Goal: Task Accomplishment & Management: Manage account settings

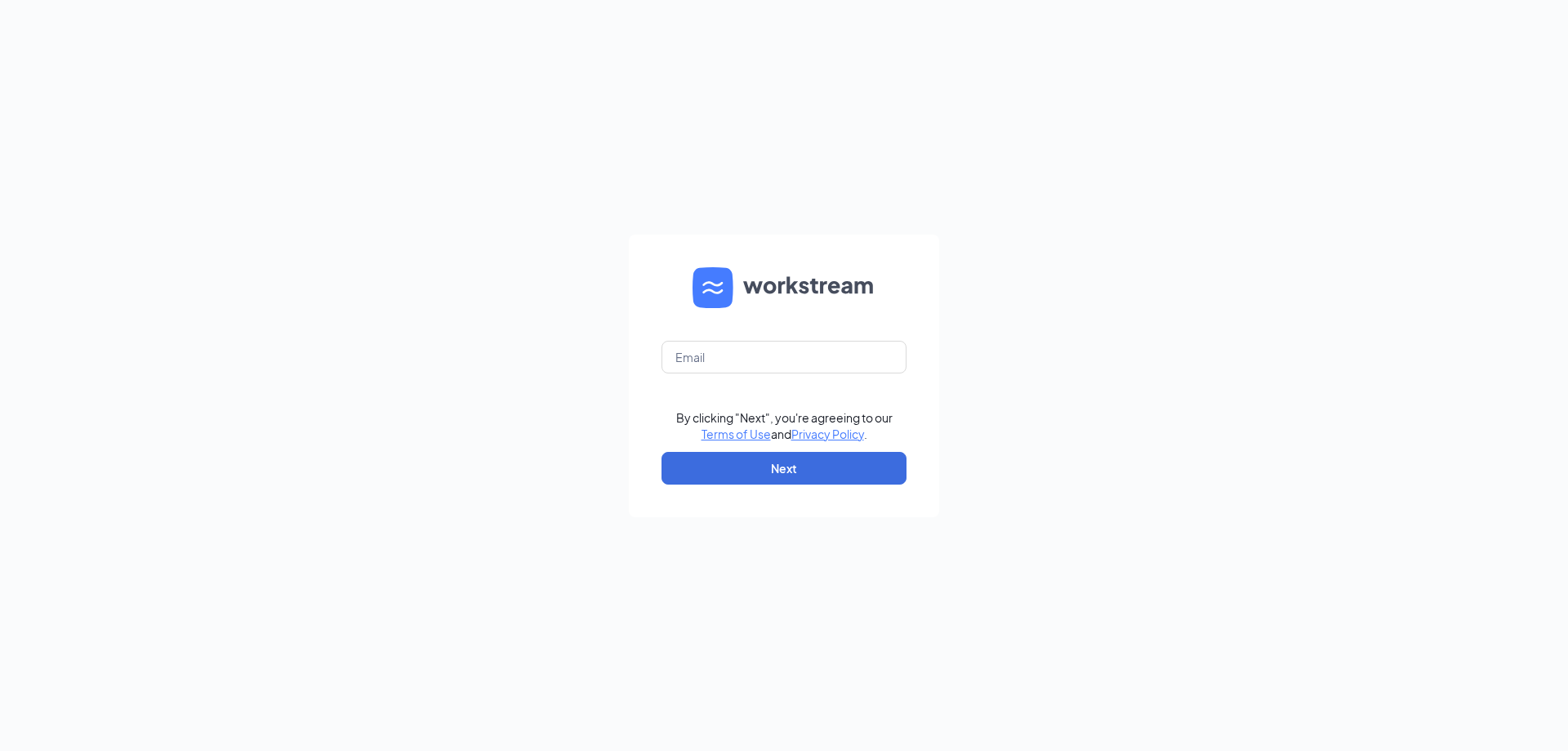
click at [732, 375] on form "By clicking "Next", you're agreeing to our Terms of Use and Privacy Policy . Ne…" at bounding box center [784, 376] width 310 height 282
click at [734, 365] on input "text" at bounding box center [784, 357] width 245 height 33
type input "fortcollins@freddysncc.com"
click at [808, 469] on button "Next" at bounding box center [784, 468] width 245 height 33
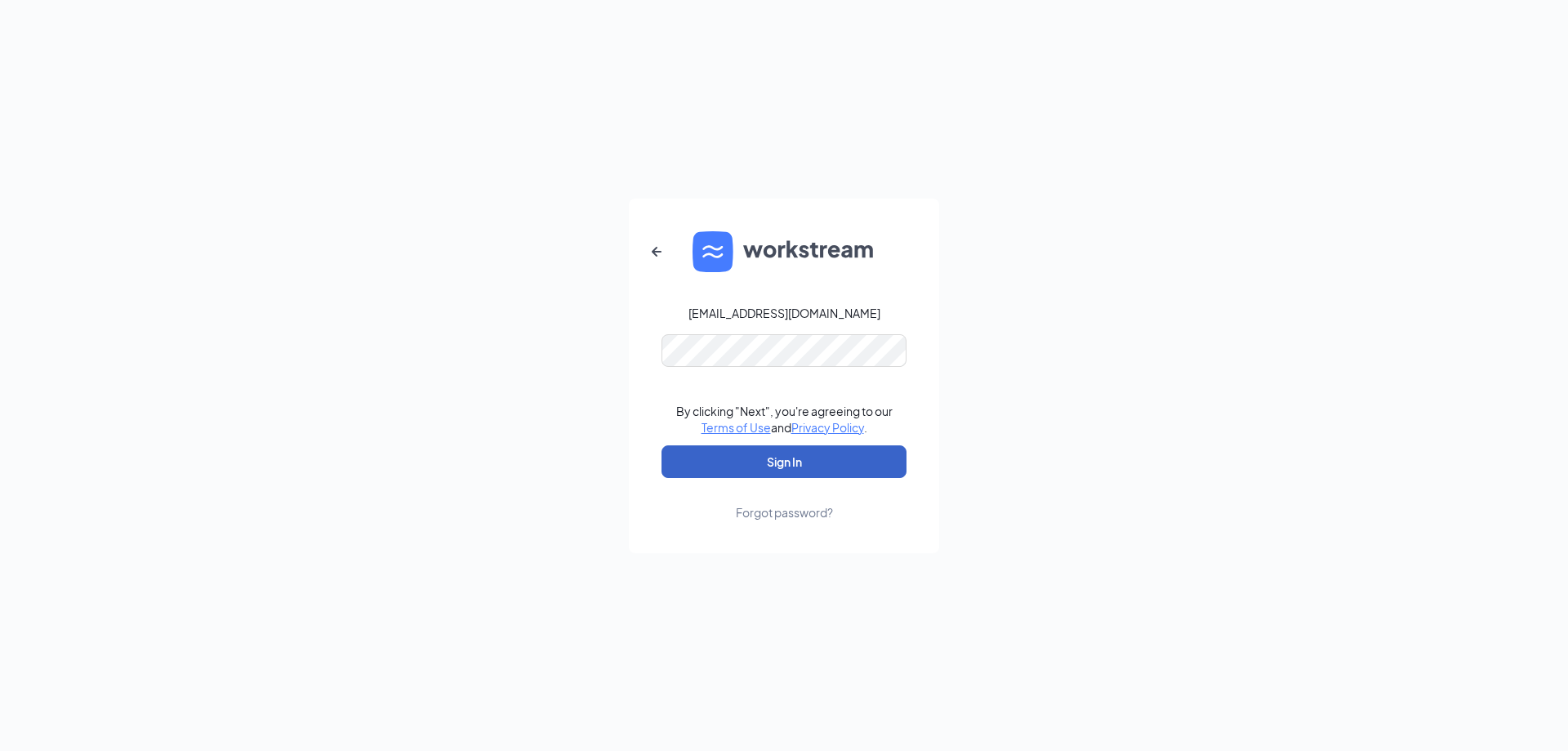
click at [805, 455] on button "Sign In" at bounding box center [784, 462] width 245 height 33
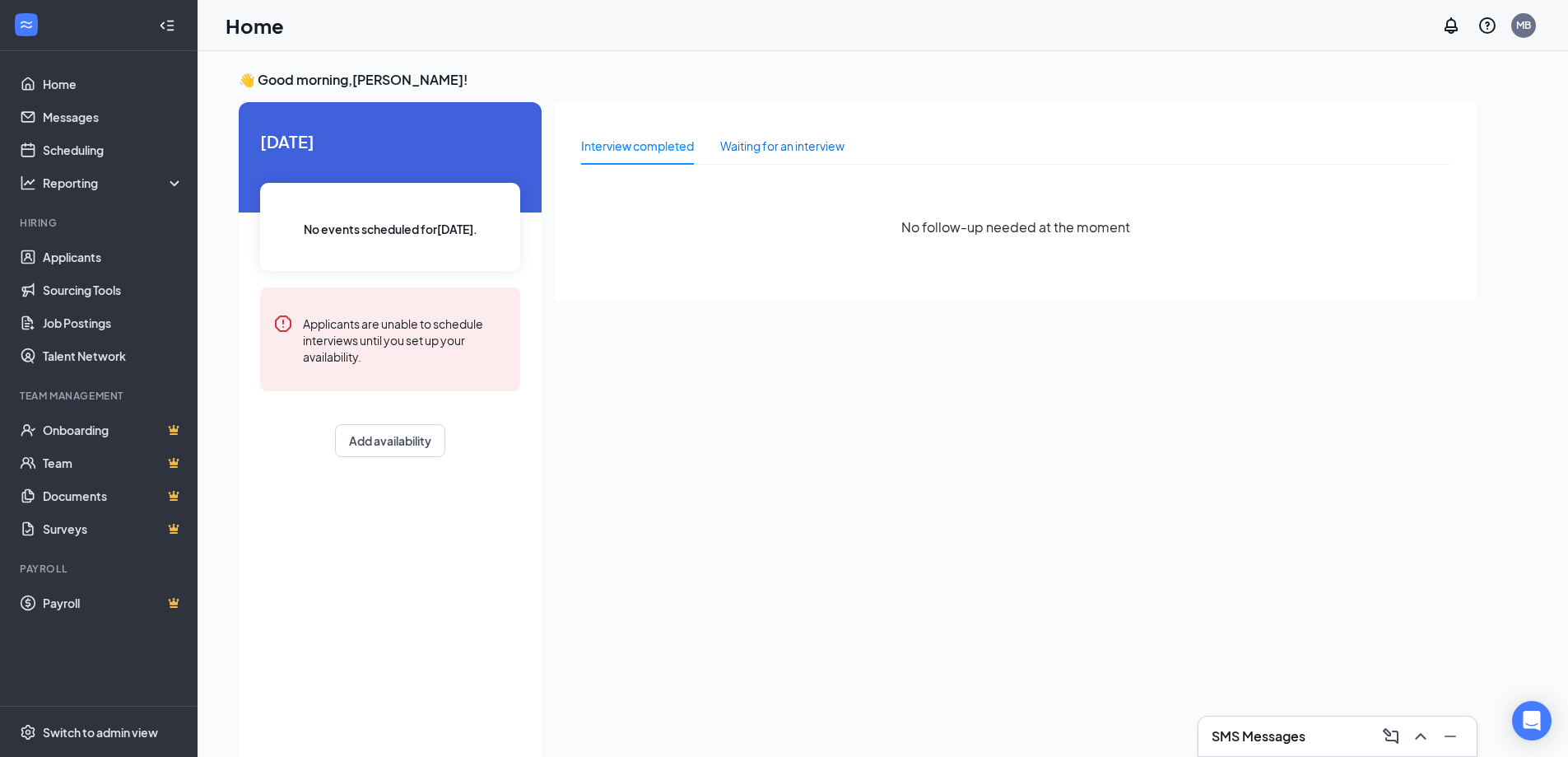
click at [827, 137] on div "Waiting for an interview" at bounding box center [782, 145] width 125 height 19
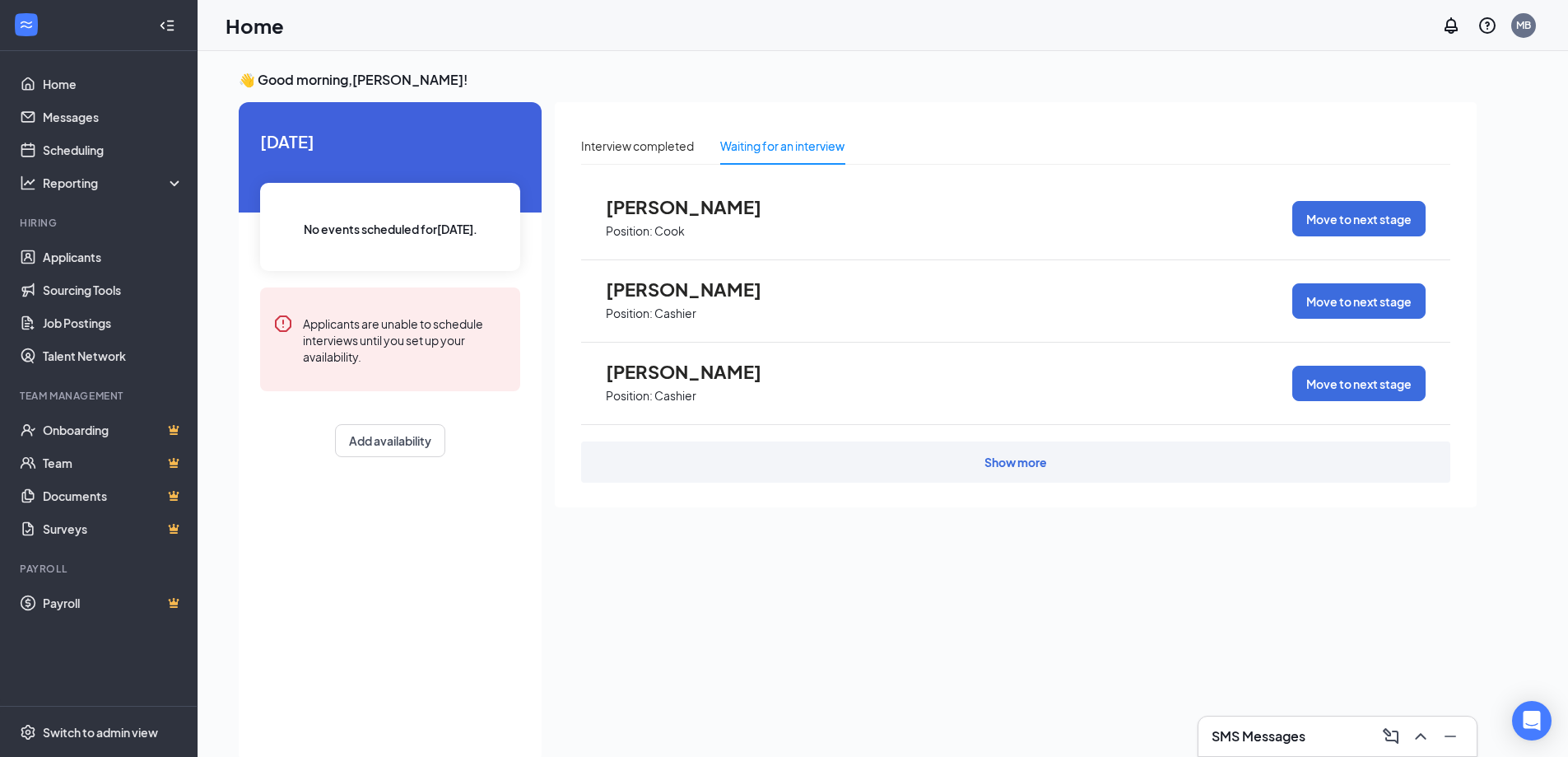
click at [1051, 467] on div "Show more" at bounding box center [1016, 462] width 869 height 41
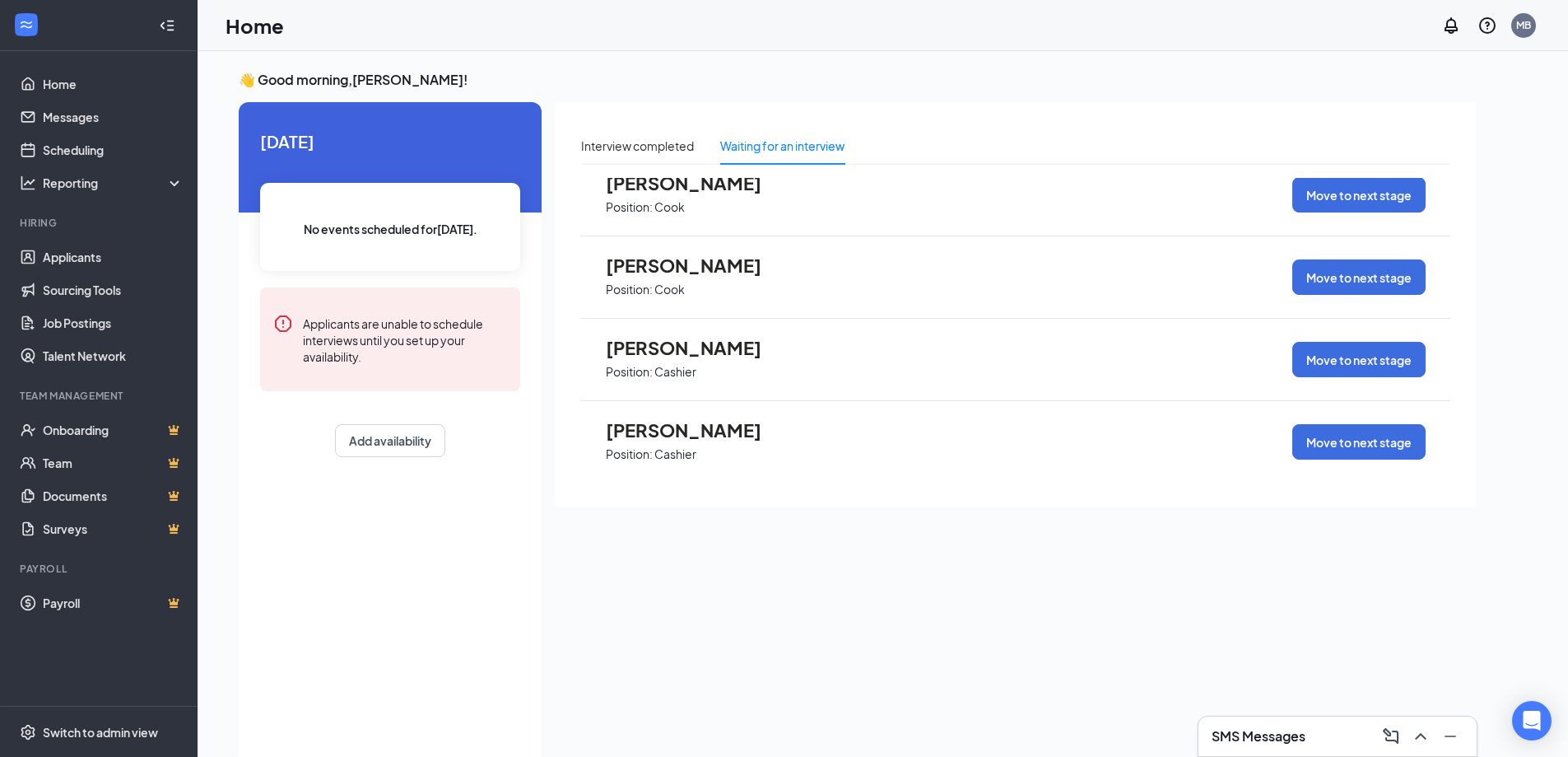
scroll to position [6117, 0]
click at [128, 255] on link "Applicants" at bounding box center [113, 257] width 141 height 33
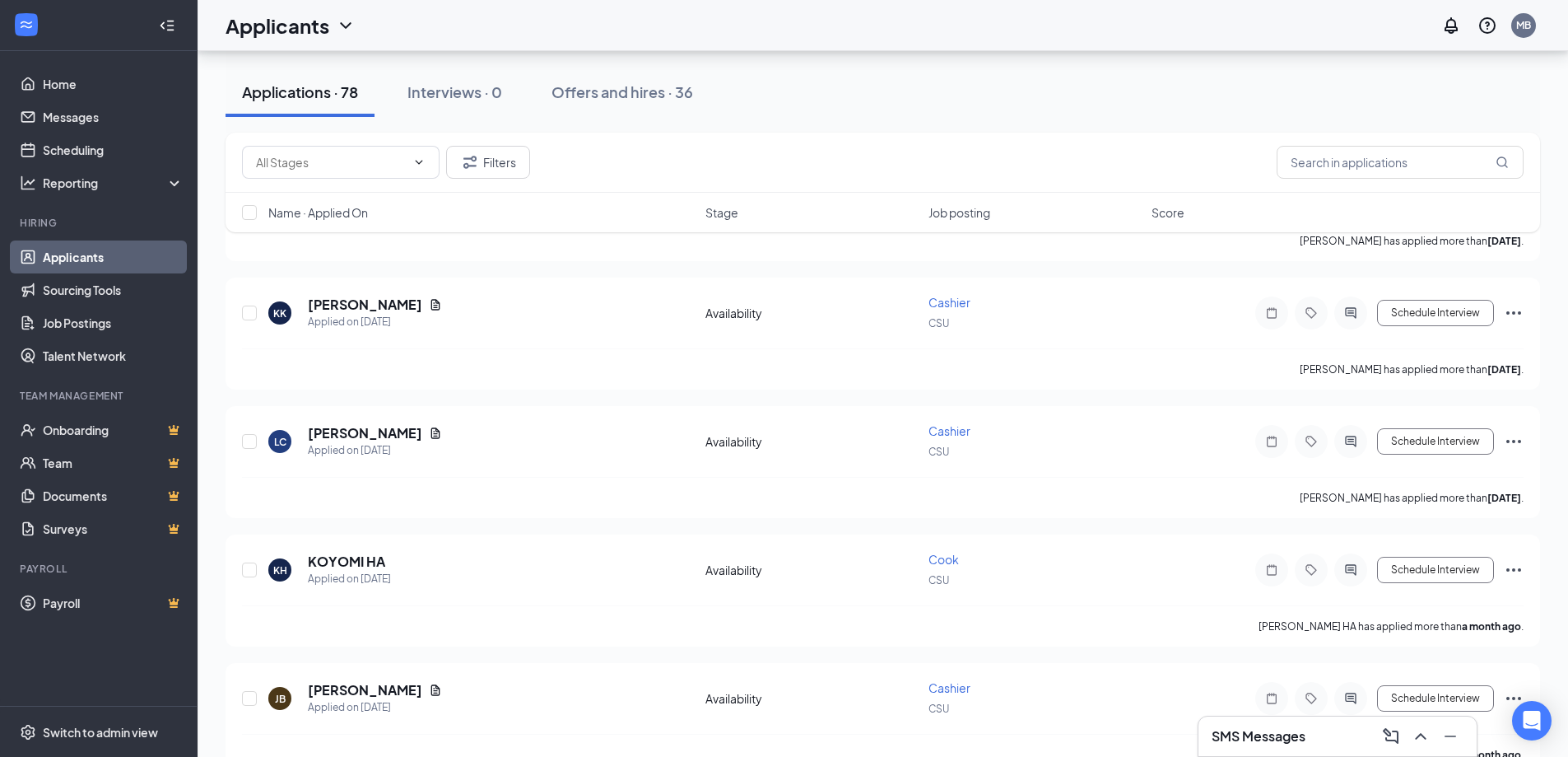
scroll to position [5846, 0]
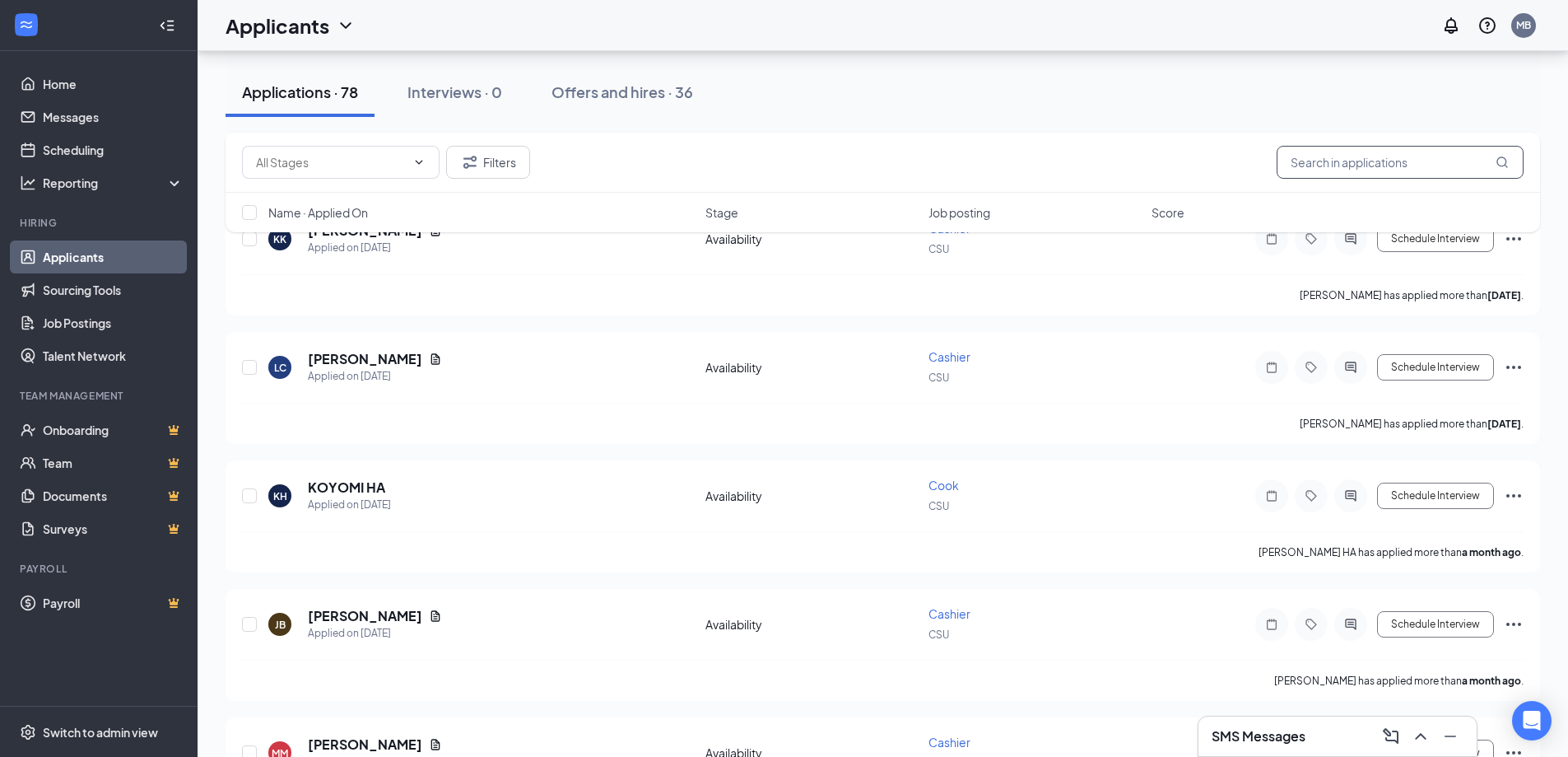
click at [1373, 157] on input "text" at bounding box center [1400, 163] width 247 height 33
type input "kevin"
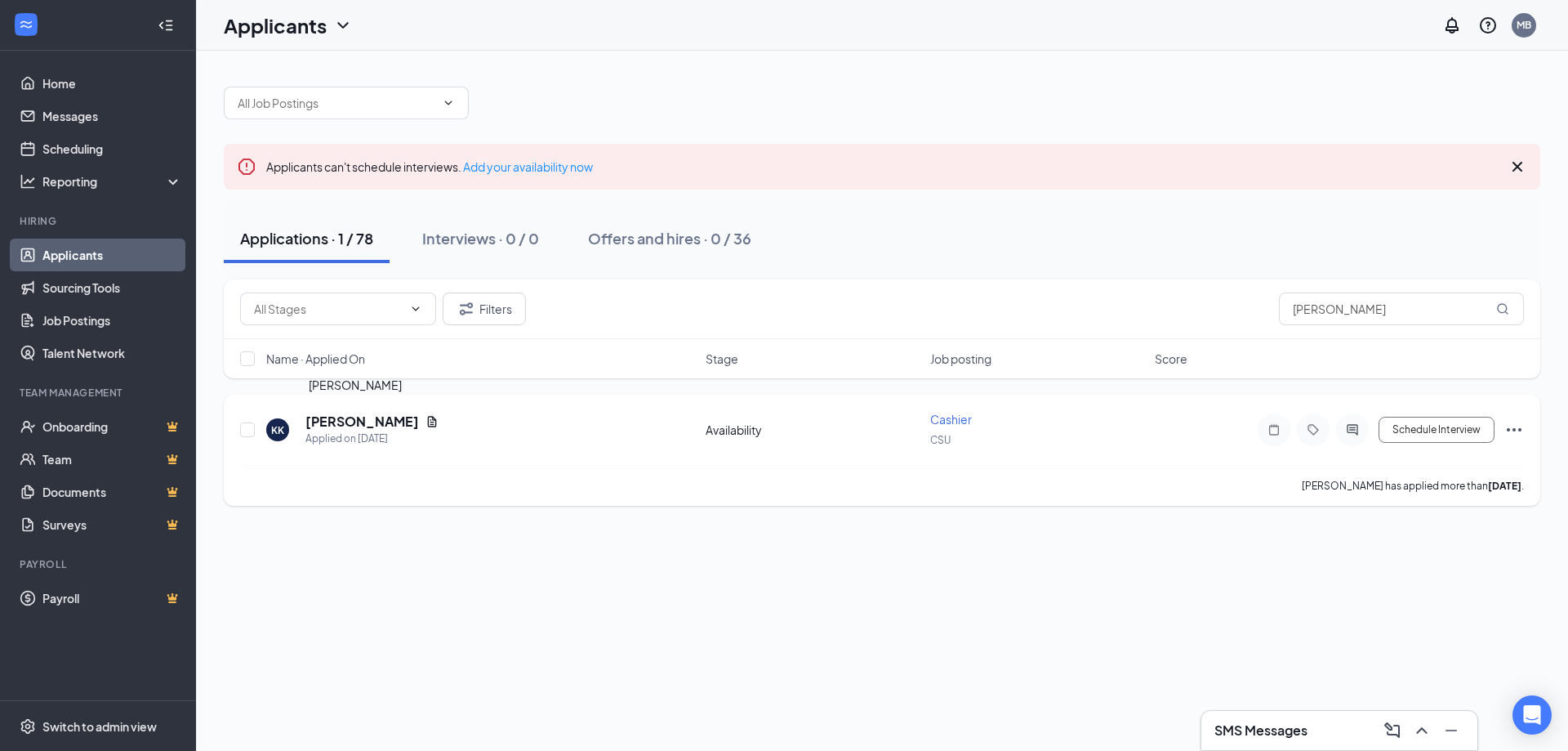
click at [364, 419] on h5 "Kevin Kline" at bounding box center [361, 421] width 113 height 18
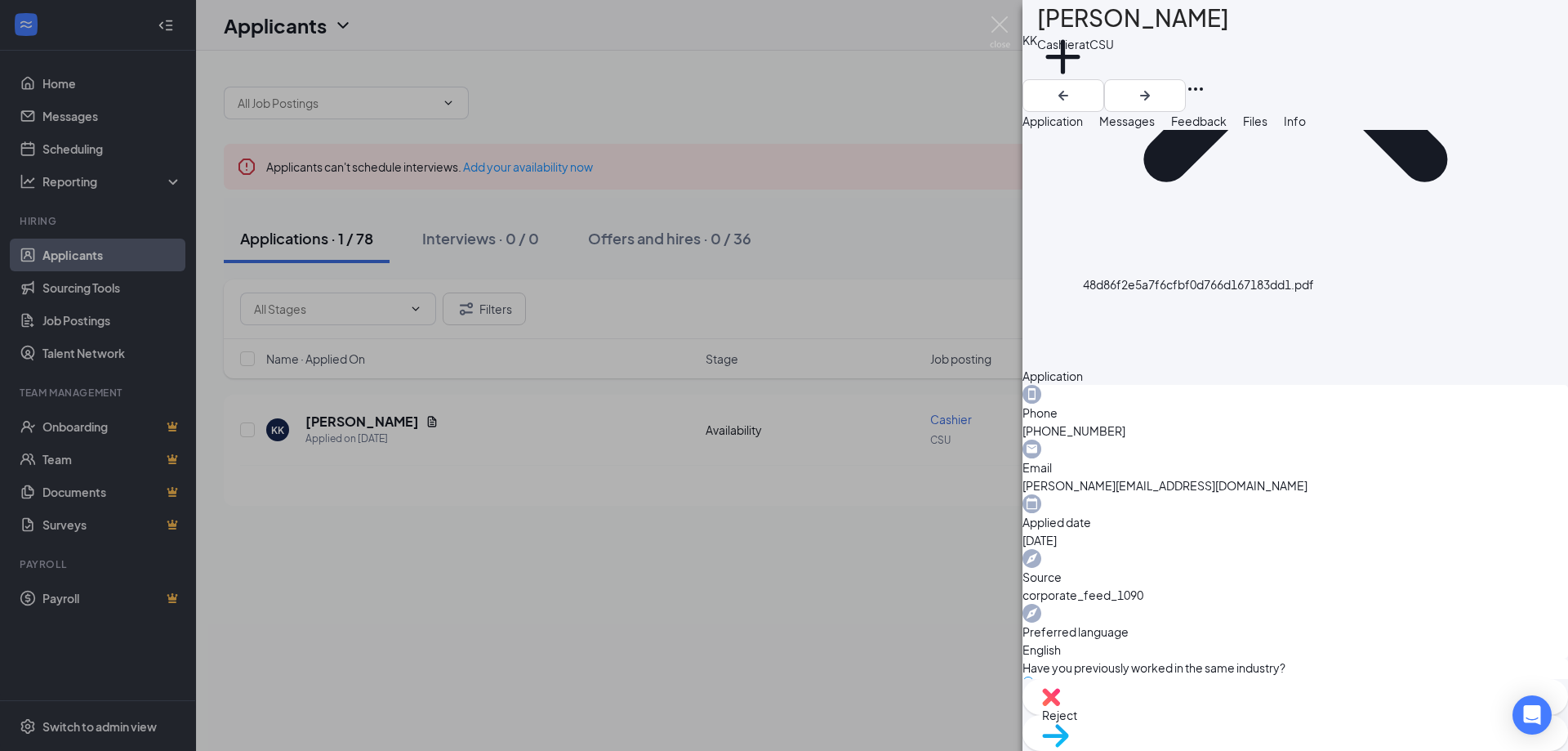
scroll to position [349, 0]
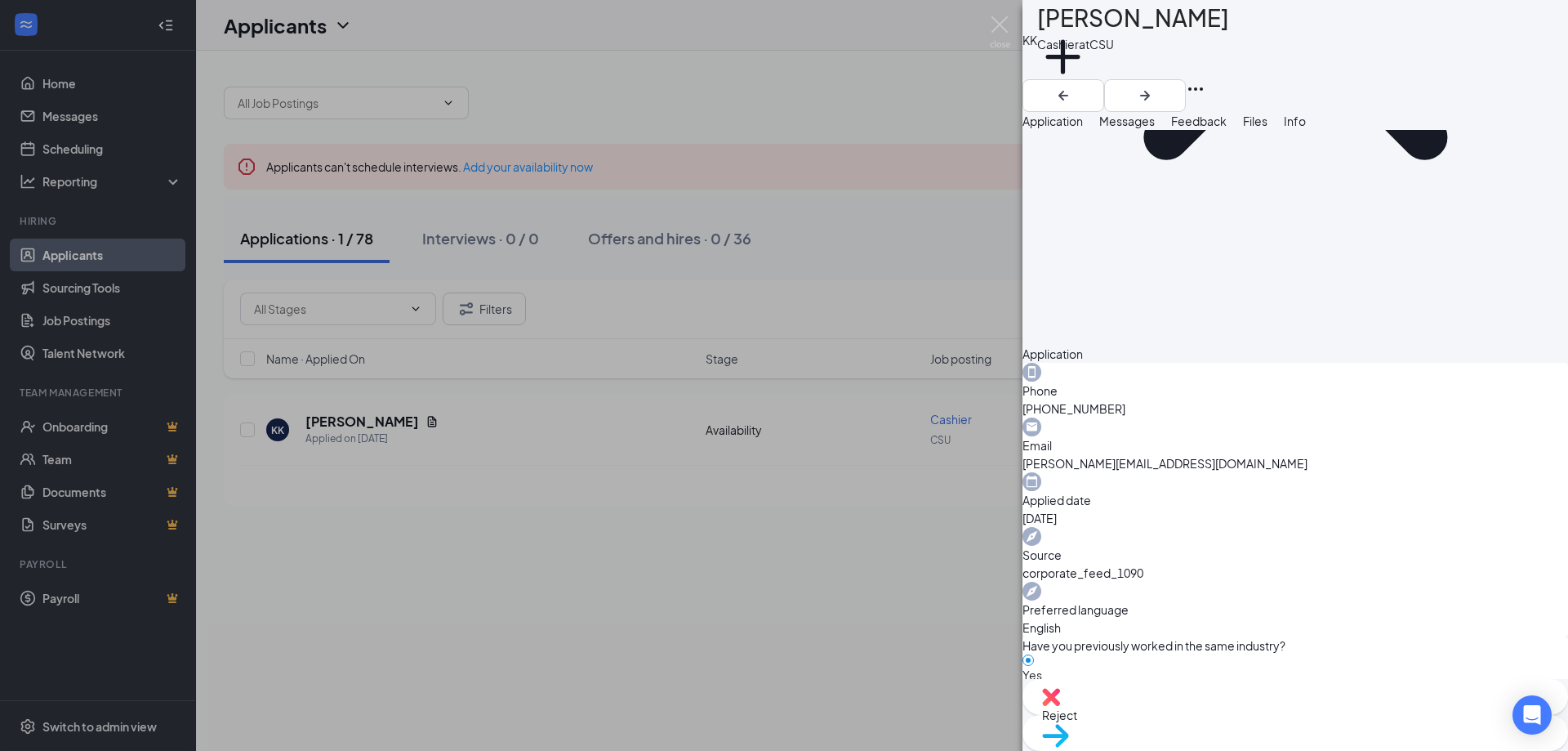
click at [1155, 129] on span "Messages" at bounding box center [1126, 120] width 55 height 14
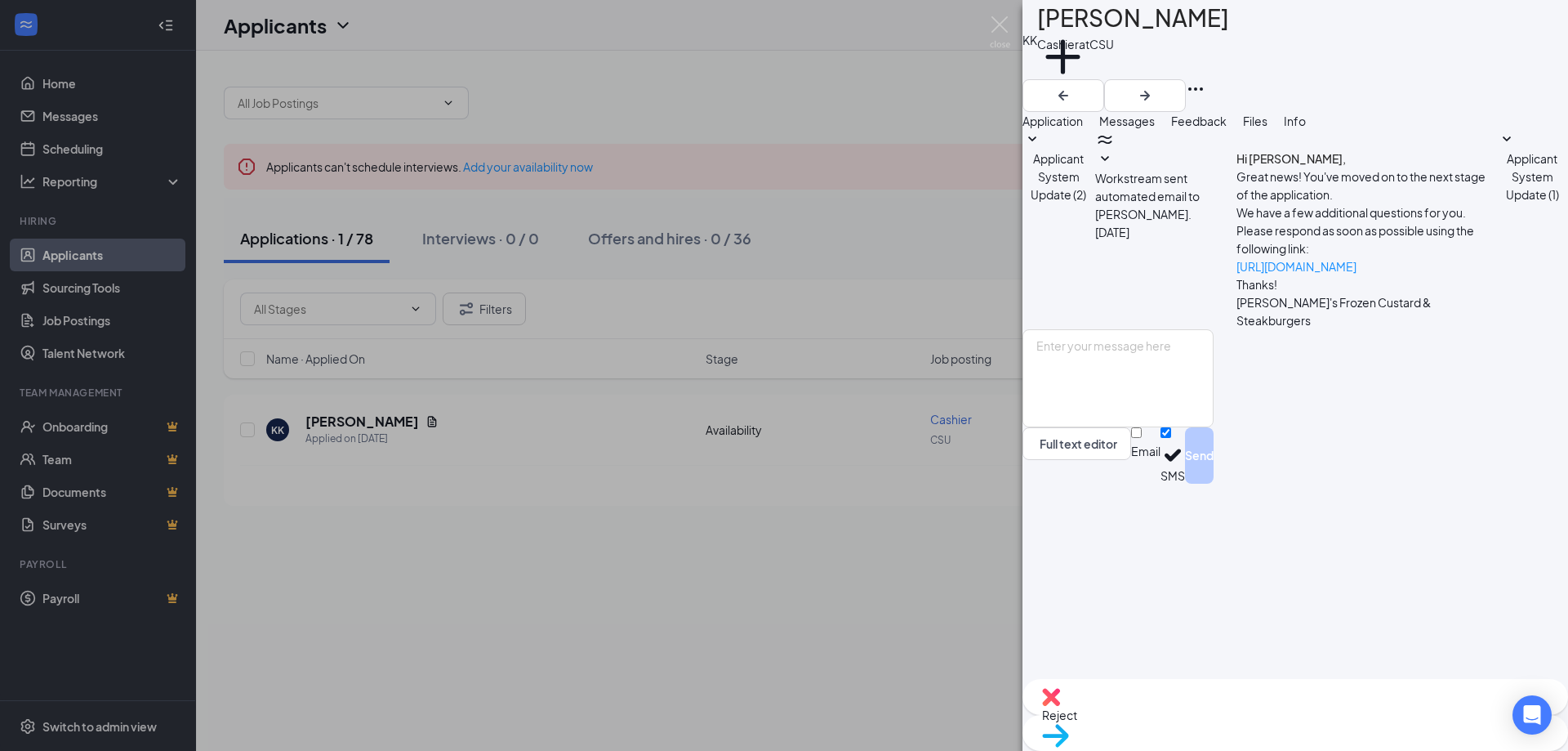
click at [1497, 150] on icon "SmallChevronDown" at bounding box center [1506, 139] width 19 height 19
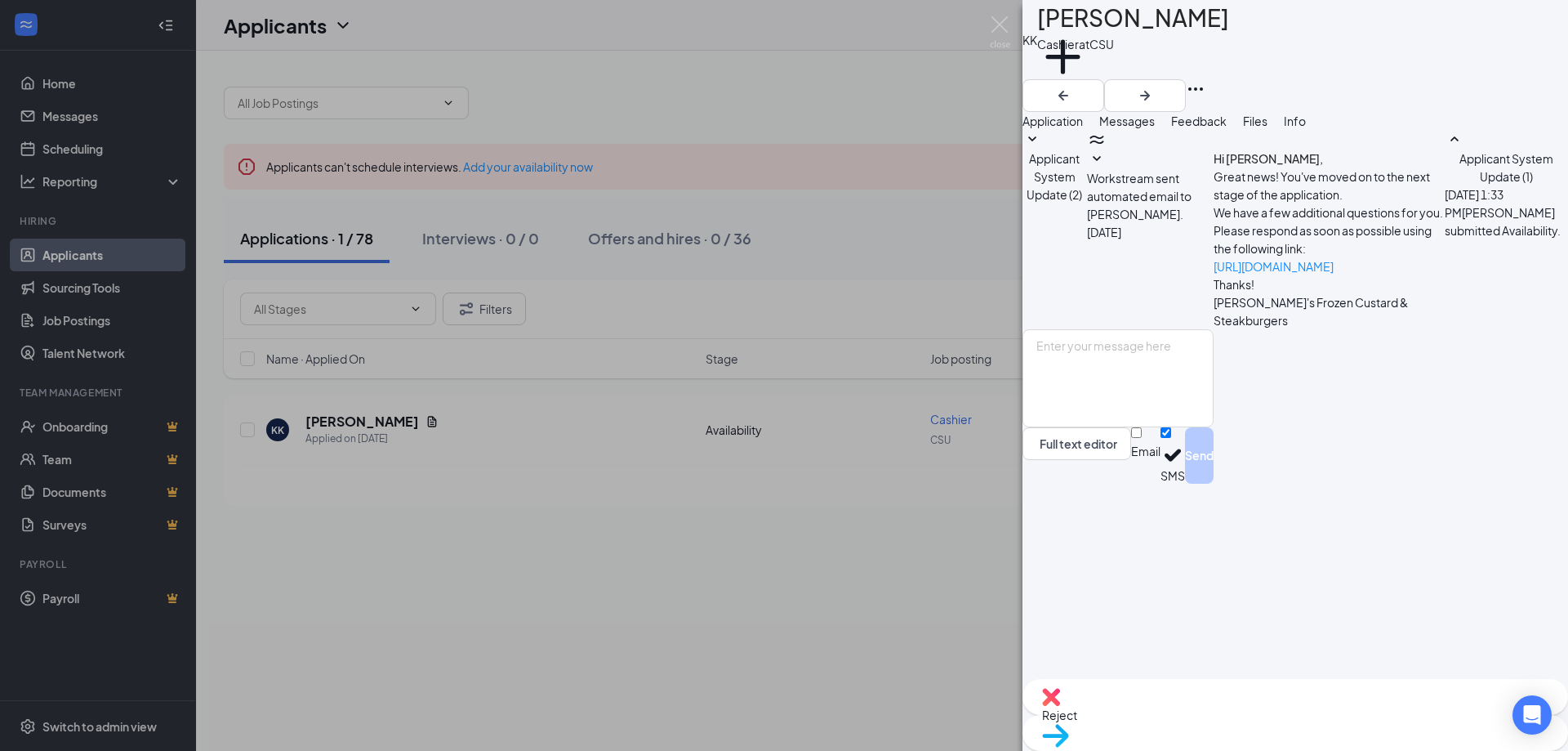
click at [1226, 130] on button "Feedback" at bounding box center [1198, 121] width 55 height 18
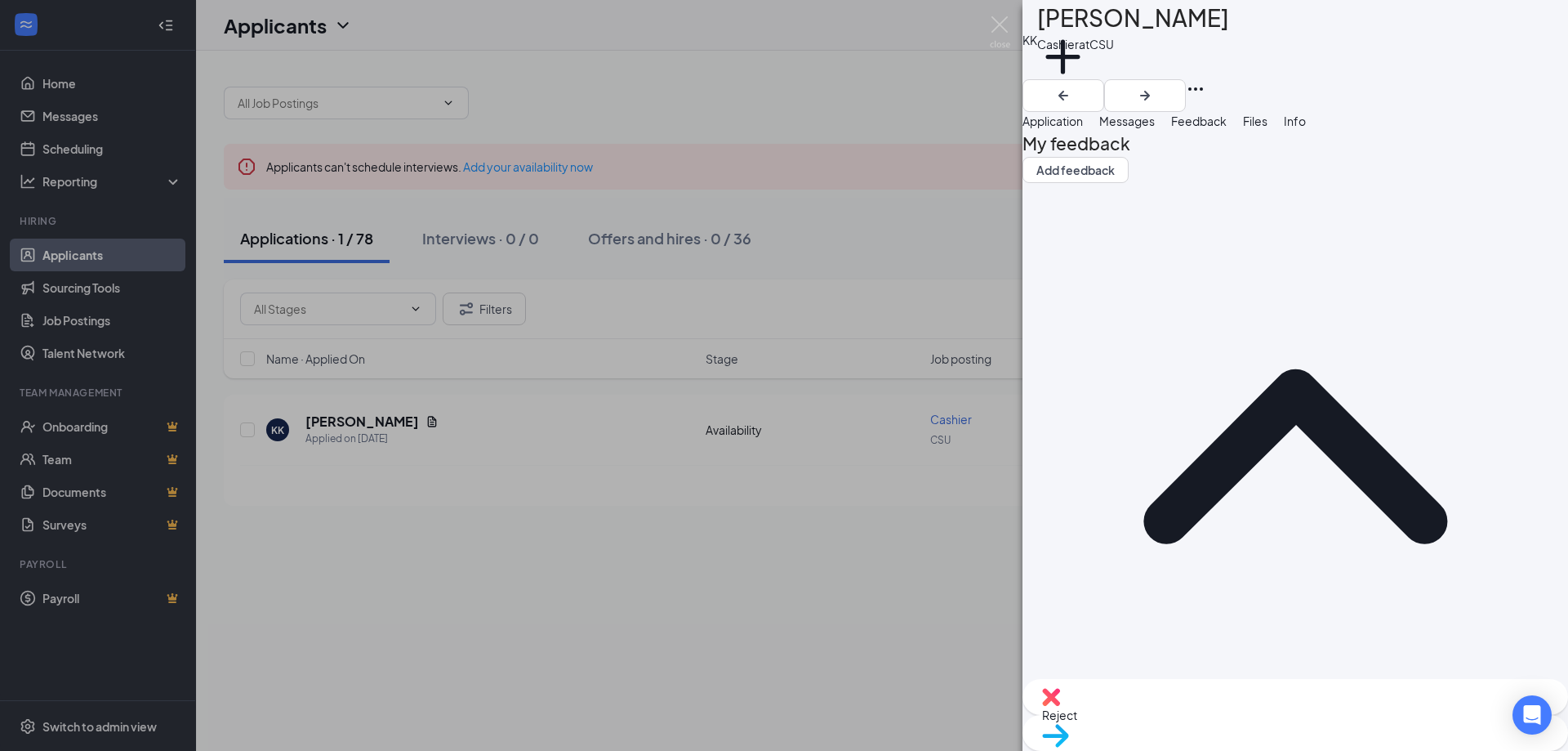
click at [1268, 129] on span "Files" at bounding box center [1254, 120] width 24 height 14
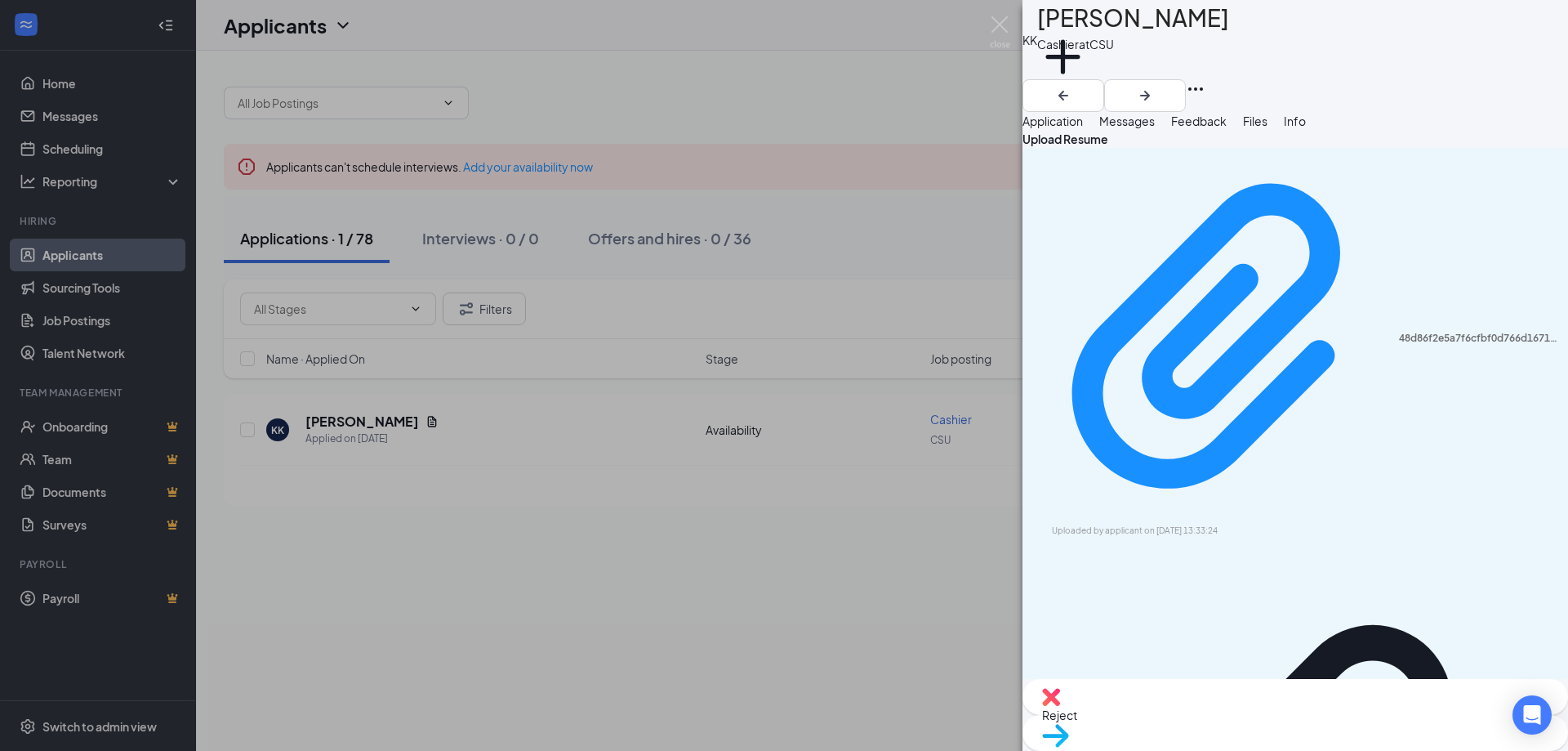
click at [1230, 213] on div "48d86f2e5a7f6cfbf0d766d167183dd1.pdf Uploaded by applicant on Sep 05, 2025 at 1…" at bounding box center [1295, 609] width 546 height 923
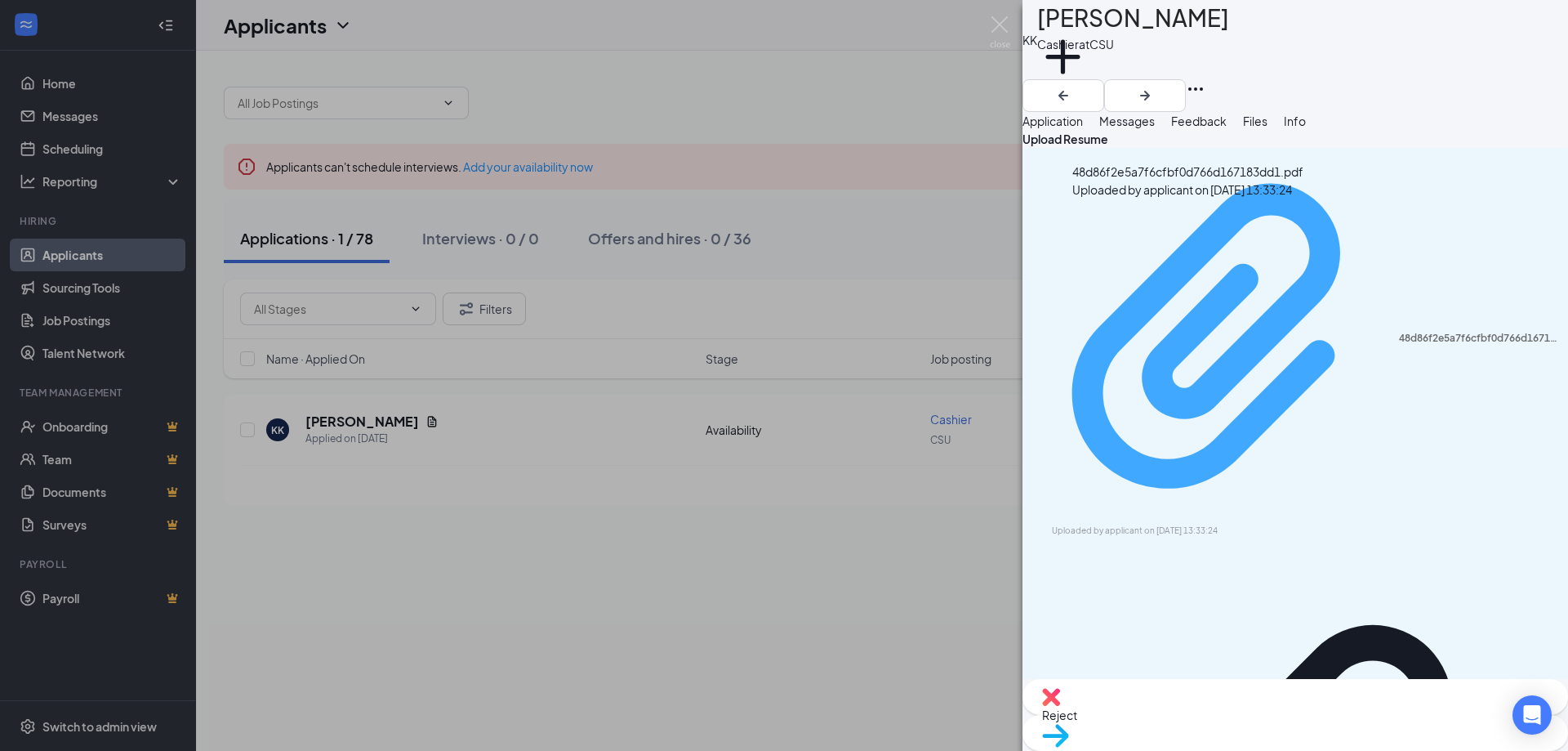
click at [1399, 332] on div "48d86f2e5a7f6cfbf0d766d167183dd1.pdf" at bounding box center [1478, 338] width 159 height 14
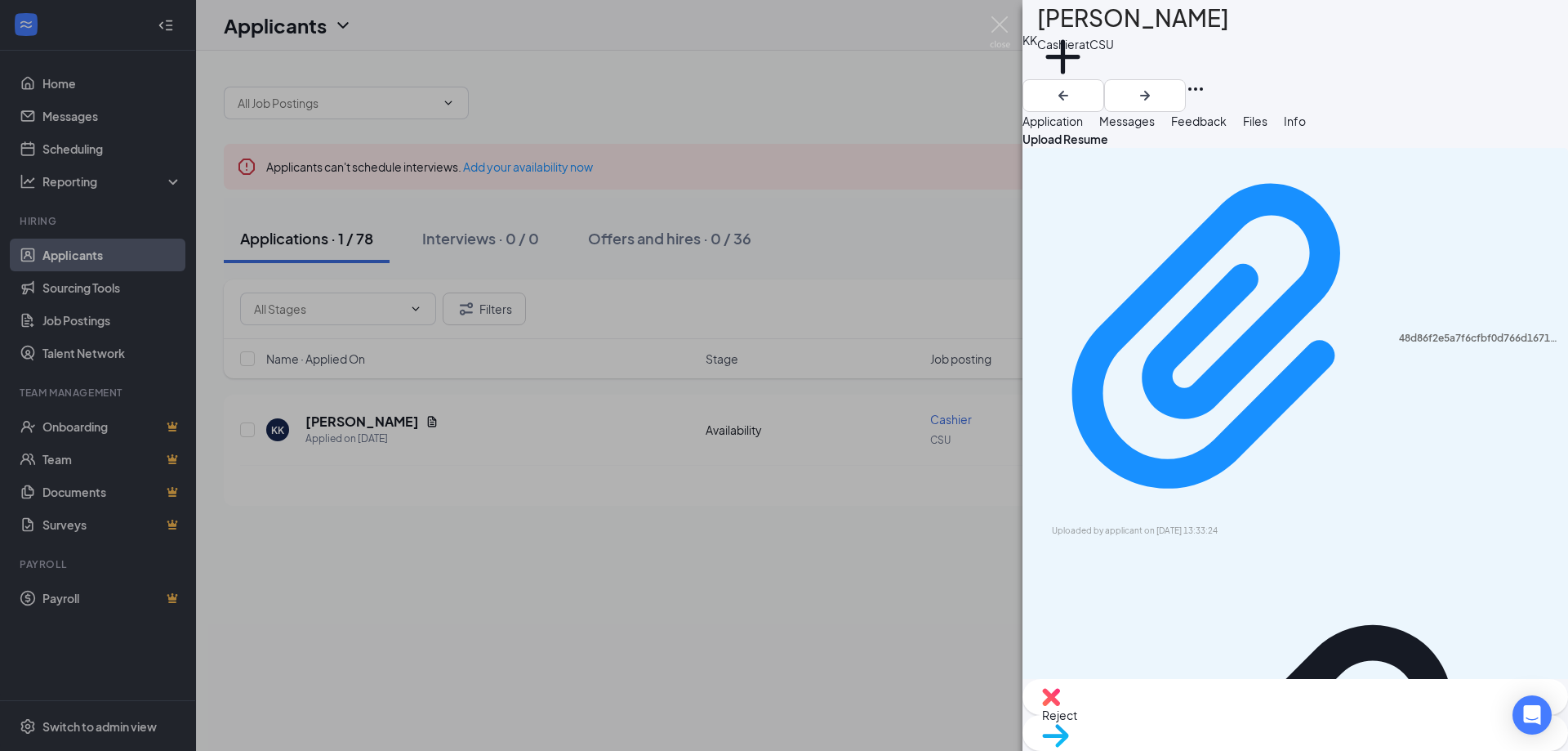
click at [740, 251] on div "KK Kevin Kline Cashier at CSU Add a tag Application Messages Feedback Files Inf…" at bounding box center [784, 375] width 1568 height 751
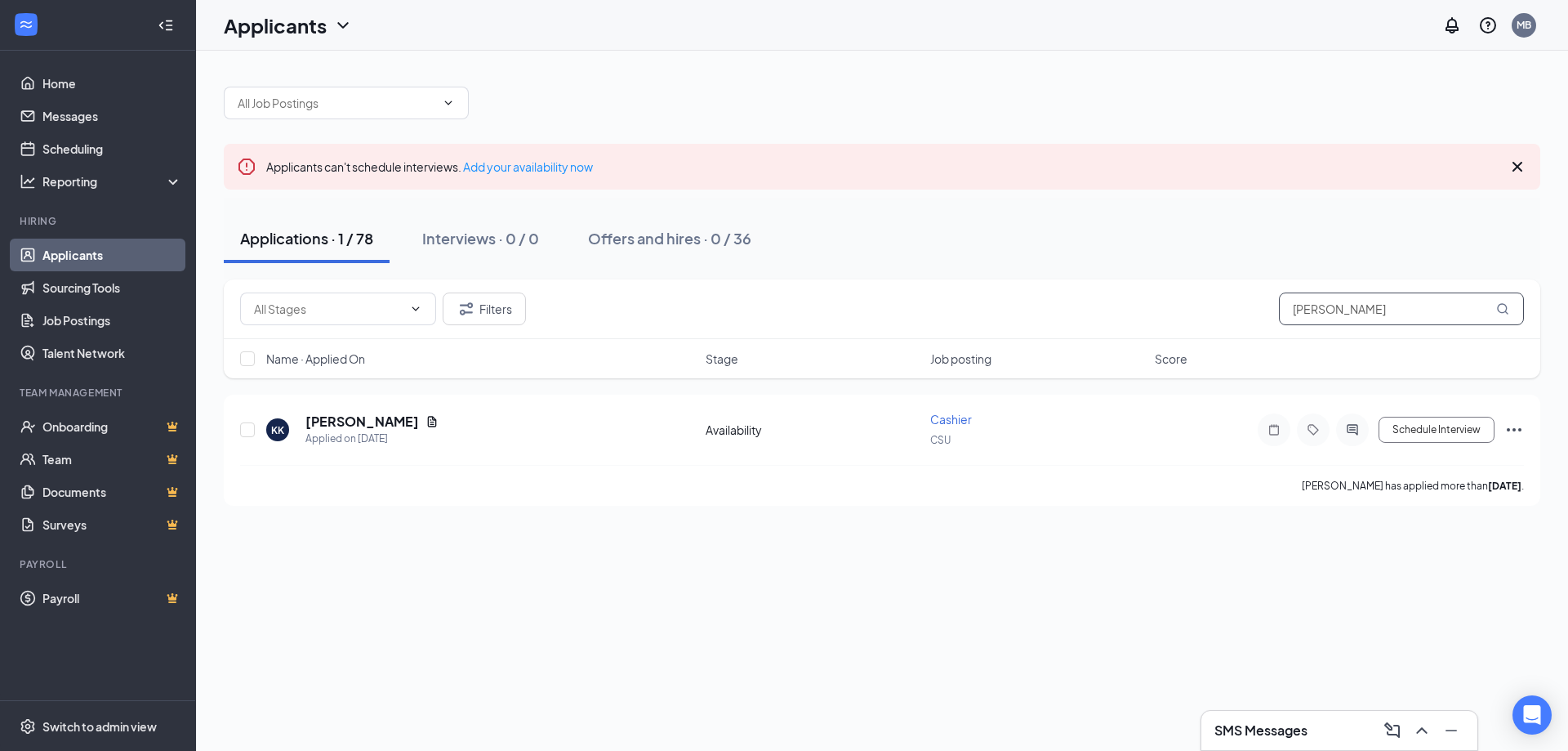
click at [1463, 314] on input "kevin" at bounding box center [1401, 309] width 245 height 33
drag, startPoint x: 1470, startPoint y: 308, endPoint x: 314, endPoint y: 301, distance: 1156.0
click at [330, 305] on div "Filters kevin" at bounding box center [881, 309] width 1283 height 33
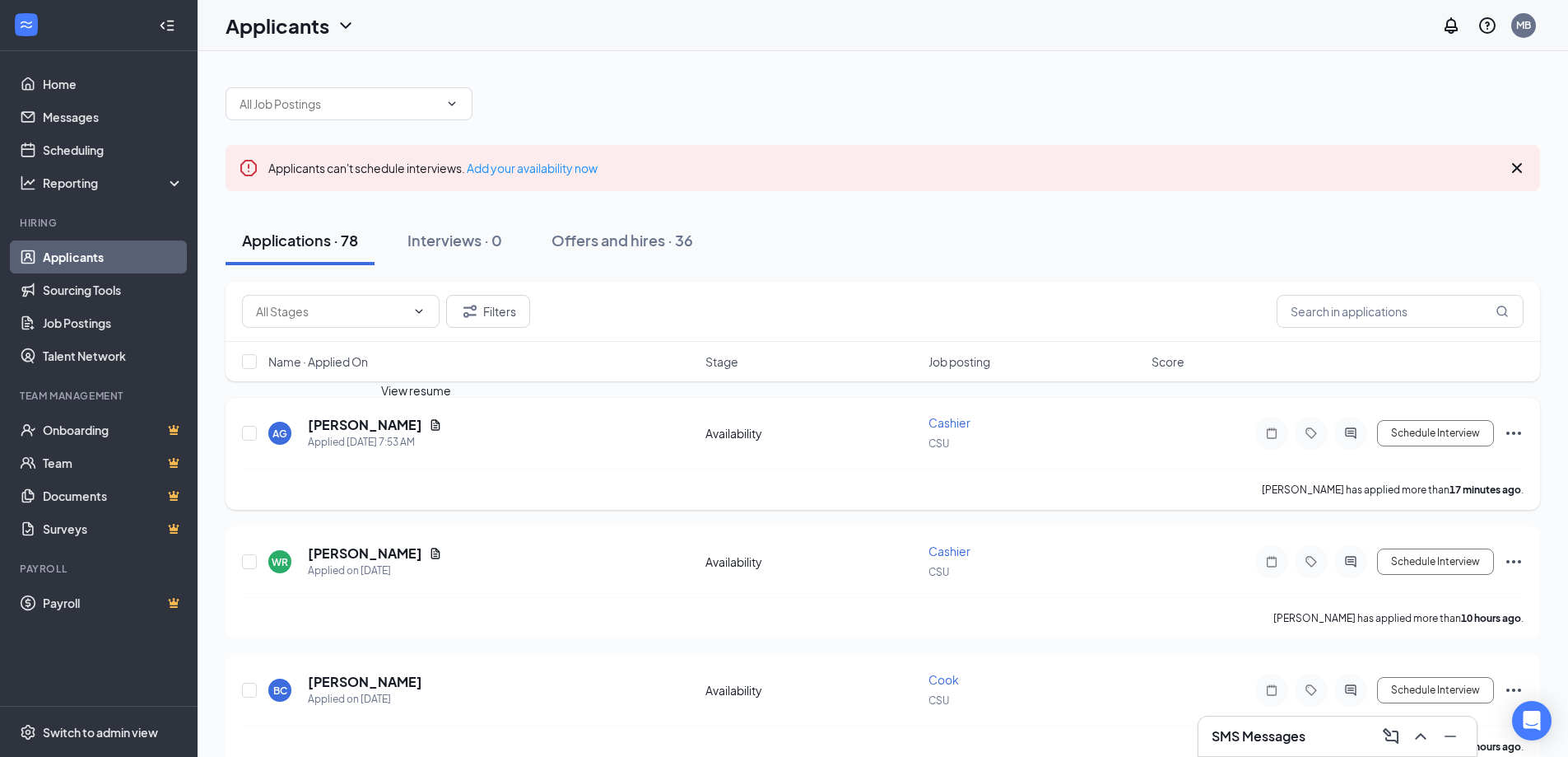
click at [429, 418] on icon "Document" at bounding box center [435, 425] width 14 height 14
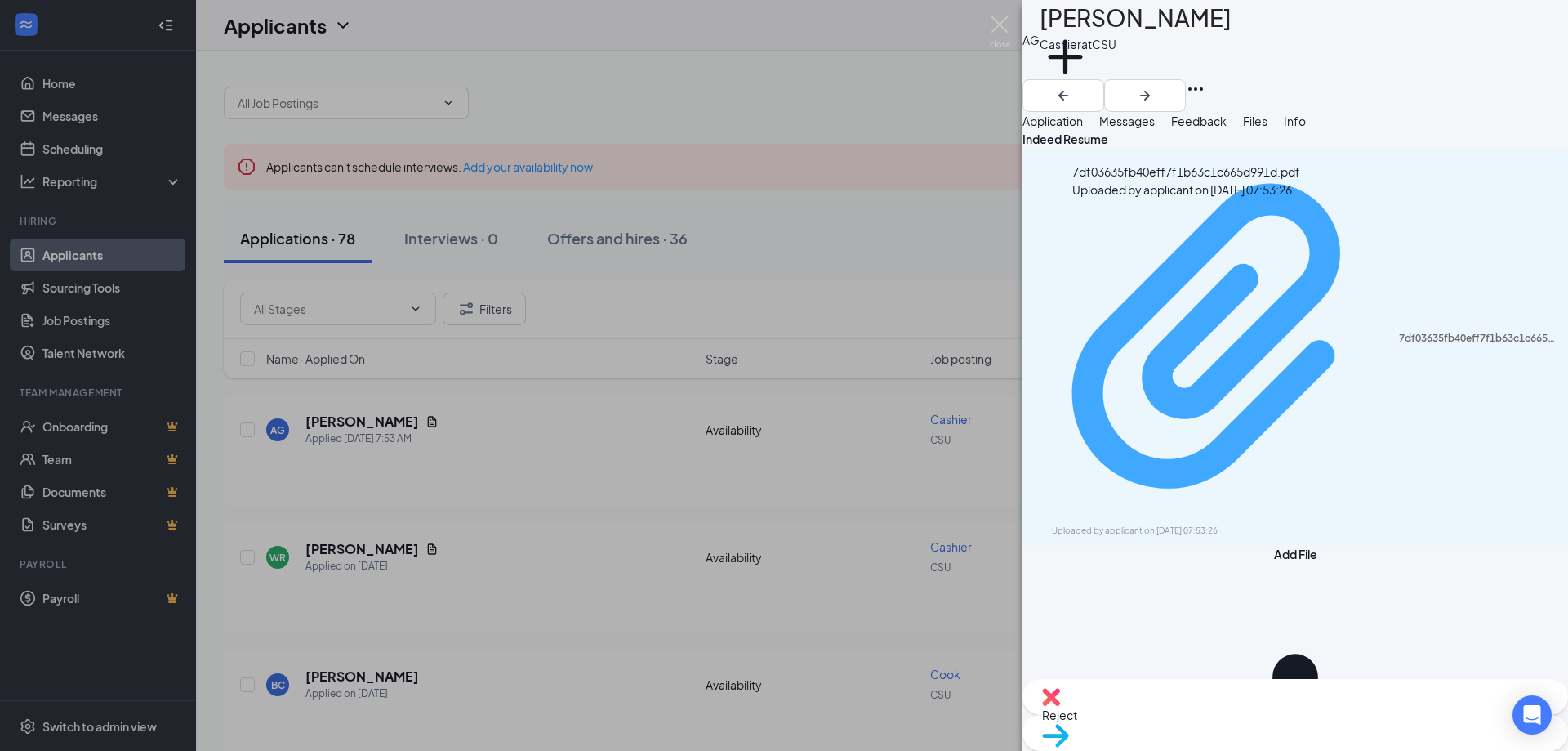
click at [1399, 332] on div "7df03635fb40eff7f1b63c1c665d991d.pdf" at bounding box center [1478, 338] width 159 height 14
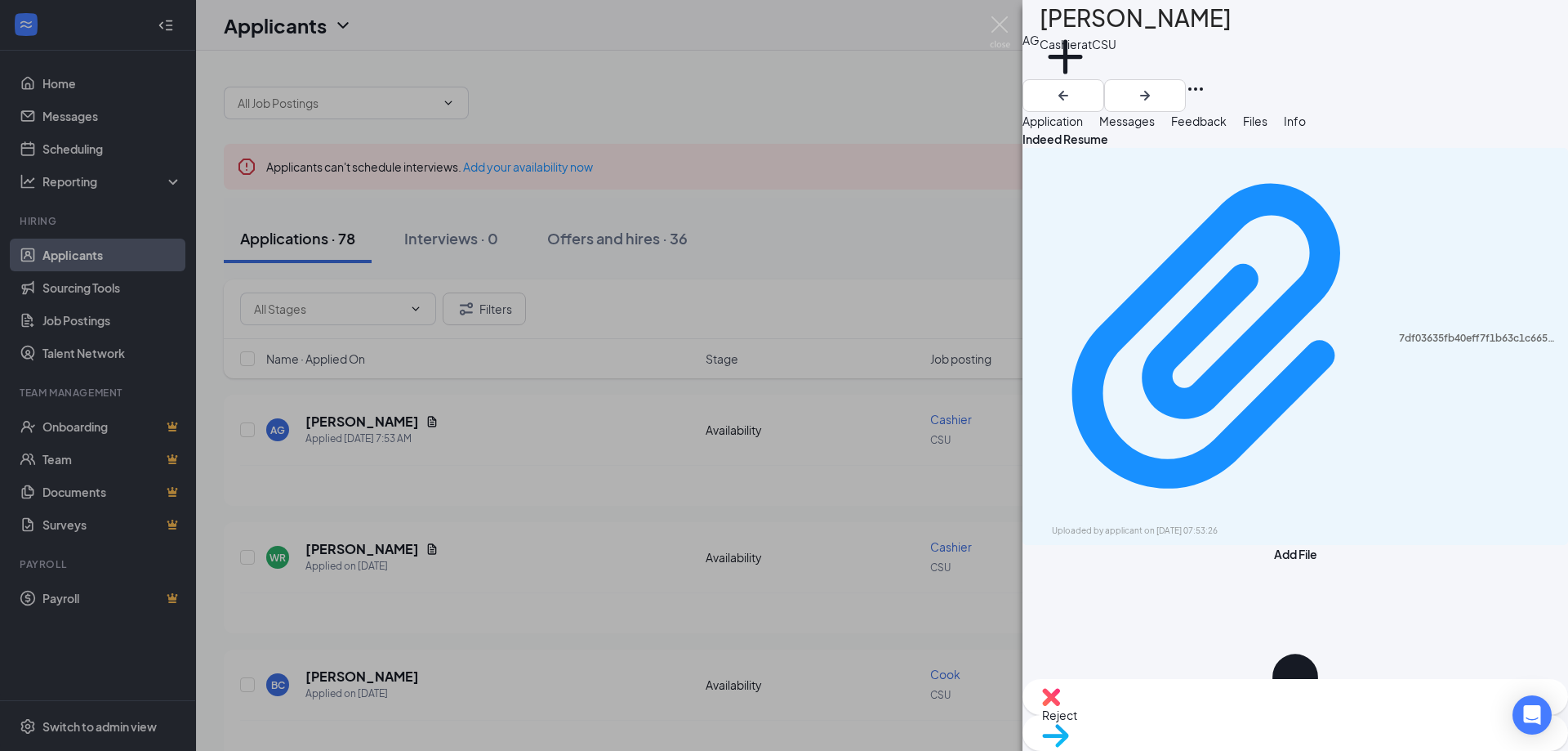
click at [770, 248] on div "AG [PERSON_NAME] at CSU Add a tag Application Messages Feedback Files Info Inde…" at bounding box center [784, 375] width 1568 height 751
click at [684, 87] on div at bounding box center [882, 95] width 1316 height 49
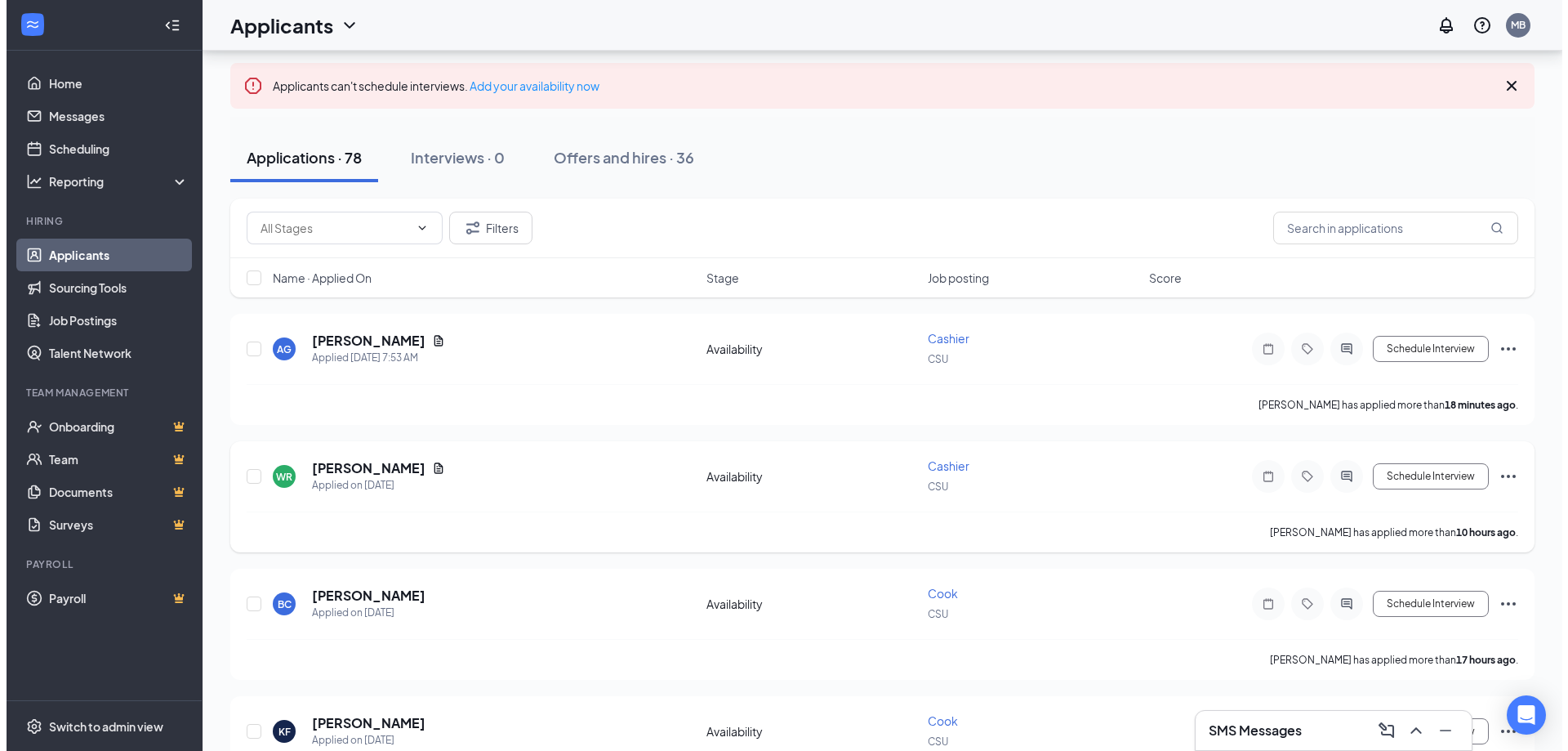
scroll to position [82, 0]
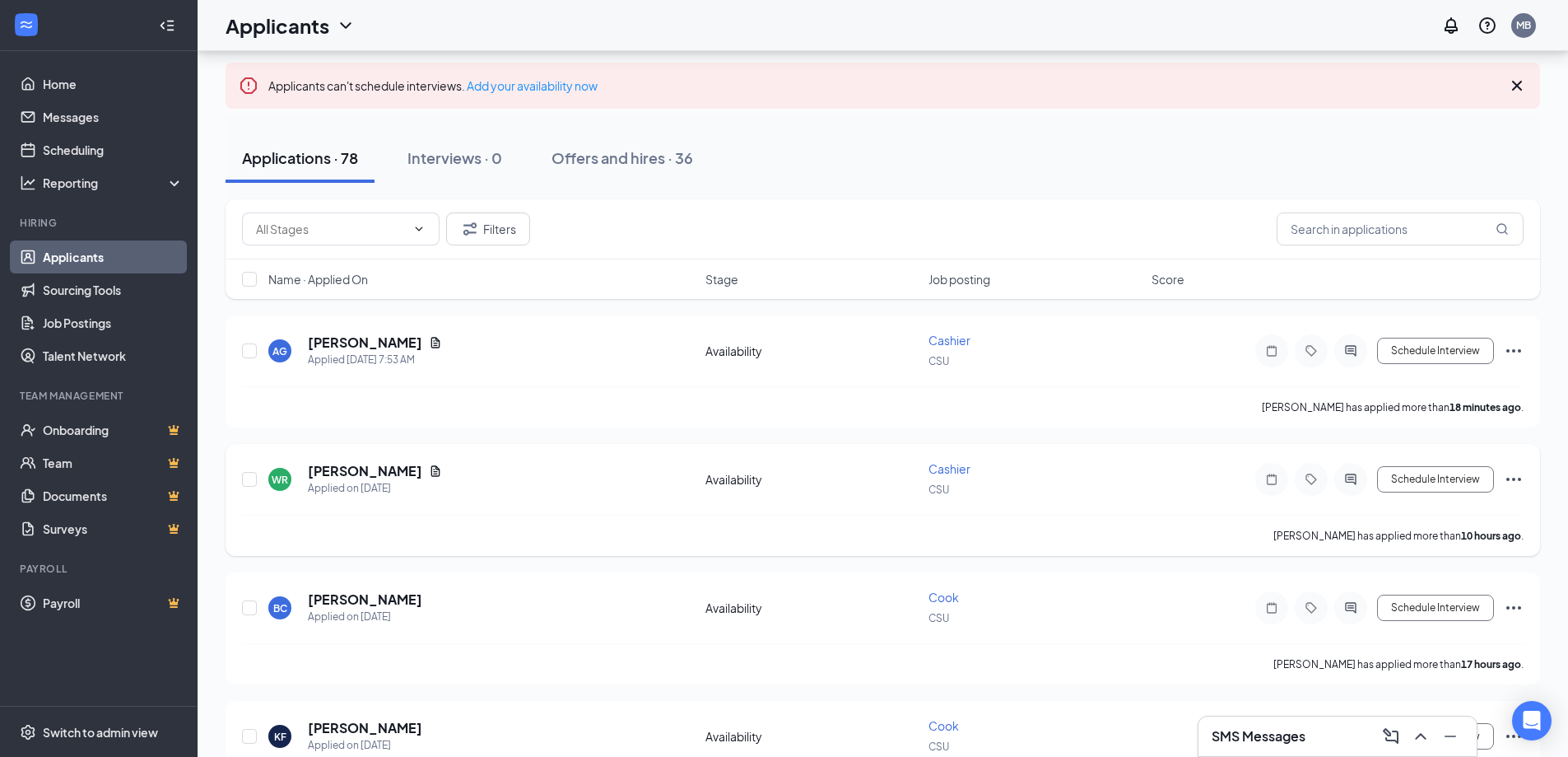
click at [495, 456] on div "WR Will Rickman Applied on Sep 15 Availability Cashier CSU Schedule Interview W…" at bounding box center [883, 499] width 1315 height 112
click at [429, 470] on icon "Document" at bounding box center [435, 472] width 14 height 14
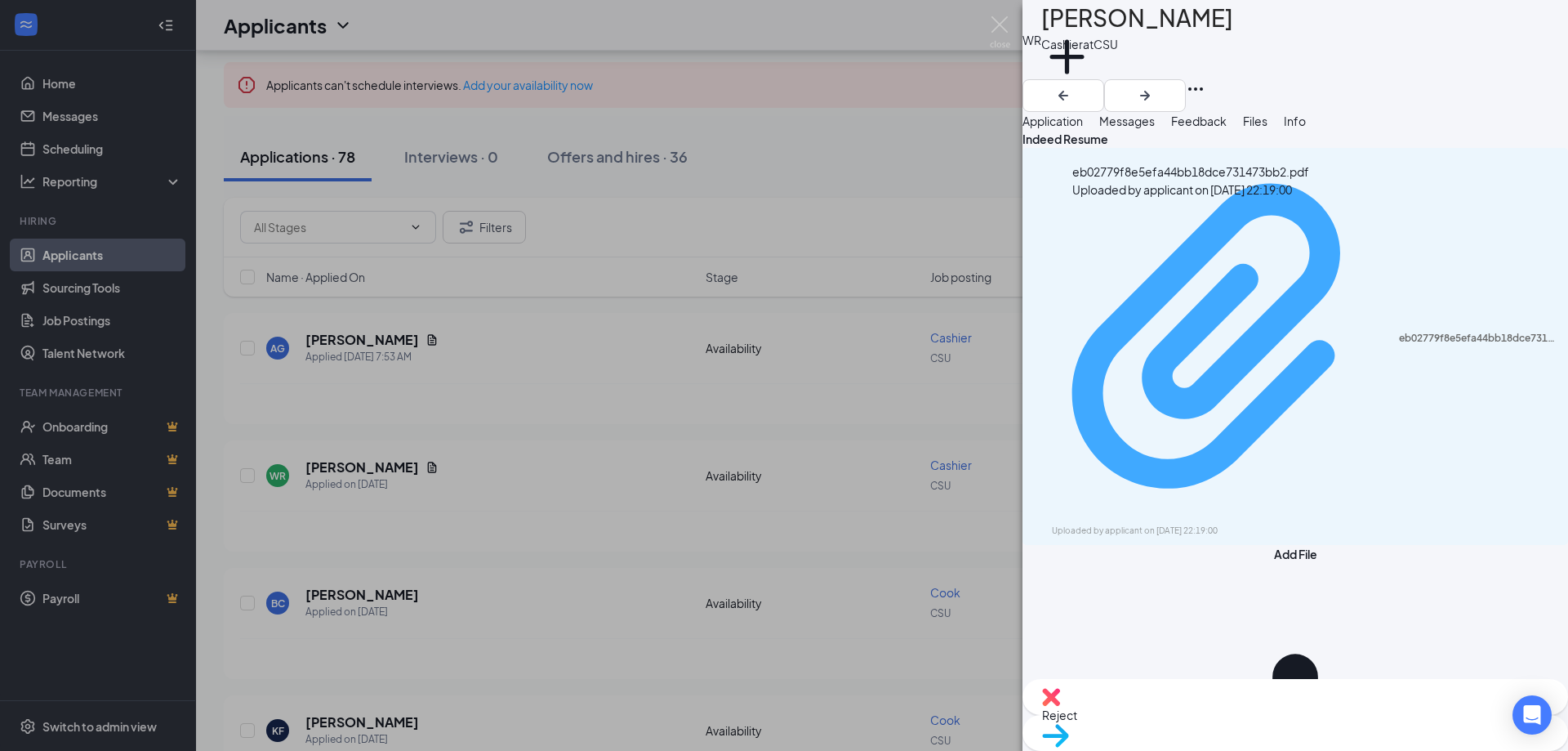
click at [1399, 332] on div "eb02779f8e5efa44bb18dce731473bb2.pdf" at bounding box center [1478, 338] width 159 height 14
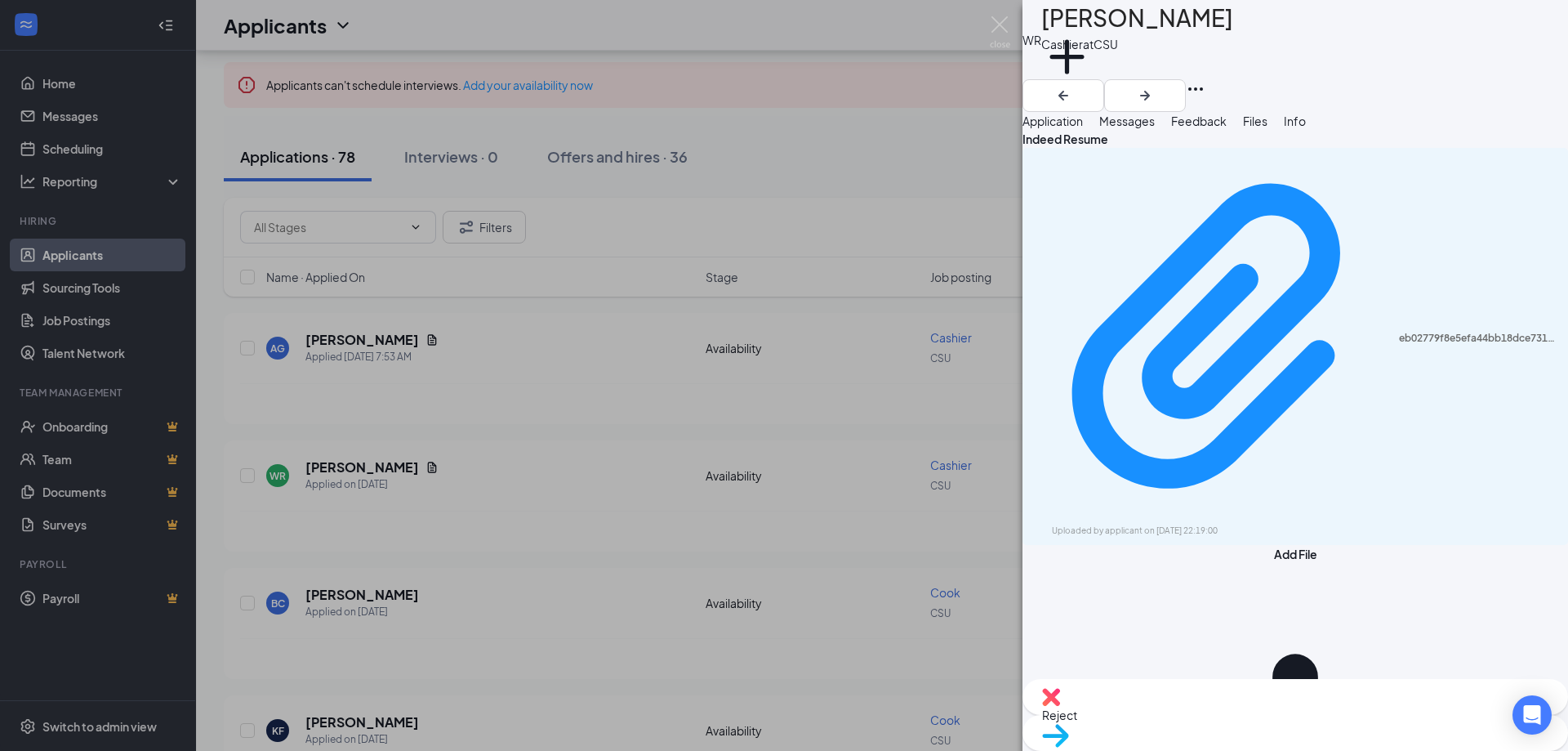
click at [969, 395] on div "WR Will Rickman Cashier at CSU Add a tag Application Messages Feedback Files In…" at bounding box center [784, 375] width 1568 height 751
click at [476, 563] on div "WR Will Rickman Cashier at CSU Add a tag Application Messages Feedback Files In…" at bounding box center [784, 375] width 1568 height 751
click at [312, 591] on div "WR Will Rickman Cashier at CSU Add a tag Application Messages Feedback Files In…" at bounding box center [784, 375] width 1568 height 751
click at [348, 583] on div "BC Brown Chesser Applied on Sep 15 Availability Cook CSU Schedule Interview Bro…" at bounding box center [882, 622] width 1316 height 111
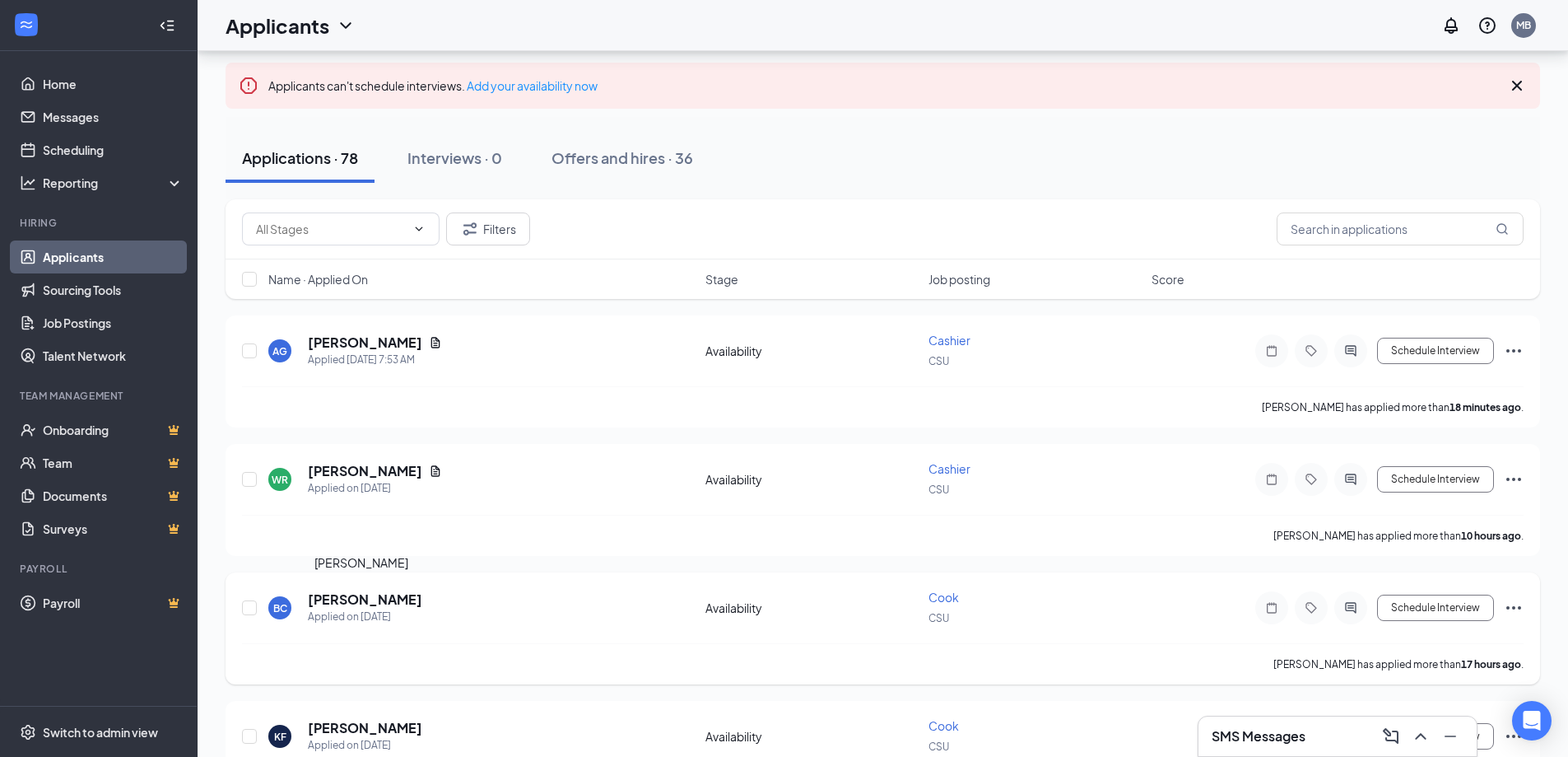
click at [386, 596] on h5 "[PERSON_NAME]" at bounding box center [364, 599] width 114 height 19
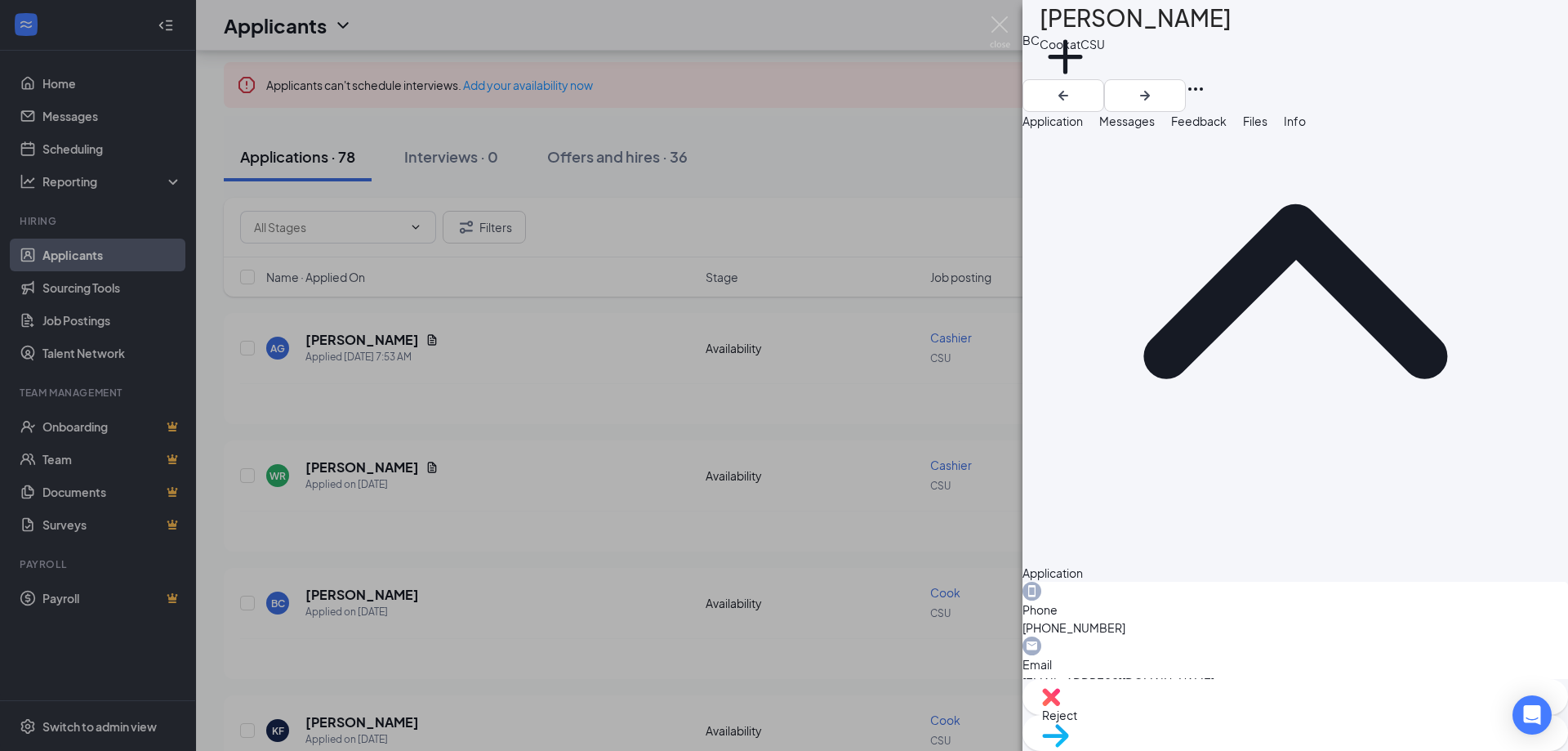
scroll to position [179, 0]
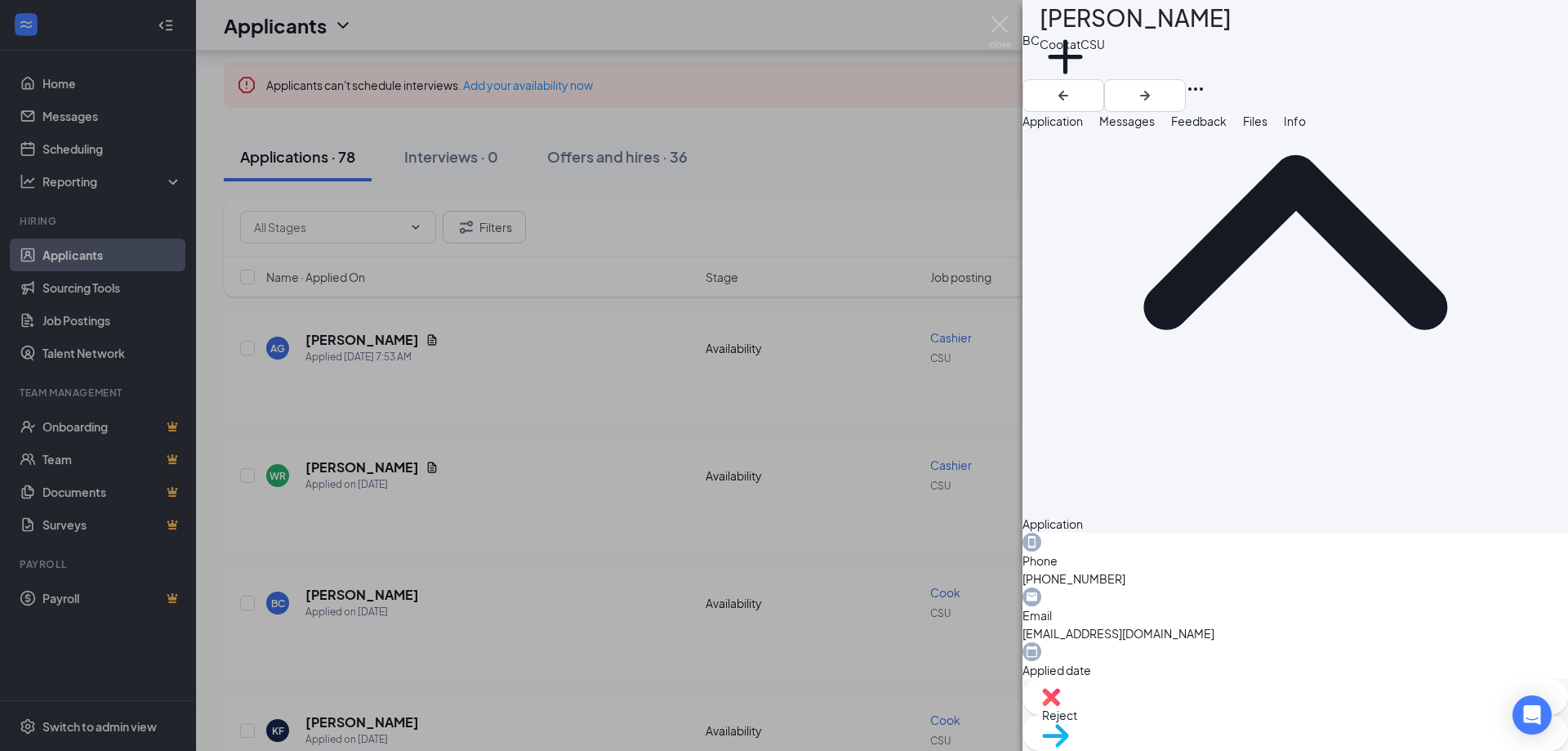
click at [1268, 125] on span "Files" at bounding box center [1254, 120] width 24 height 14
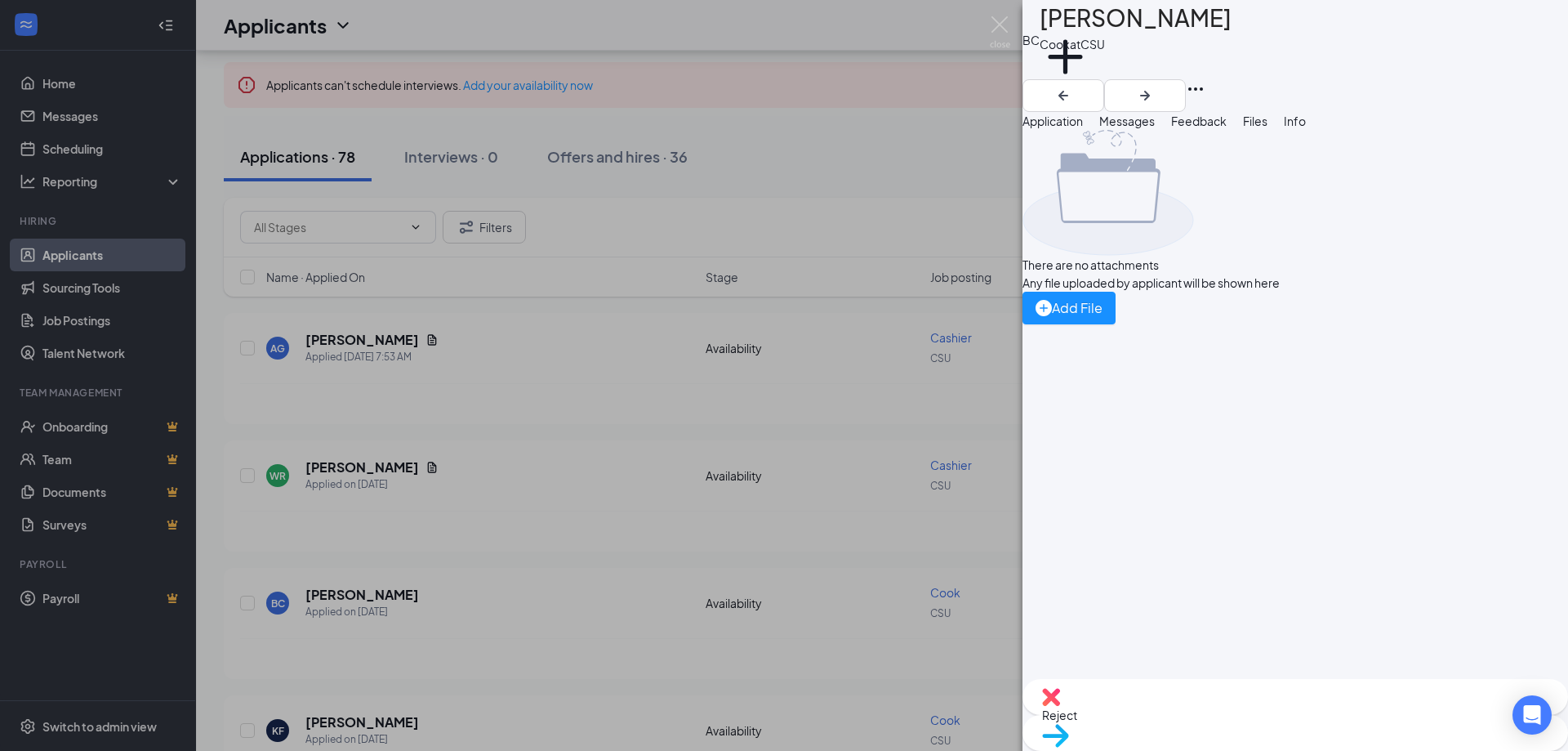
click at [1268, 129] on span "Files" at bounding box center [1254, 120] width 24 height 14
click at [1083, 130] on button "Application" at bounding box center [1052, 121] width 61 height 18
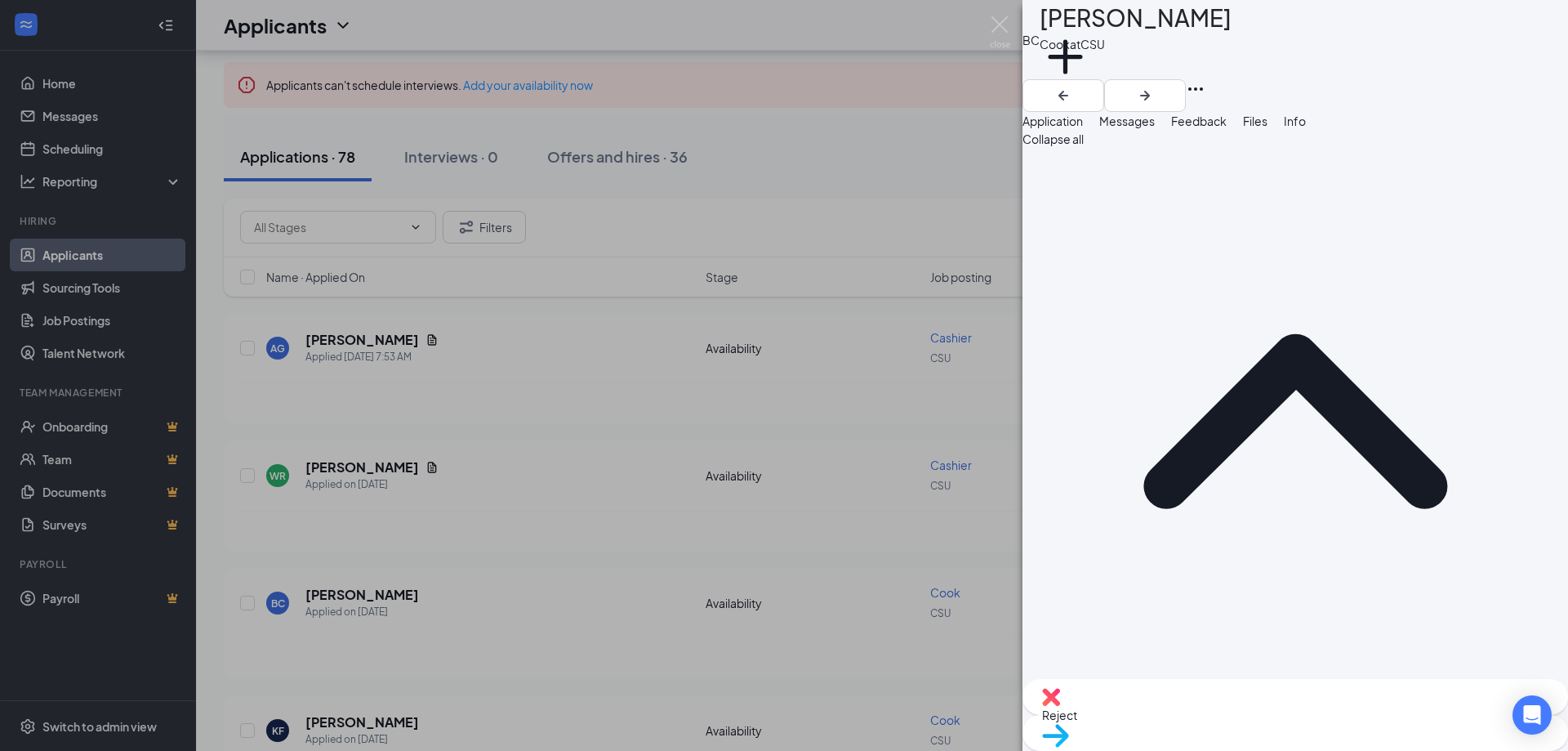
click at [1155, 130] on button "Messages" at bounding box center [1126, 121] width 55 height 18
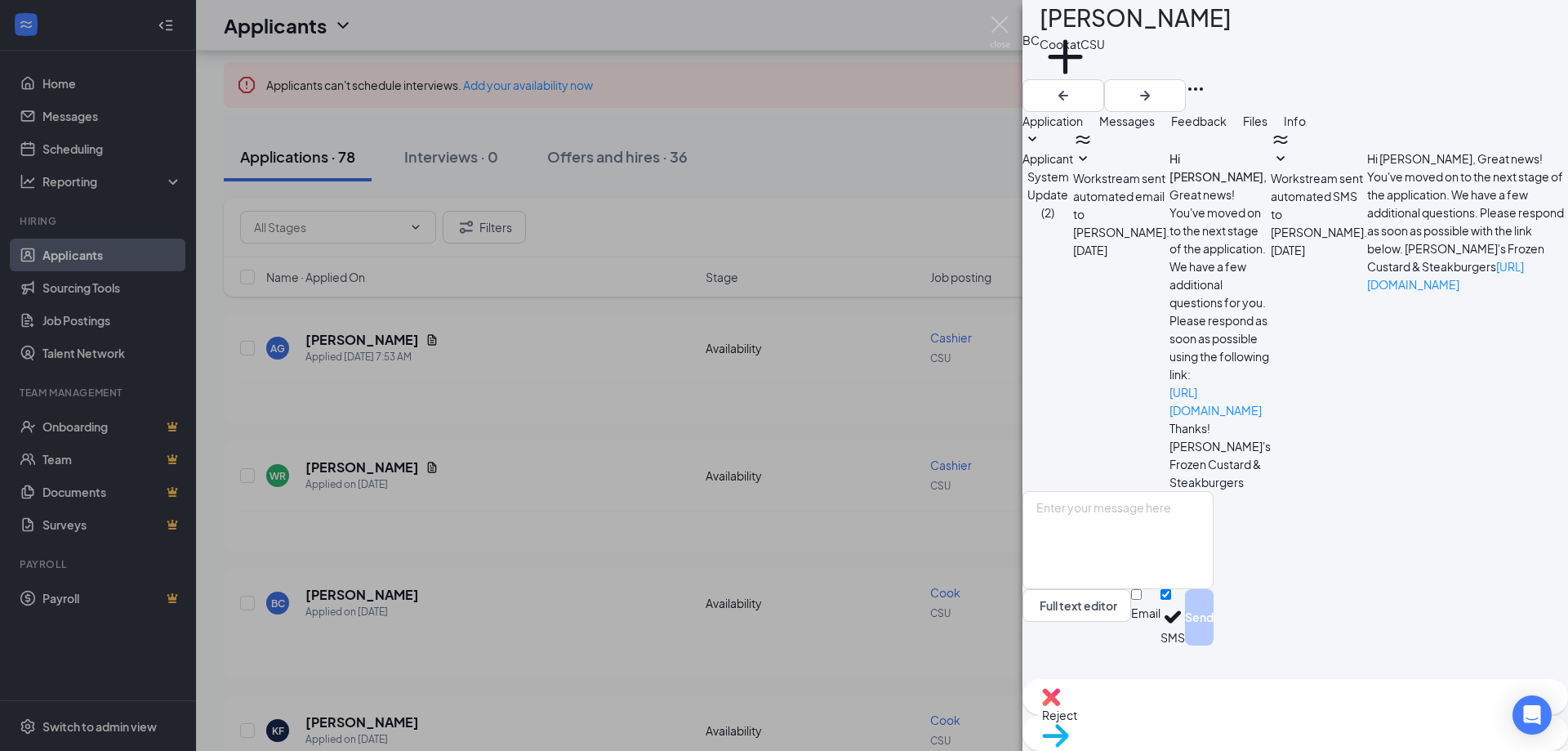
click at [1305, 130] on button "Info" at bounding box center [1294, 121] width 22 height 18
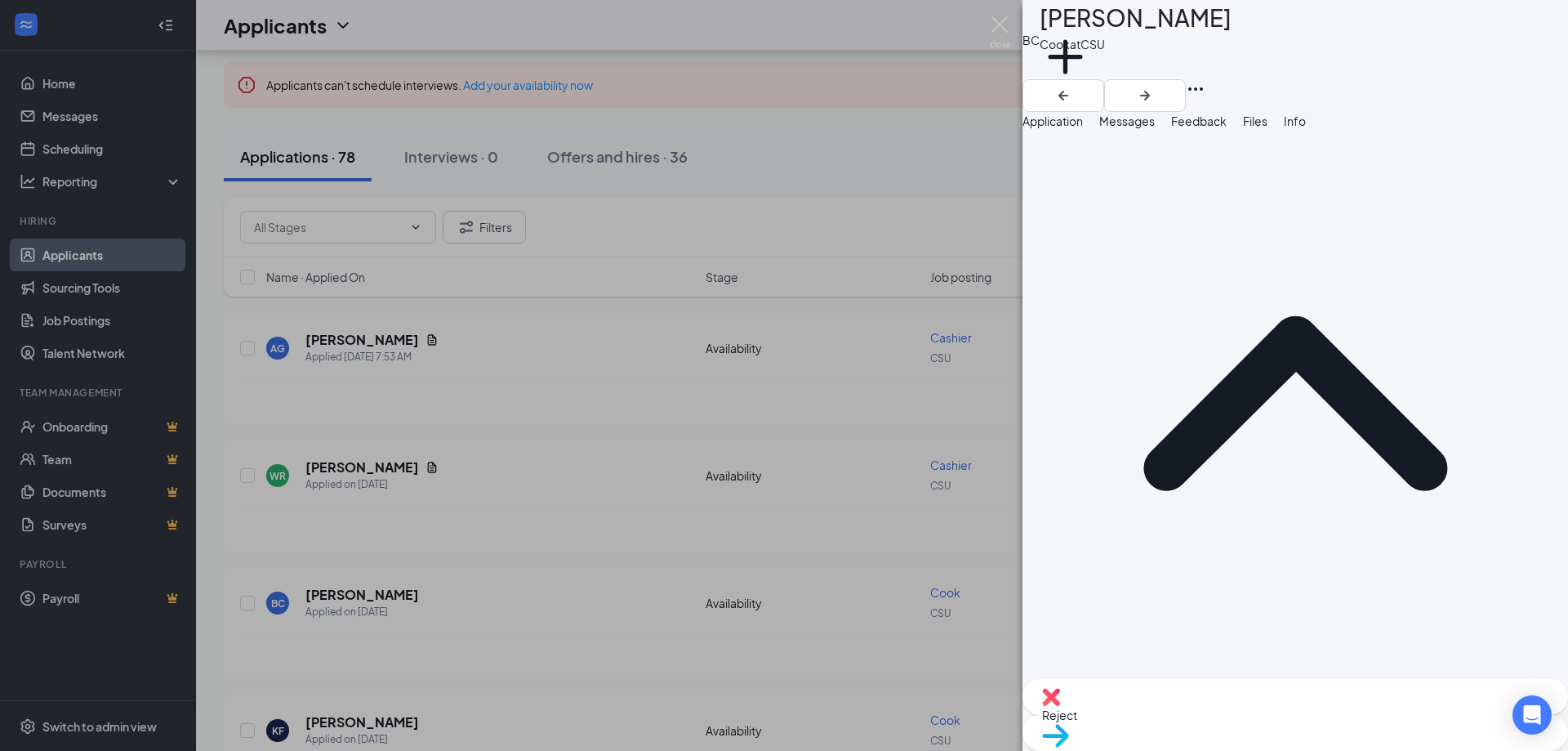
click at [703, 606] on div "BC Brown Chesser Cook at CSU Add a tag Application Messages Feedback Files Info…" at bounding box center [784, 375] width 1568 height 751
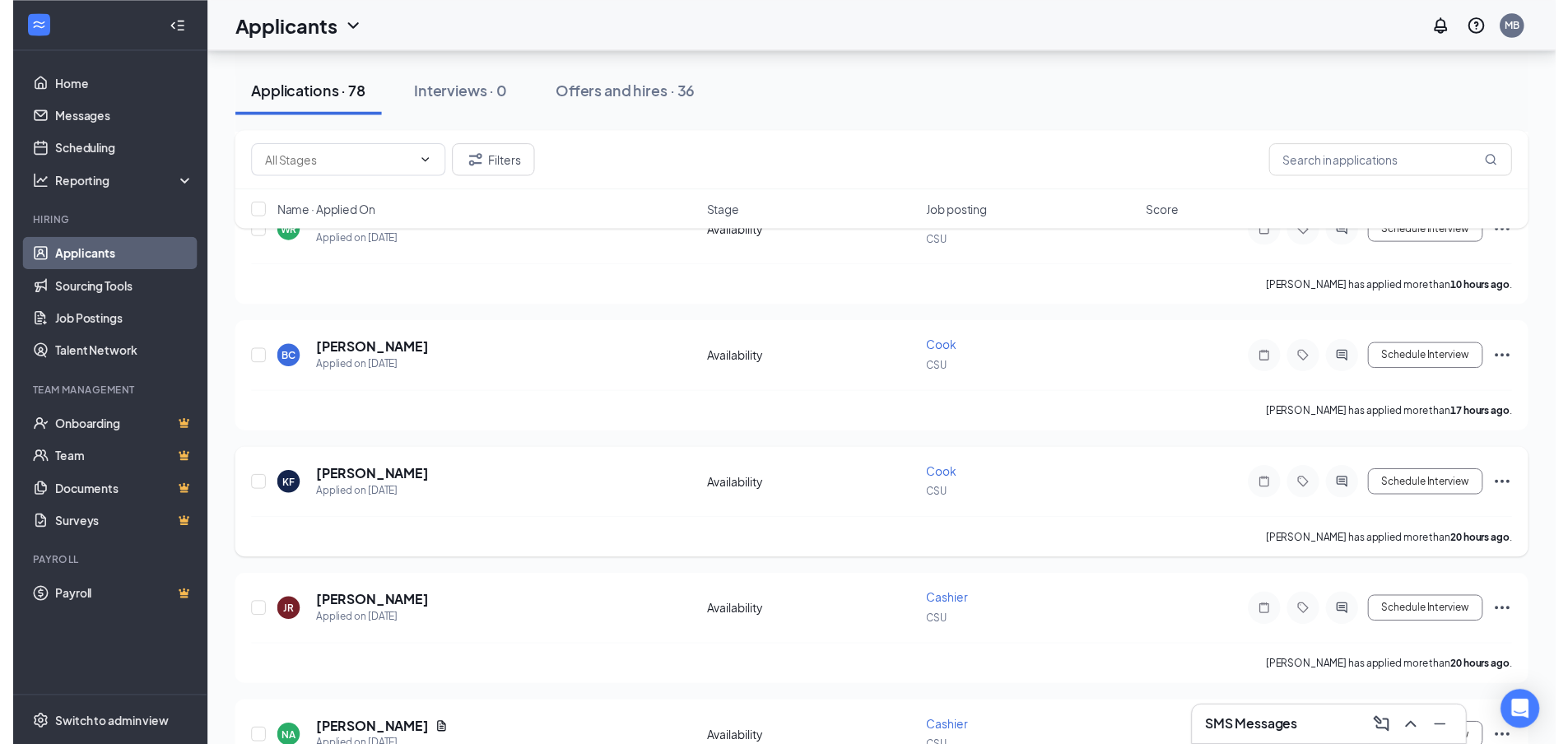
scroll to position [494, 0]
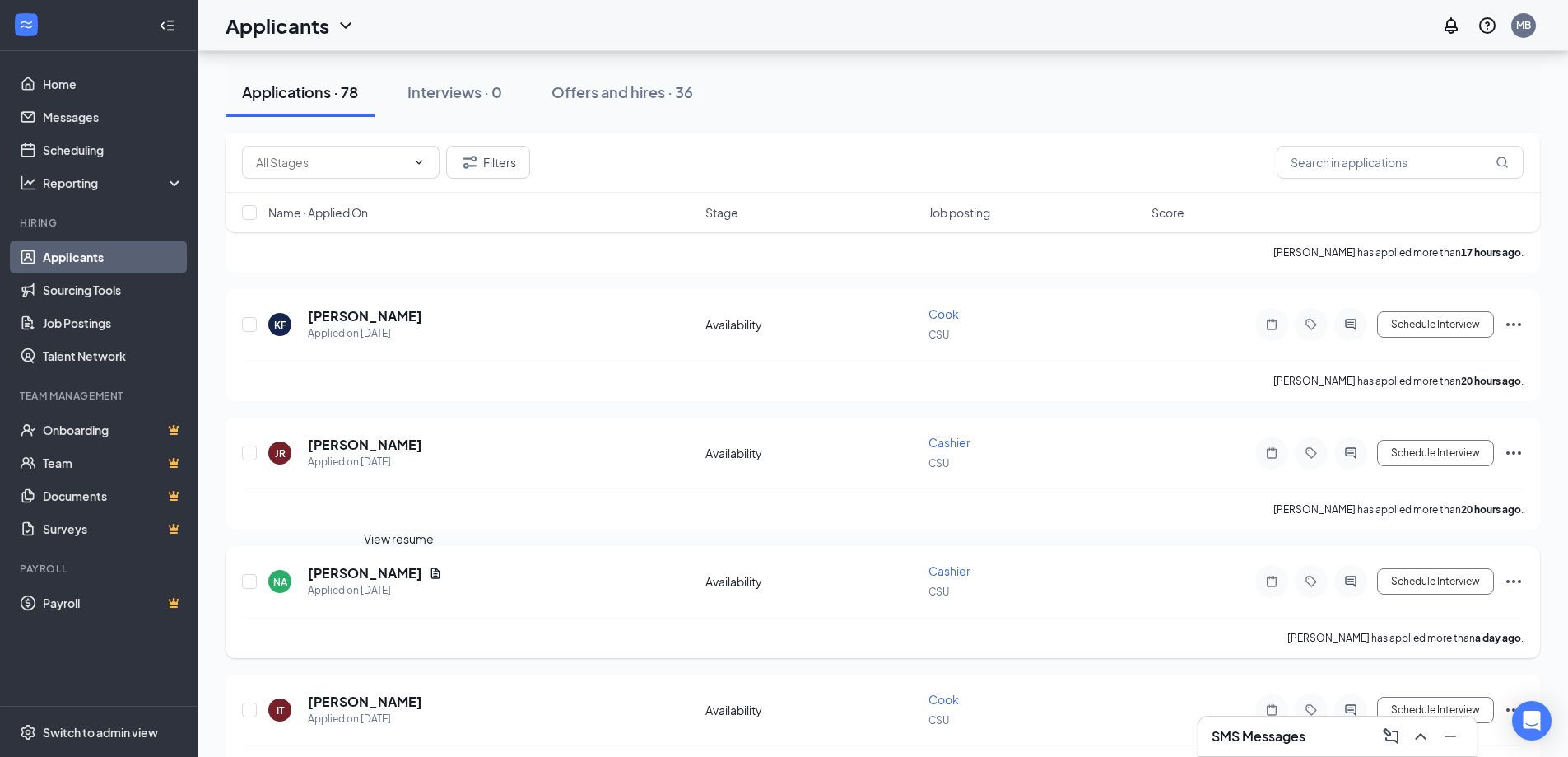
click at [429, 572] on icon "Document" at bounding box center [435, 573] width 14 height 14
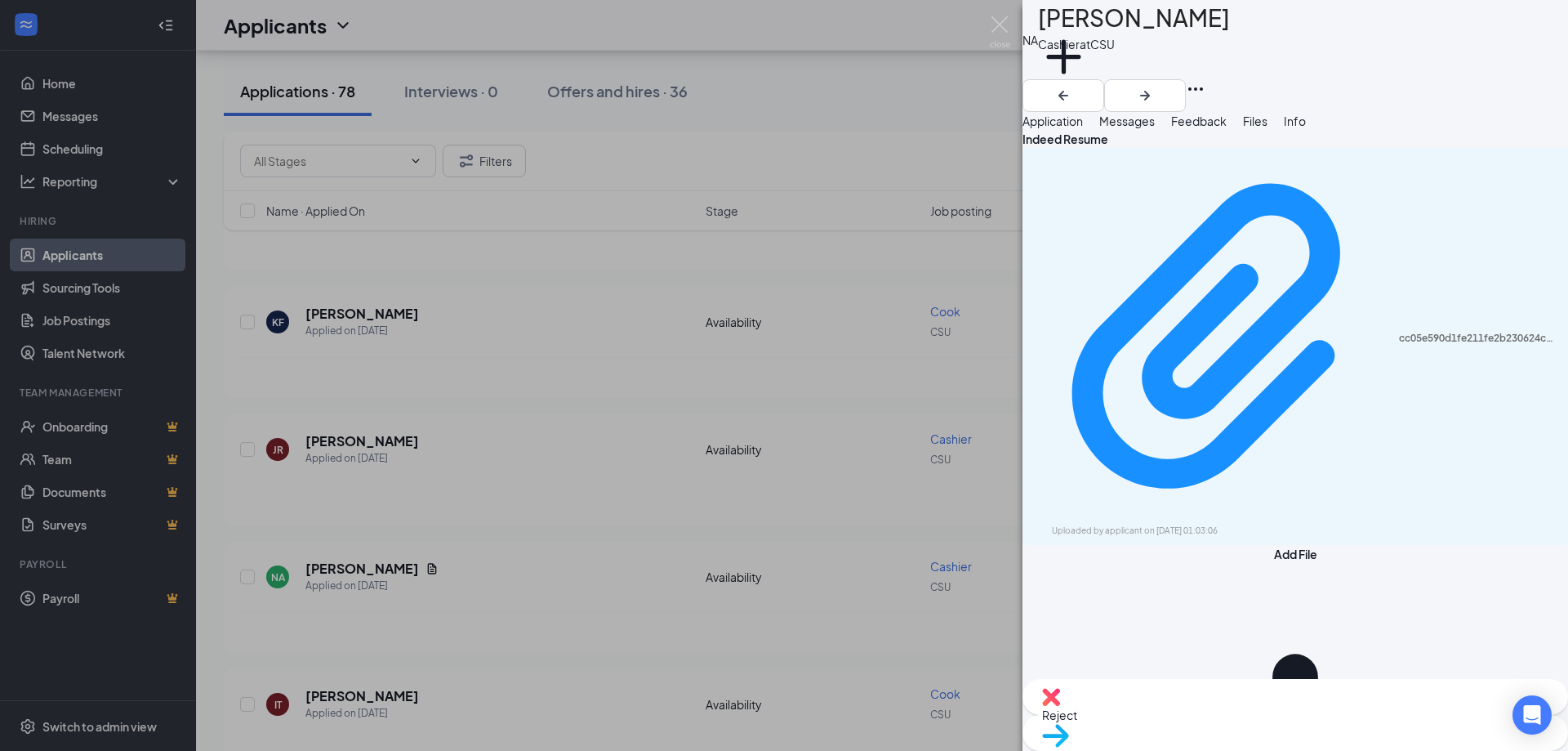
click at [1201, 212] on div "cc05e590d1fe211fe2b230624c2a9a5f.pdf Uploaded by applicant on Sep 15, 2025 at 0…" at bounding box center [1295, 346] width 546 height 397
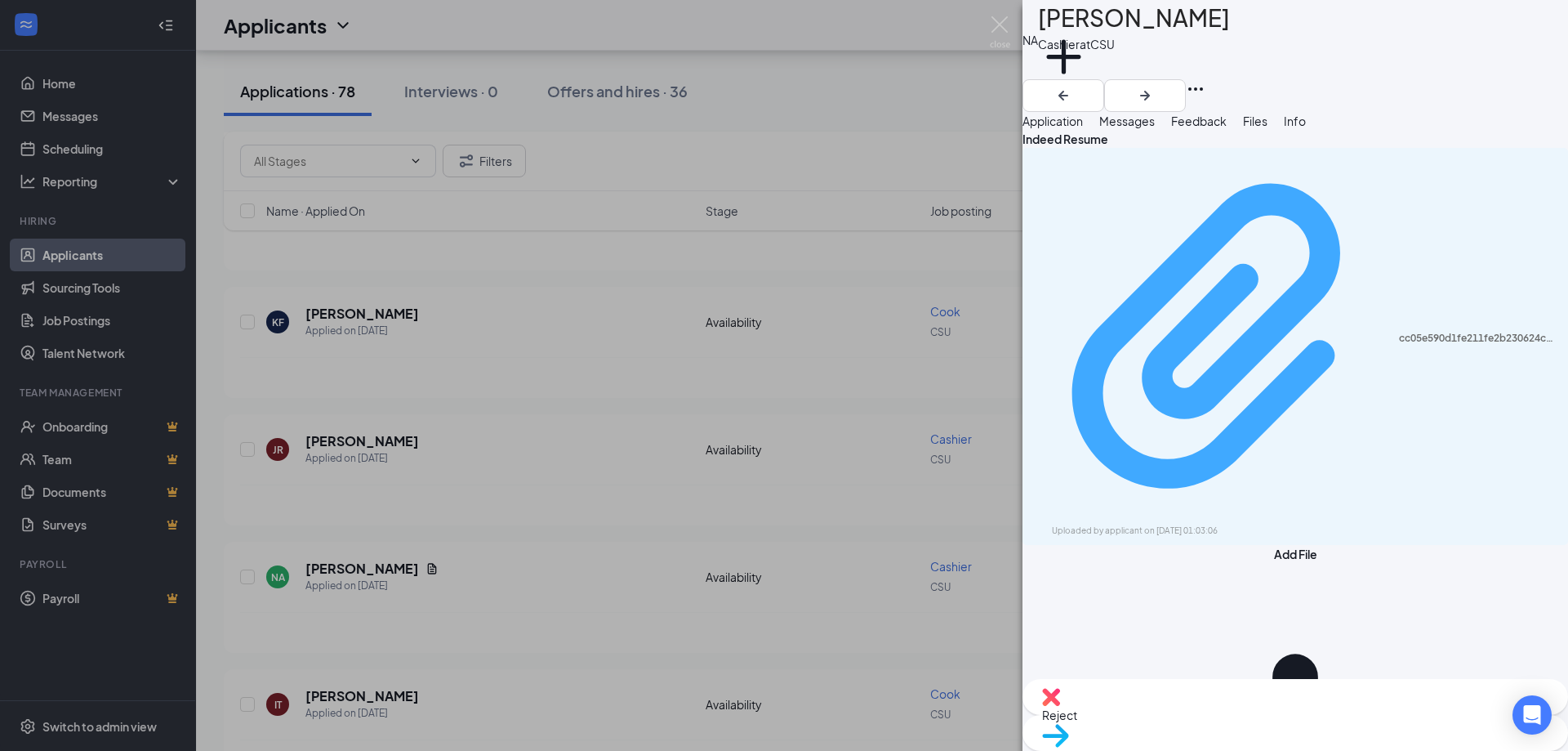
click at [1399, 332] on div "cc05e590d1fe211fe2b230624c2a9a5f.pdf" at bounding box center [1478, 338] width 159 height 14
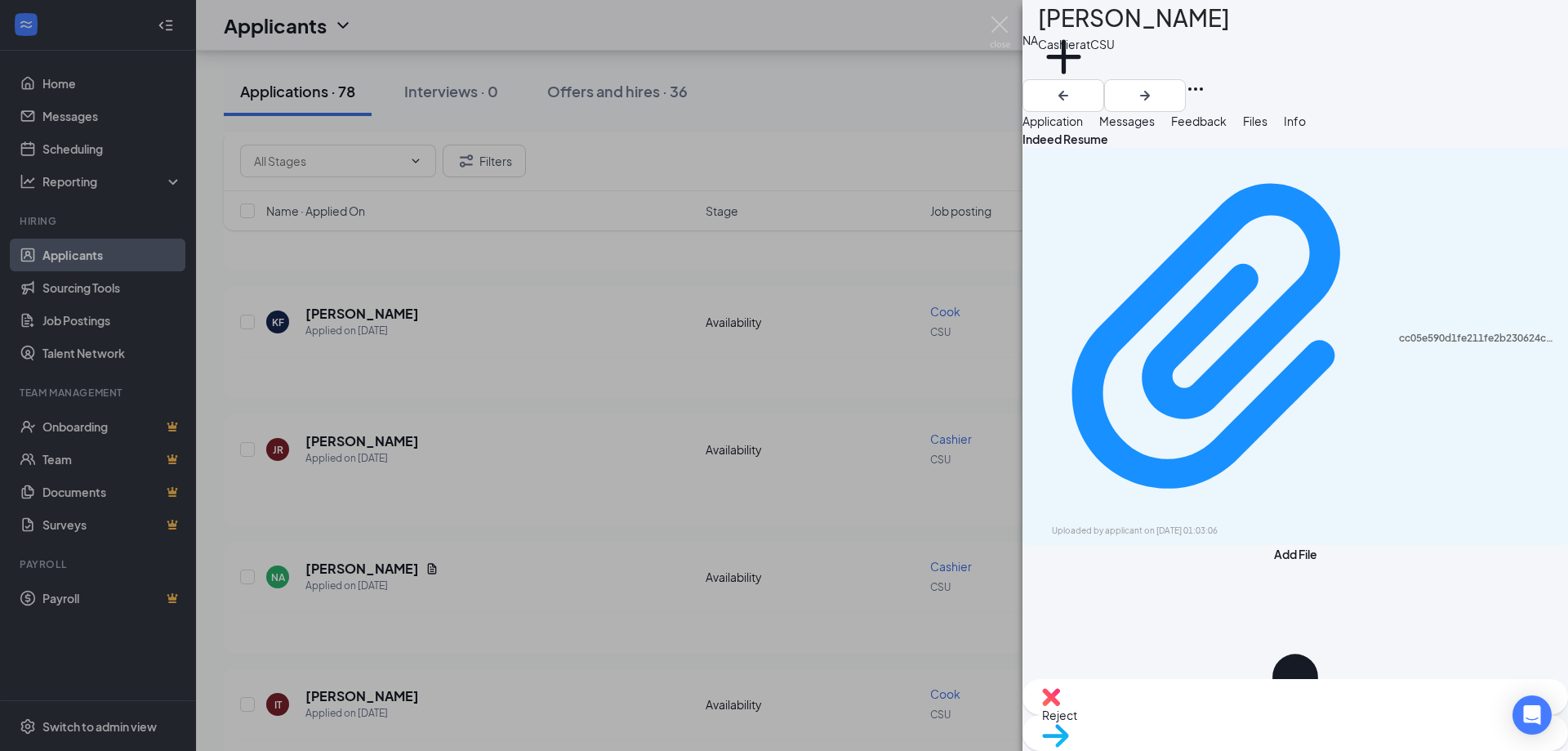
click at [787, 398] on div "NA Nate Ahmed Cashier at CSU Add a tag Application Messages Feedback Files Info…" at bounding box center [784, 375] width 1568 height 751
click at [665, 513] on div "NA Nate Ahmed Cashier at CSU Add a tag Application Messages Feedback Files Info…" at bounding box center [784, 375] width 1568 height 751
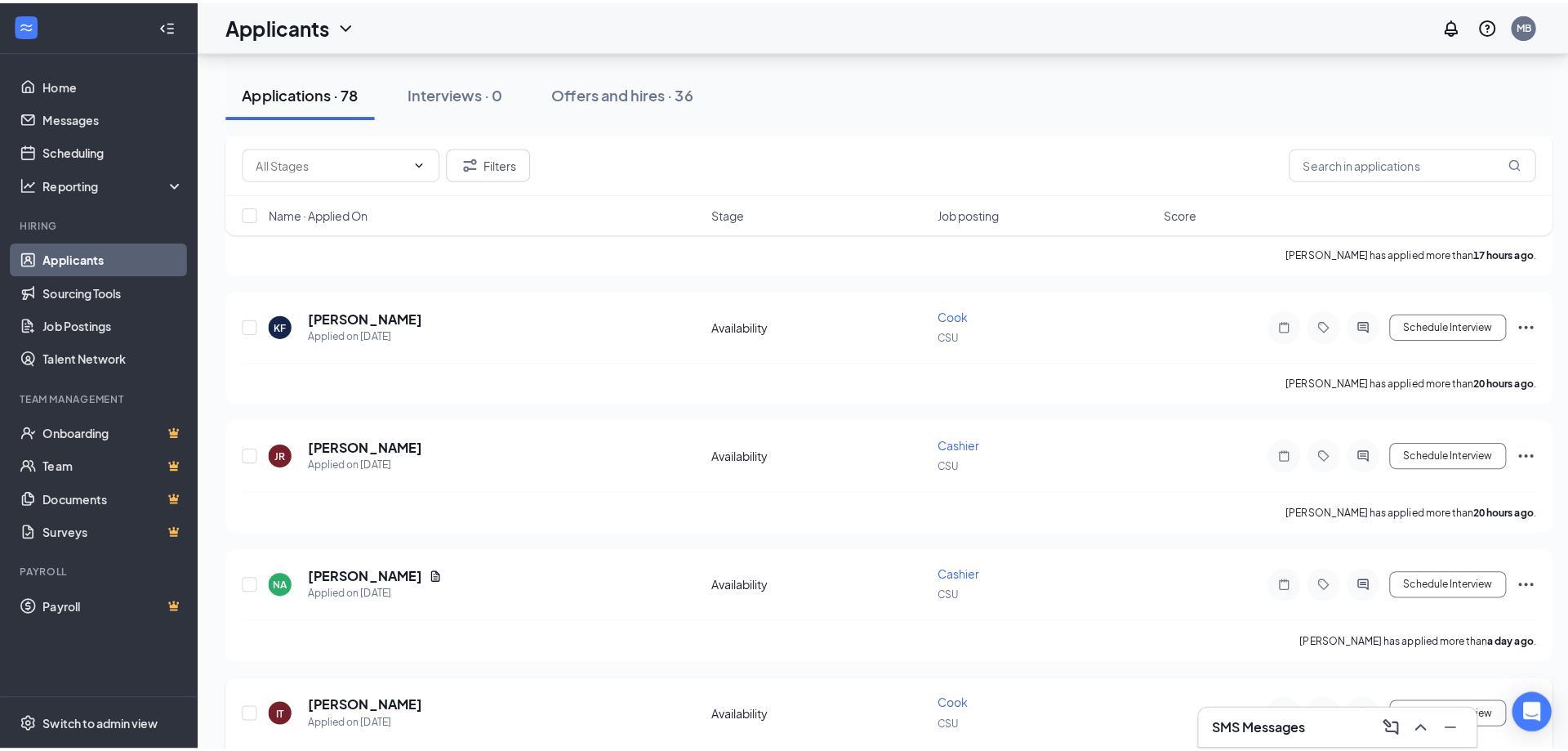
scroll to position [817, 0]
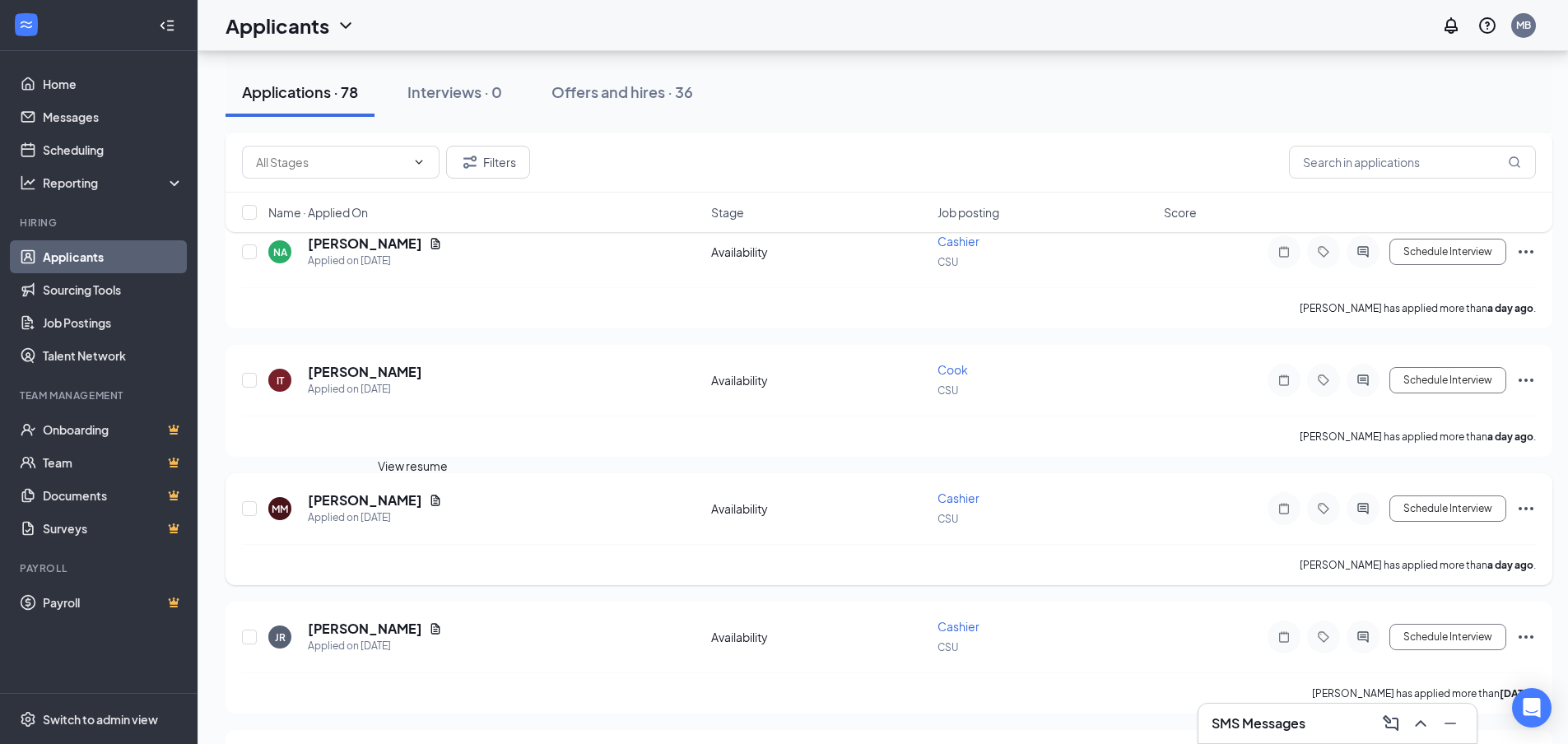
click at [431, 502] on icon "Document" at bounding box center [435, 500] width 9 height 11
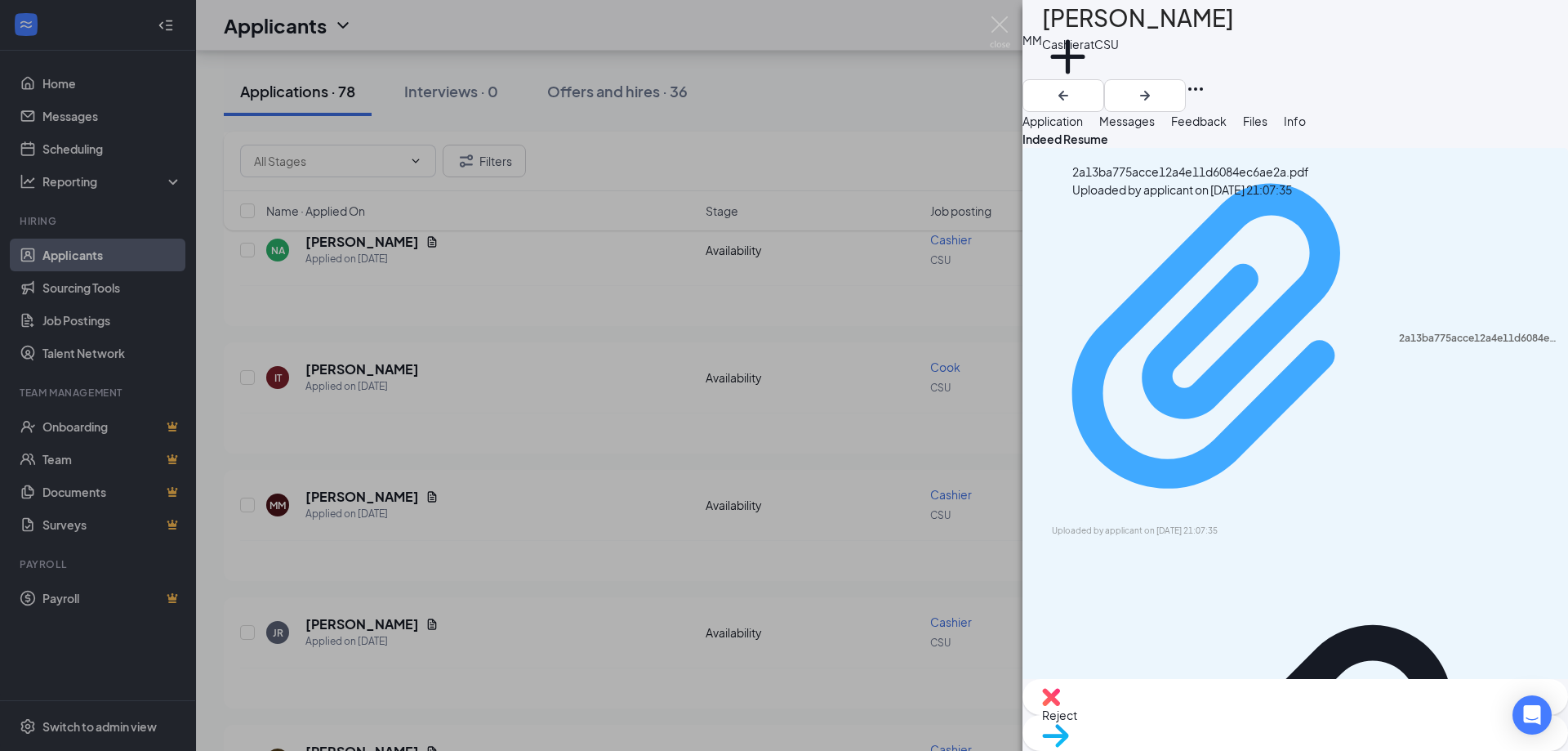
click at [1199, 525] on div "Uploaded by applicant on Sep 14, 2025 at 21:07:35" at bounding box center [1174, 532] width 245 height 14
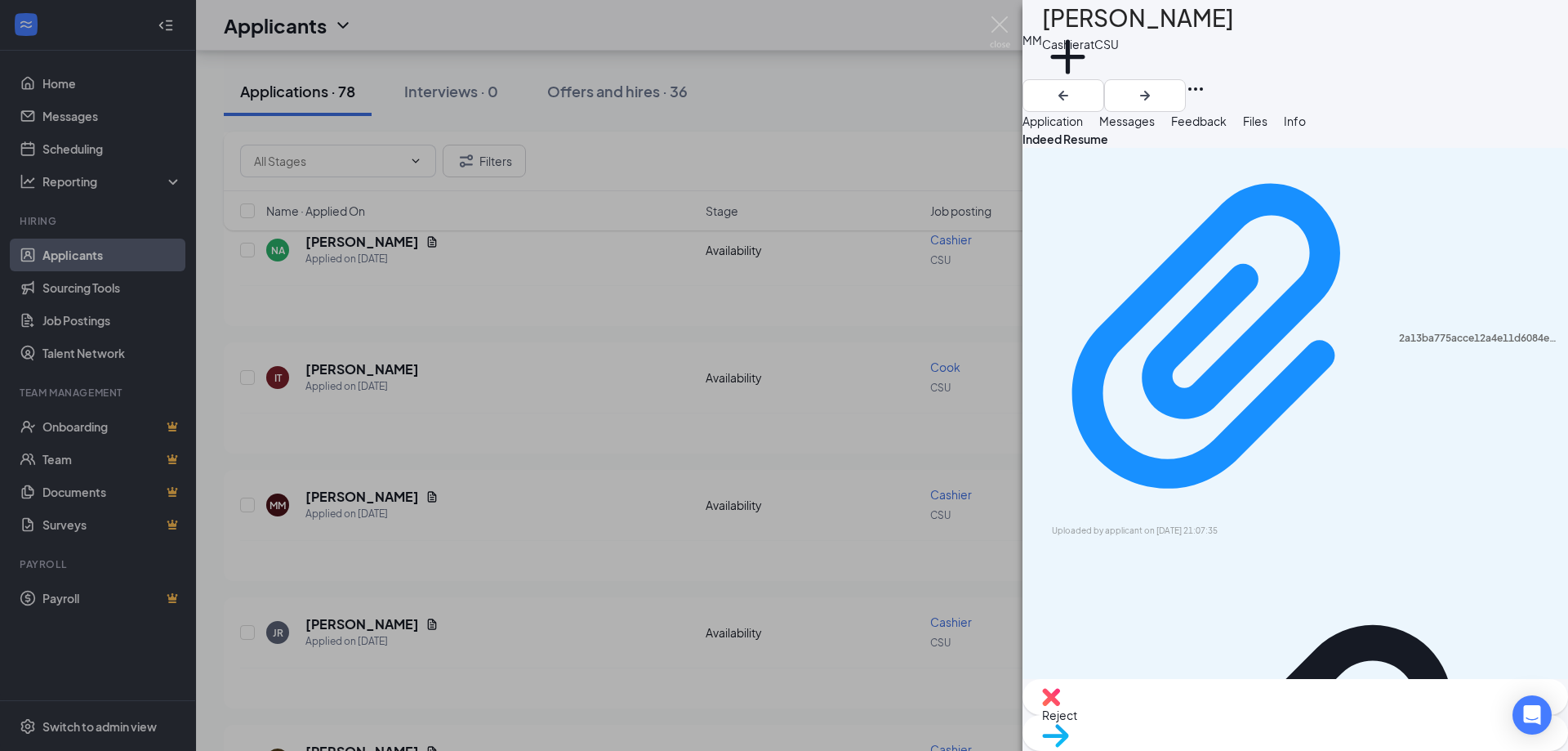
click at [605, 400] on div "MM Megan Mesher Cashier at CSU Add a tag Application Messages Feedback Files In…" at bounding box center [784, 375] width 1568 height 751
drag, startPoint x: 403, startPoint y: 651, endPoint x: 401, endPoint y: 627, distance: 24.1
click at [403, 651] on div "MM Megan Mesher Cashier at CSU Add a tag Application Messages Feedback Files In…" at bounding box center [784, 375] width 1568 height 751
click at [401, 627] on div "MM Megan Mesher Cashier at CSU Add a tag Application Messages Feedback Files In…" at bounding box center [784, 375] width 1568 height 751
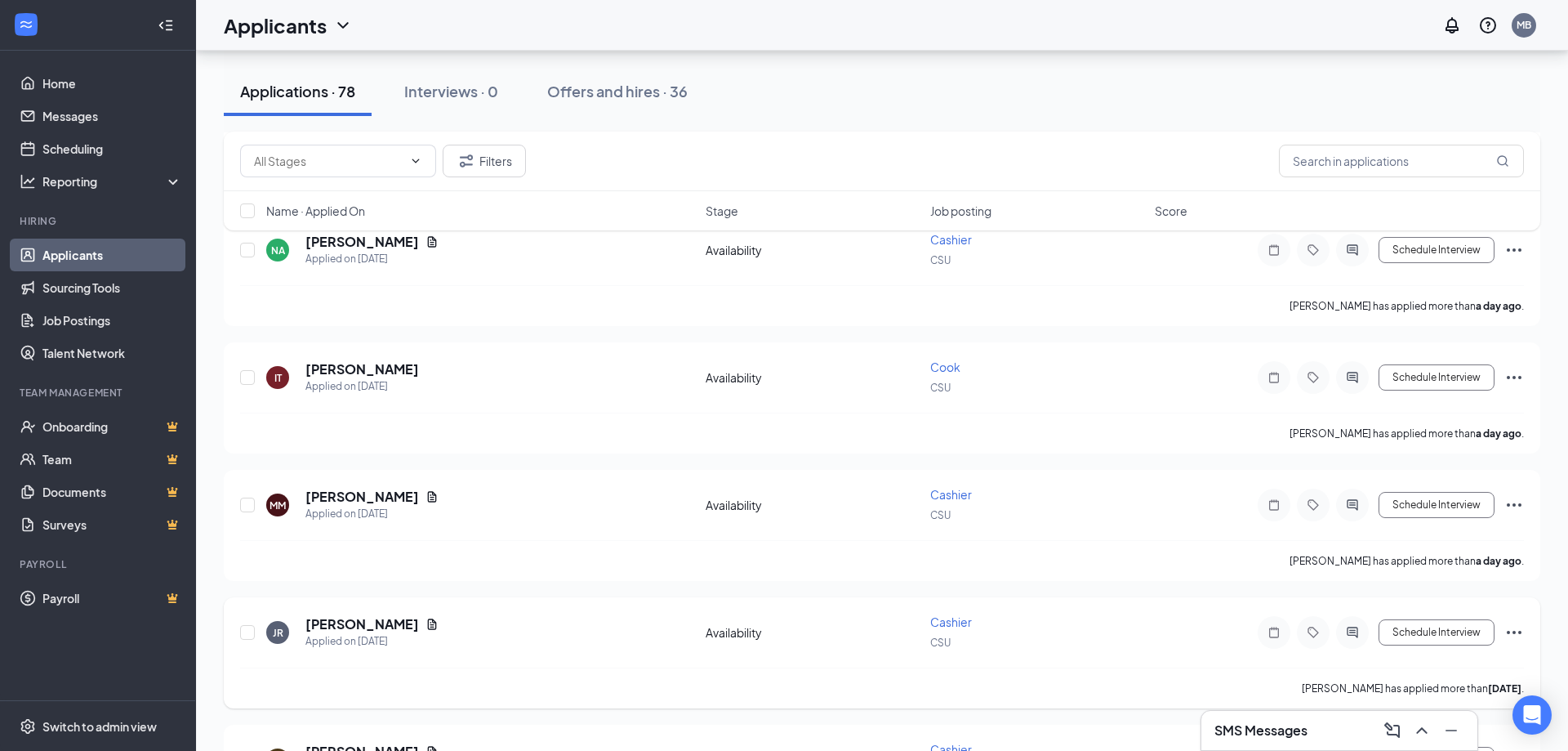
click at [414, 676] on div "Jace Reichert has applied more than 2 days ago ." at bounding box center [881, 687] width 1283 height 41
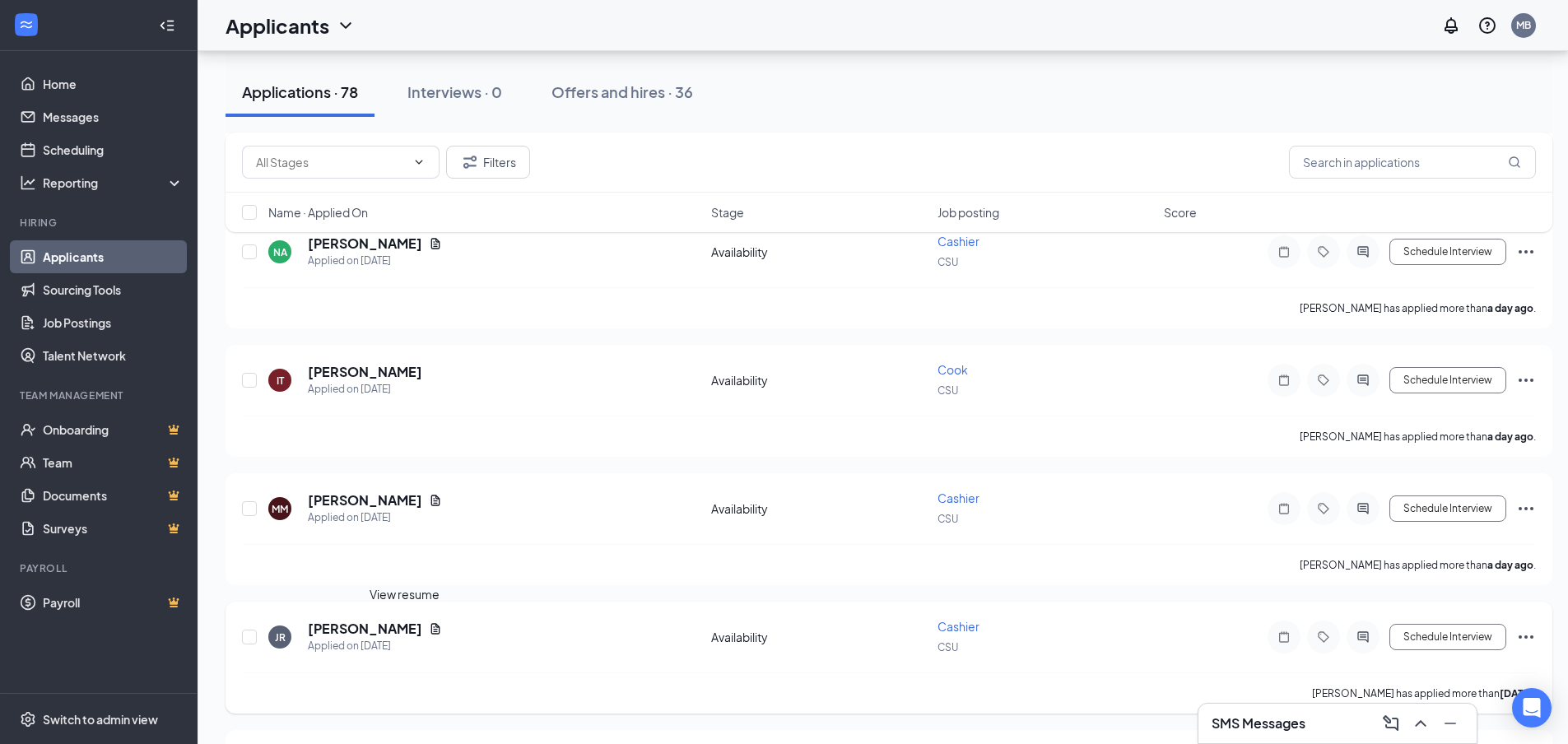
click at [429, 626] on icon "Document" at bounding box center [435, 629] width 14 height 14
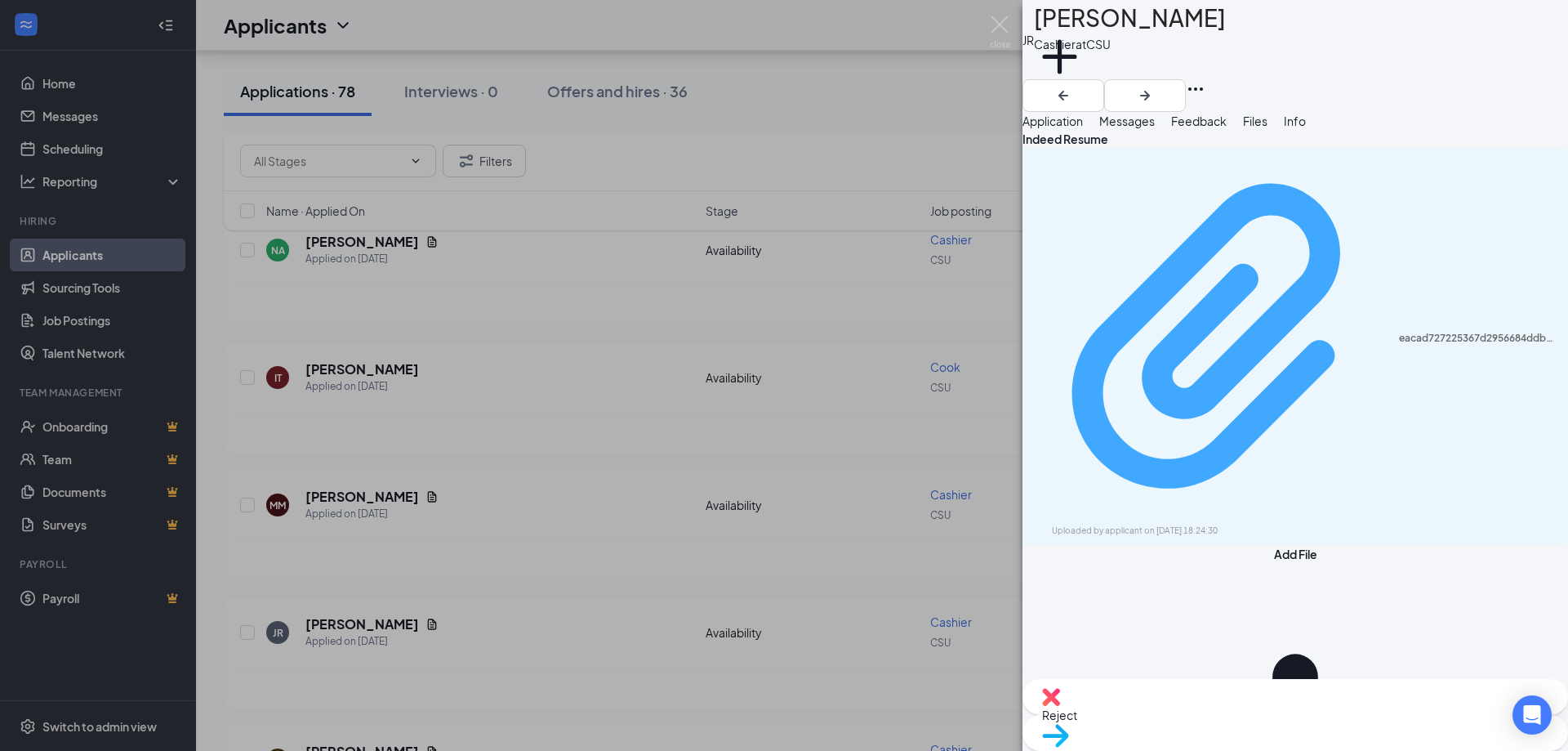
click at [1173, 525] on div "Uploaded by applicant on Sep 14, 2025 at 18:24:30" at bounding box center [1174, 532] width 245 height 14
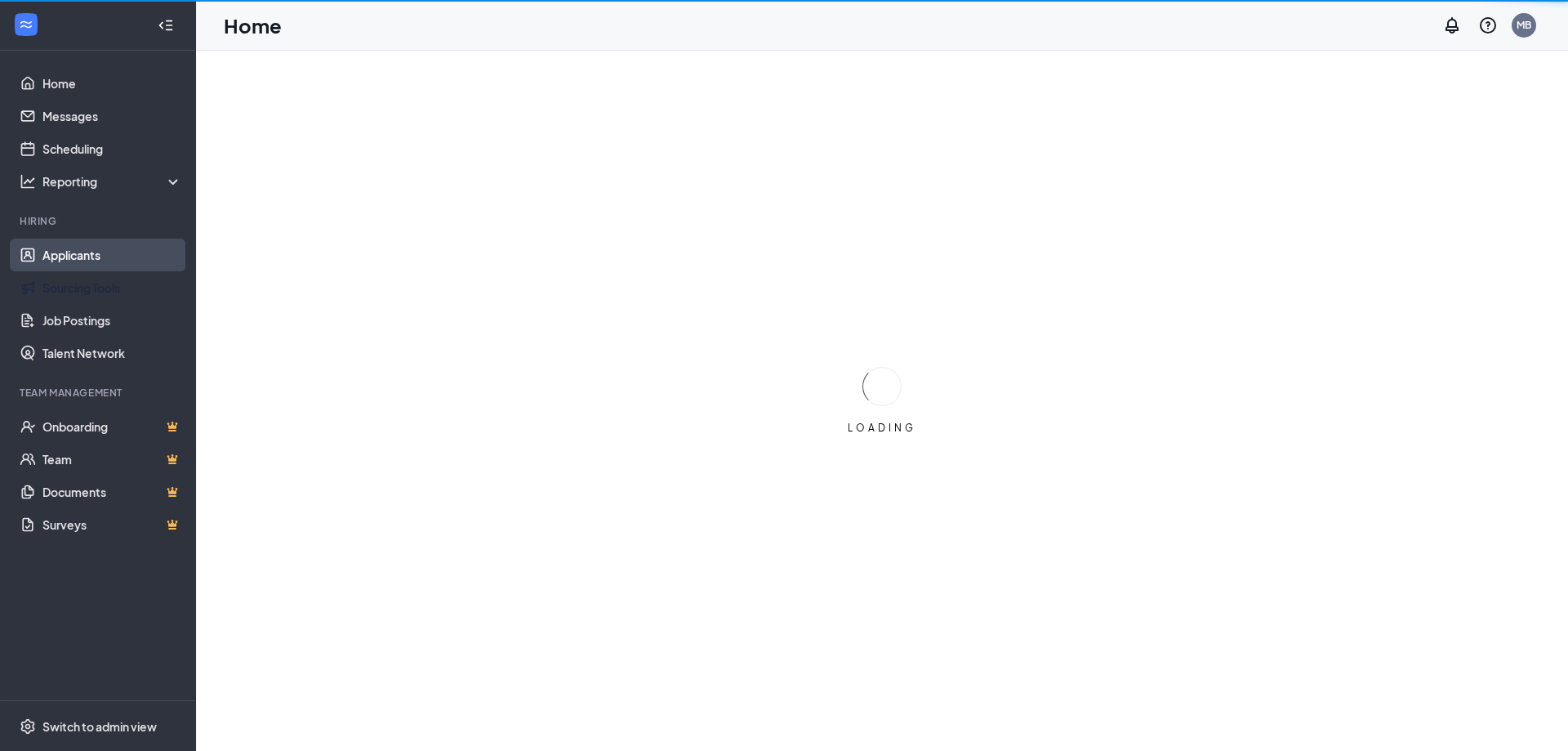
click at [55, 262] on link "Applicants" at bounding box center [112, 255] width 140 height 33
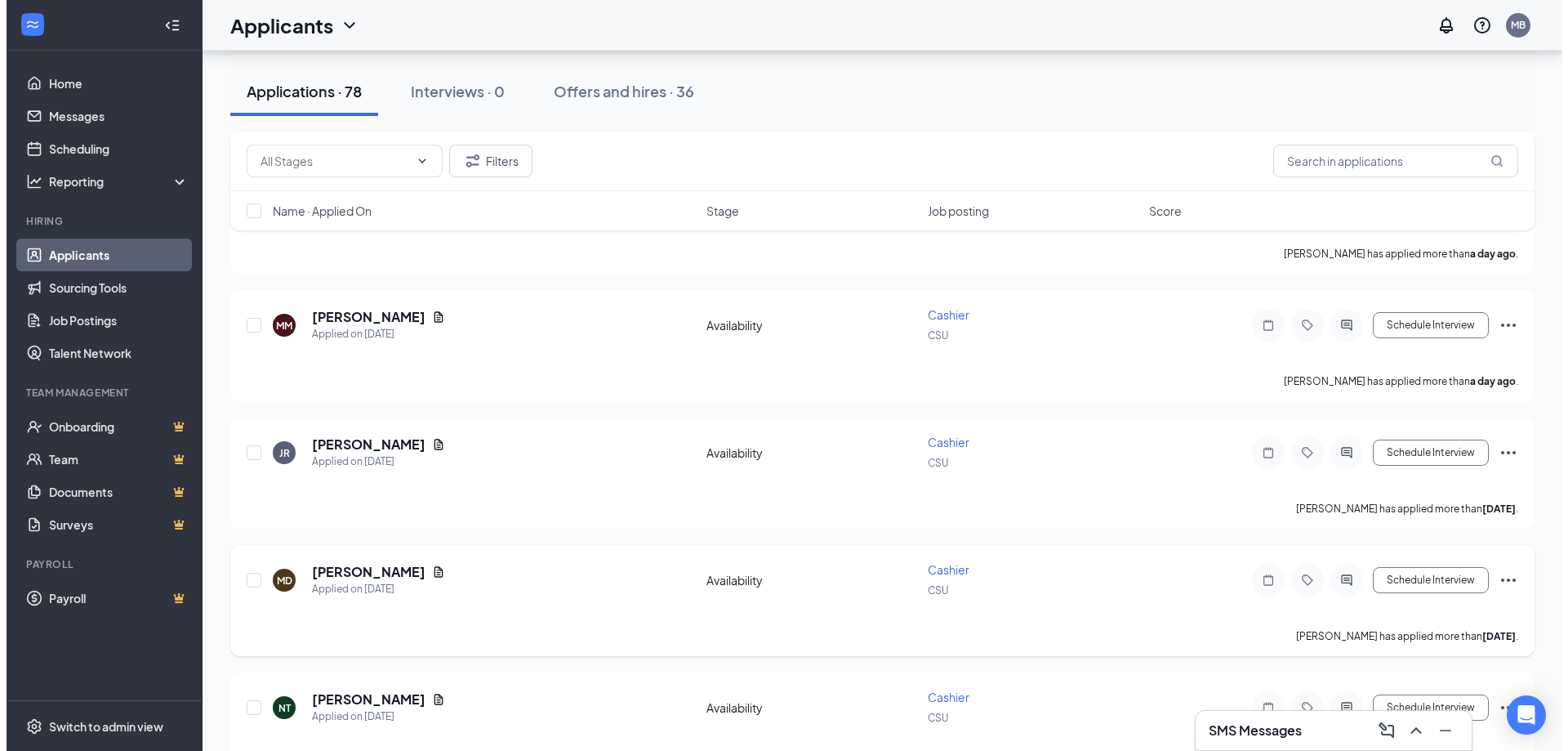
scroll to position [1003, 0]
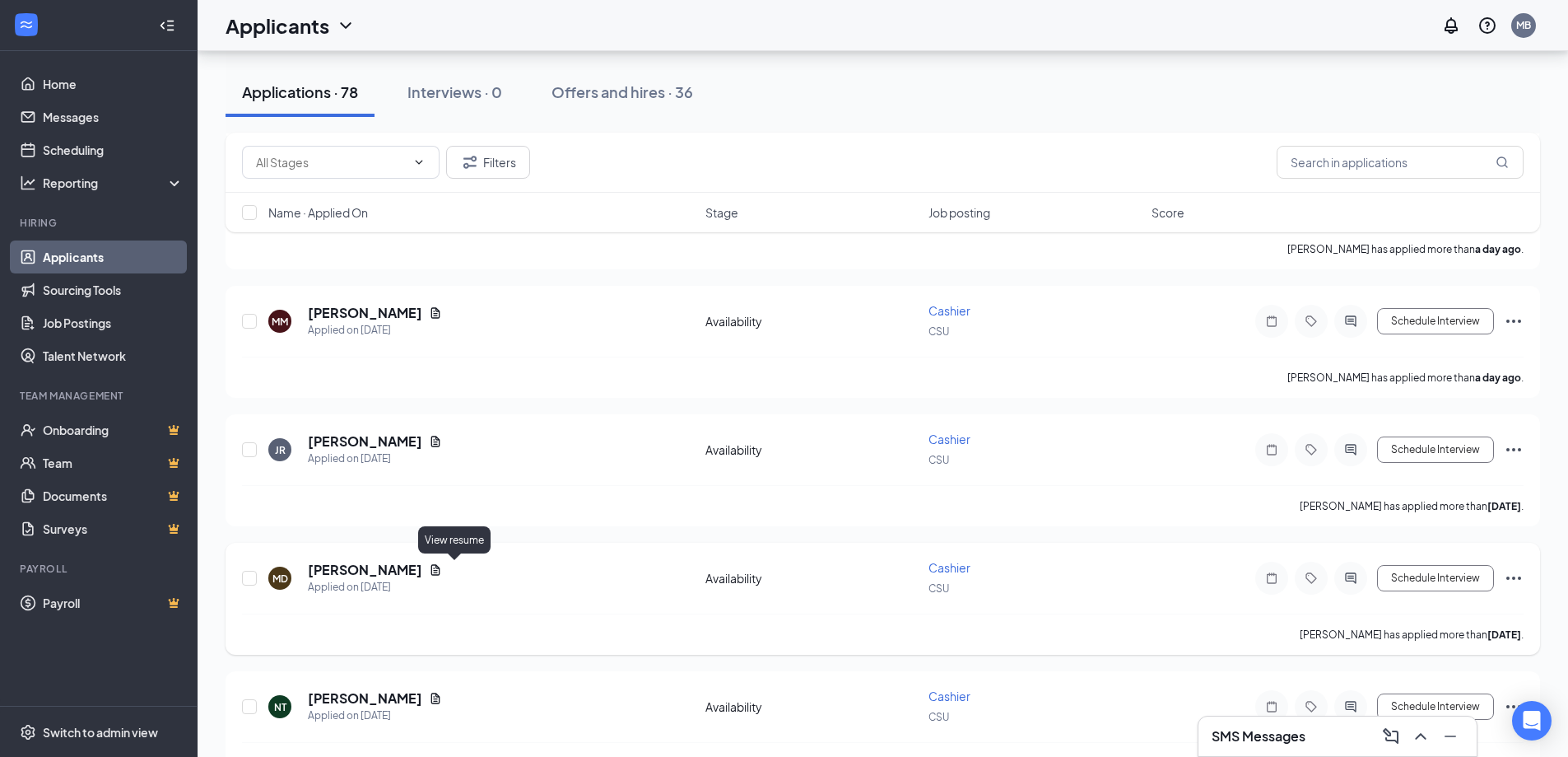
click at [440, 572] on icon "Document" at bounding box center [435, 569] width 9 height 11
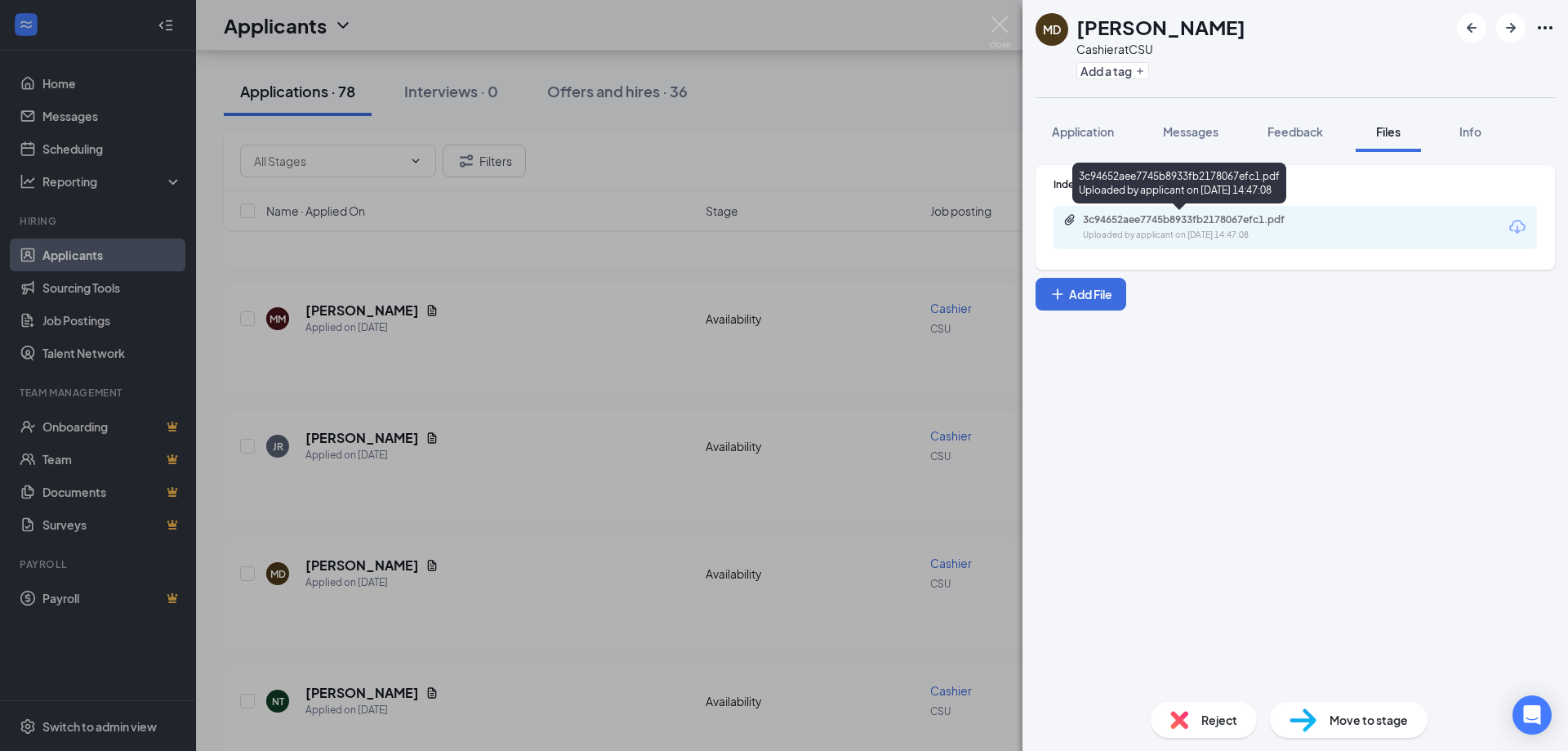
click at [1271, 223] on div "3c94652aee7745b8933fb2178067efc1.pdf" at bounding box center [1197, 220] width 229 height 14
click at [764, 74] on div "MD [PERSON_NAME] at CSU Add a tag Application Messages Feedback Files Info Inde…" at bounding box center [784, 375] width 1568 height 751
click at [494, 707] on div "NT [PERSON_NAME] Applied on [DATE]" at bounding box center [480, 700] width 430 height 34
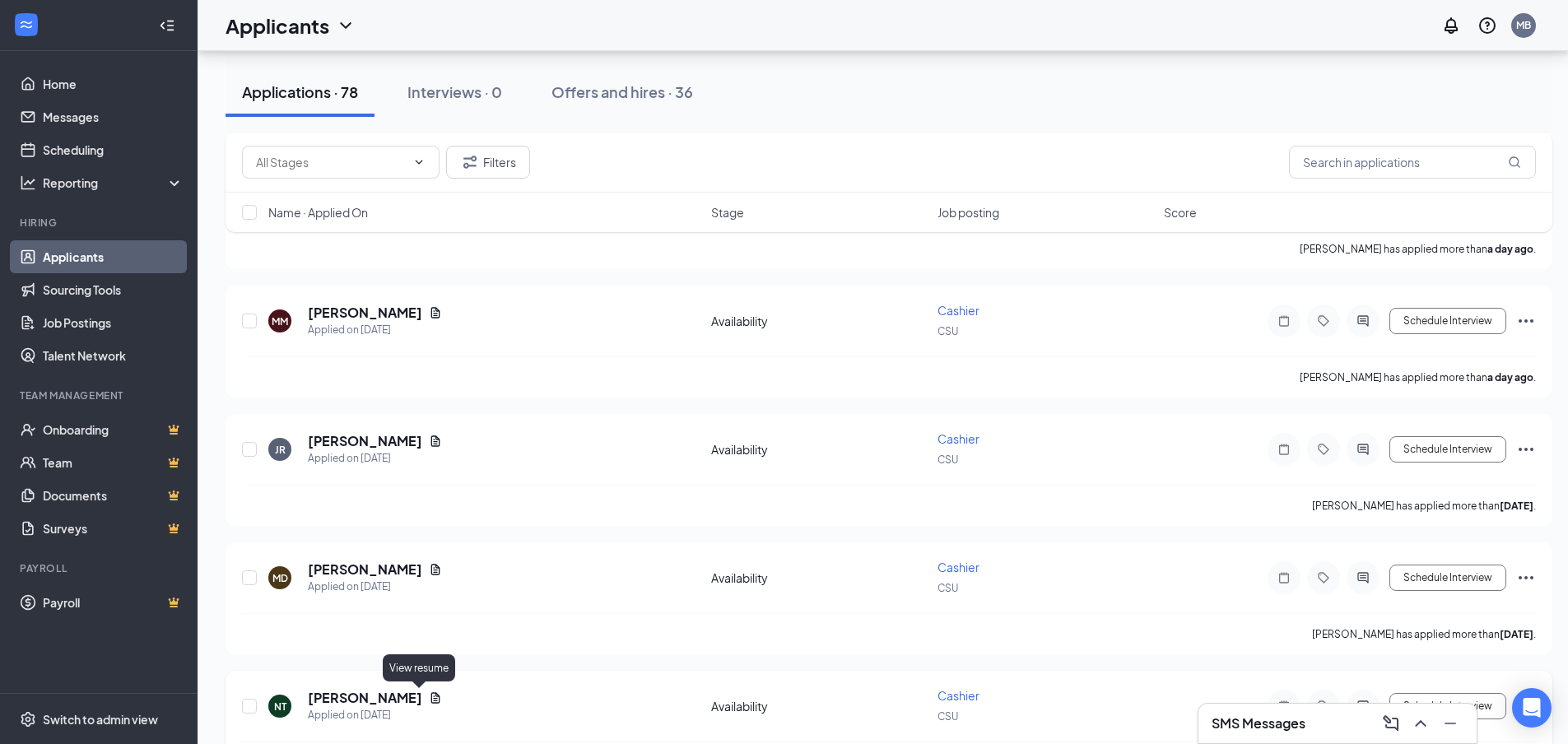
click at [429, 693] on icon "Document" at bounding box center [435, 698] width 14 height 14
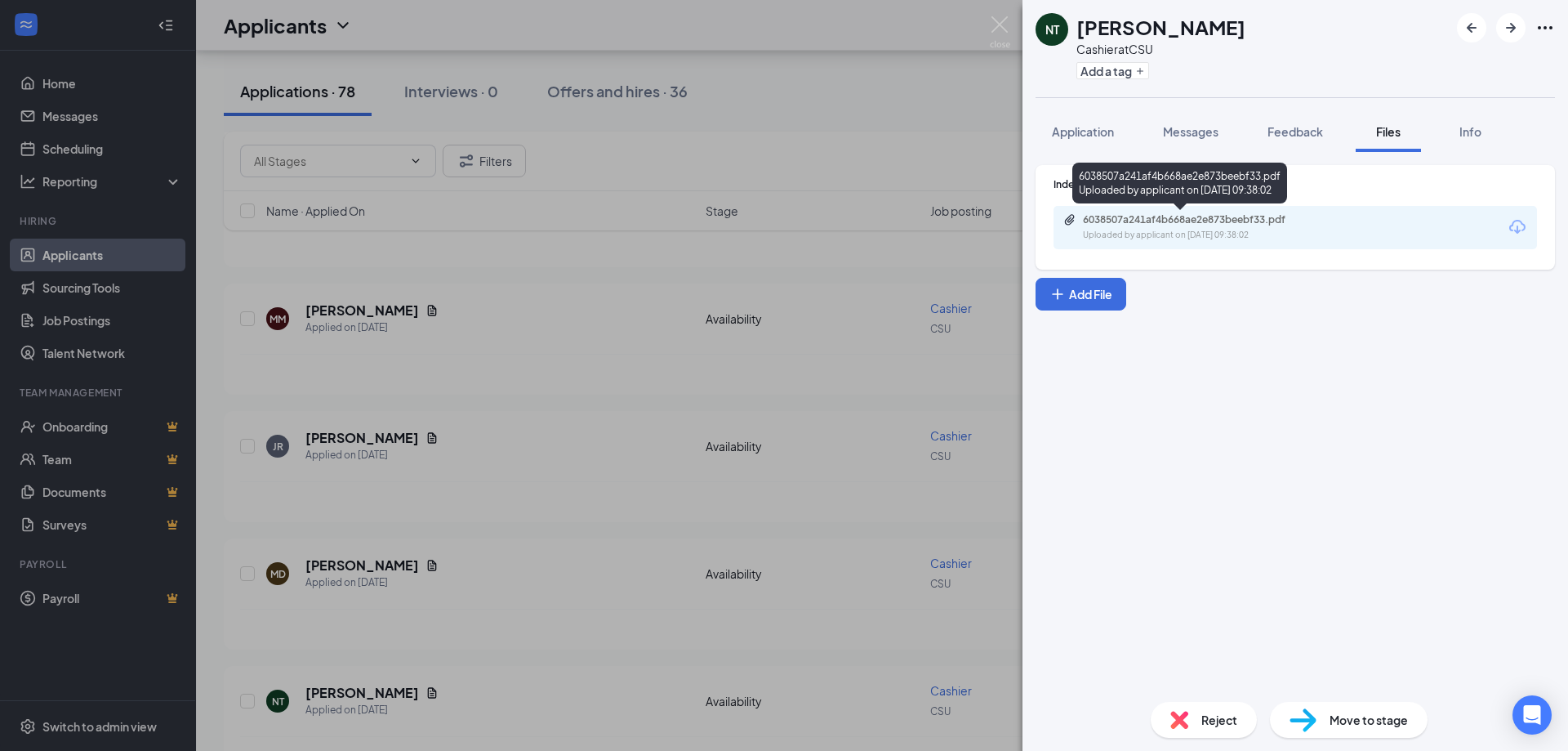
click at [1162, 225] on div "6038507a241af4b668ae2e873beebf33.pdf" at bounding box center [1197, 220] width 229 height 14
click at [356, 390] on div "NT [PERSON_NAME] at CSU Add a tag Application Messages Feedback Files Info Inde…" at bounding box center [784, 375] width 1568 height 751
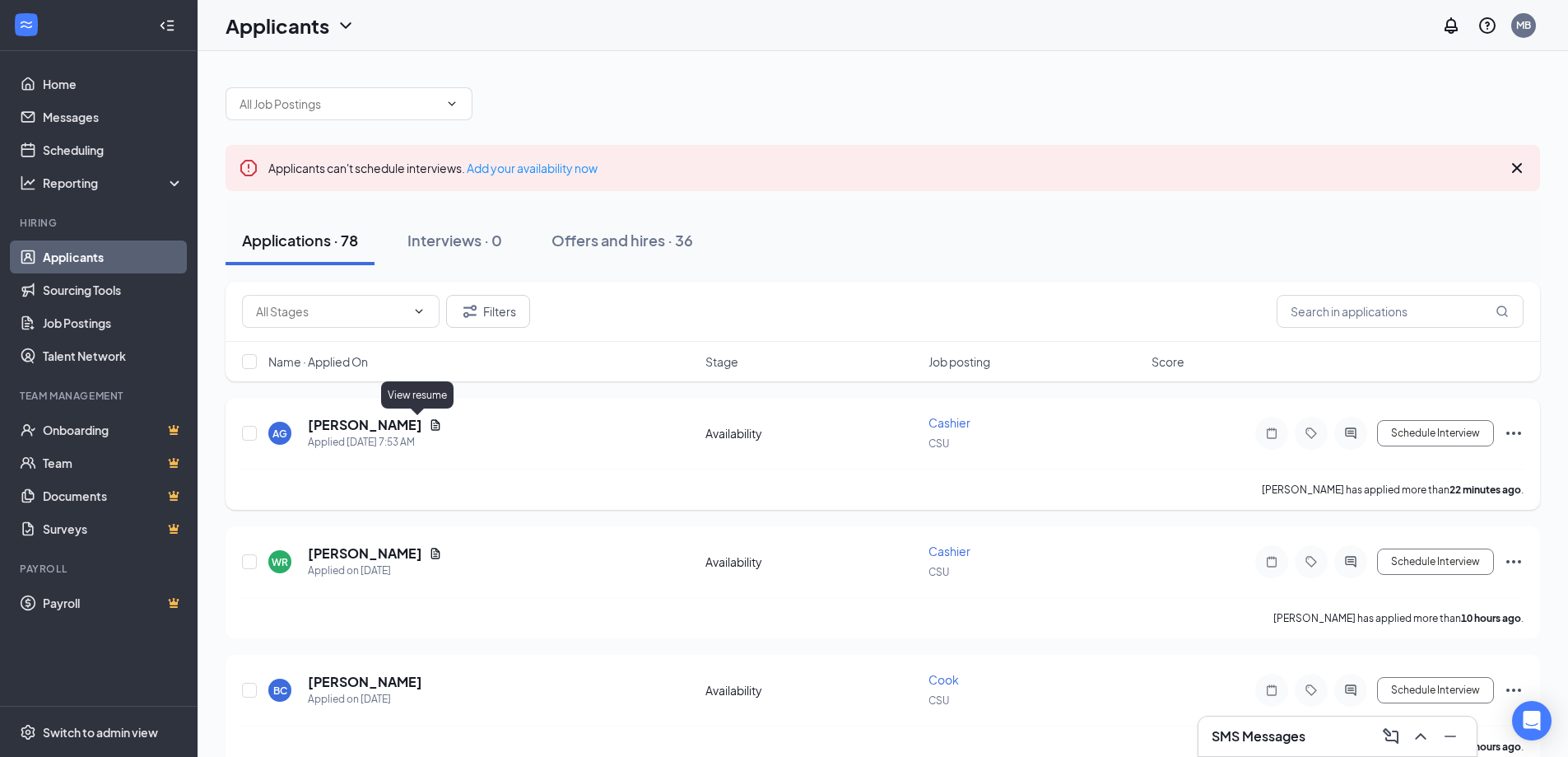
click at [429, 430] on icon "Document" at bounding box center [435, 425] width 14 height 14
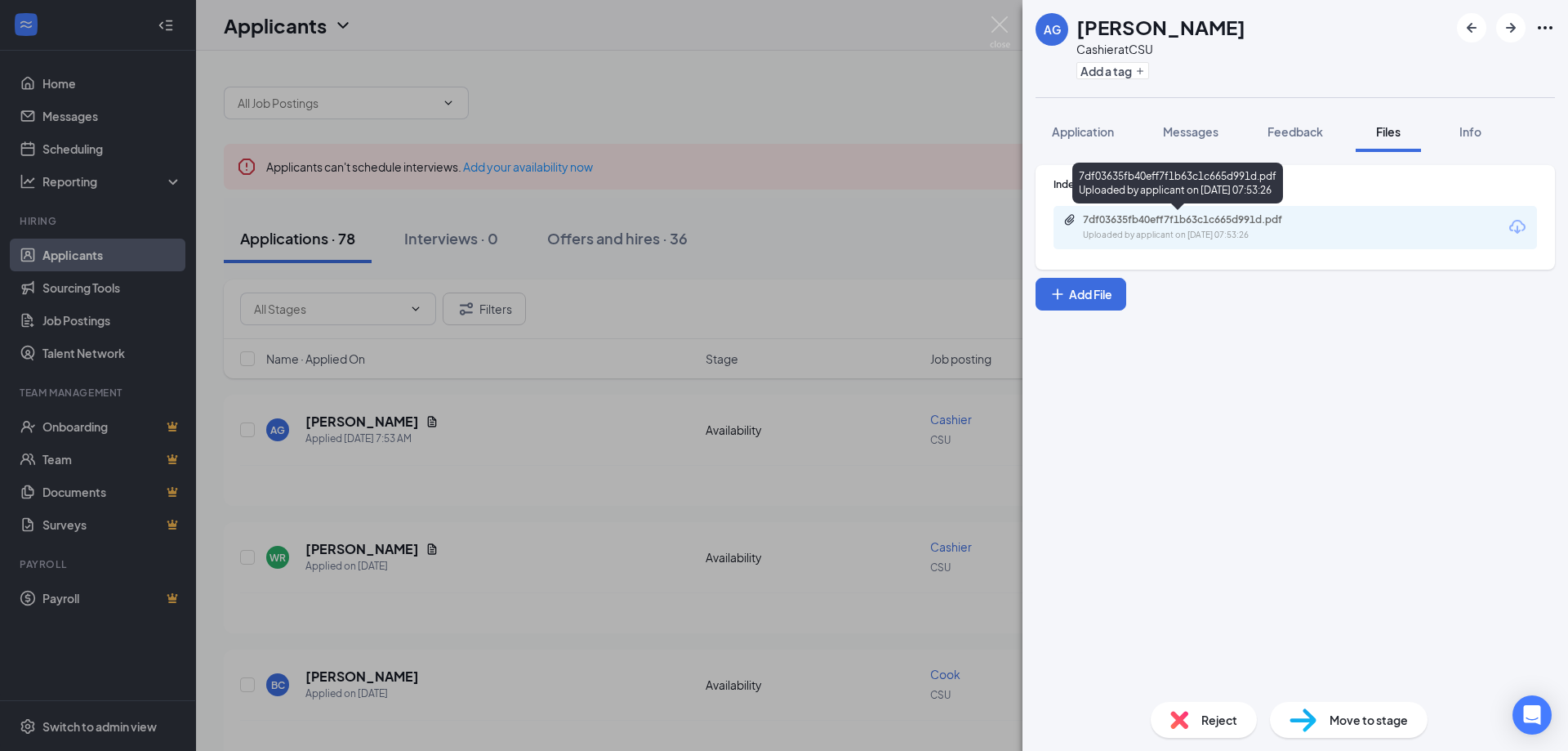
click at [1218, 227] on div "7df03635fb40eff7f1b63c1c665d991d.pdf Uploaded by applicant on [DATE] 07:53:26" at bounding box center [1195, 228] width 265 height 29
click at [741, 289] on div "AG [PERSON_NAME] at CSU Add a tag Application Messages Feedback Files Info Inde…" at bounding box center [784, 375] width 1568 height 751
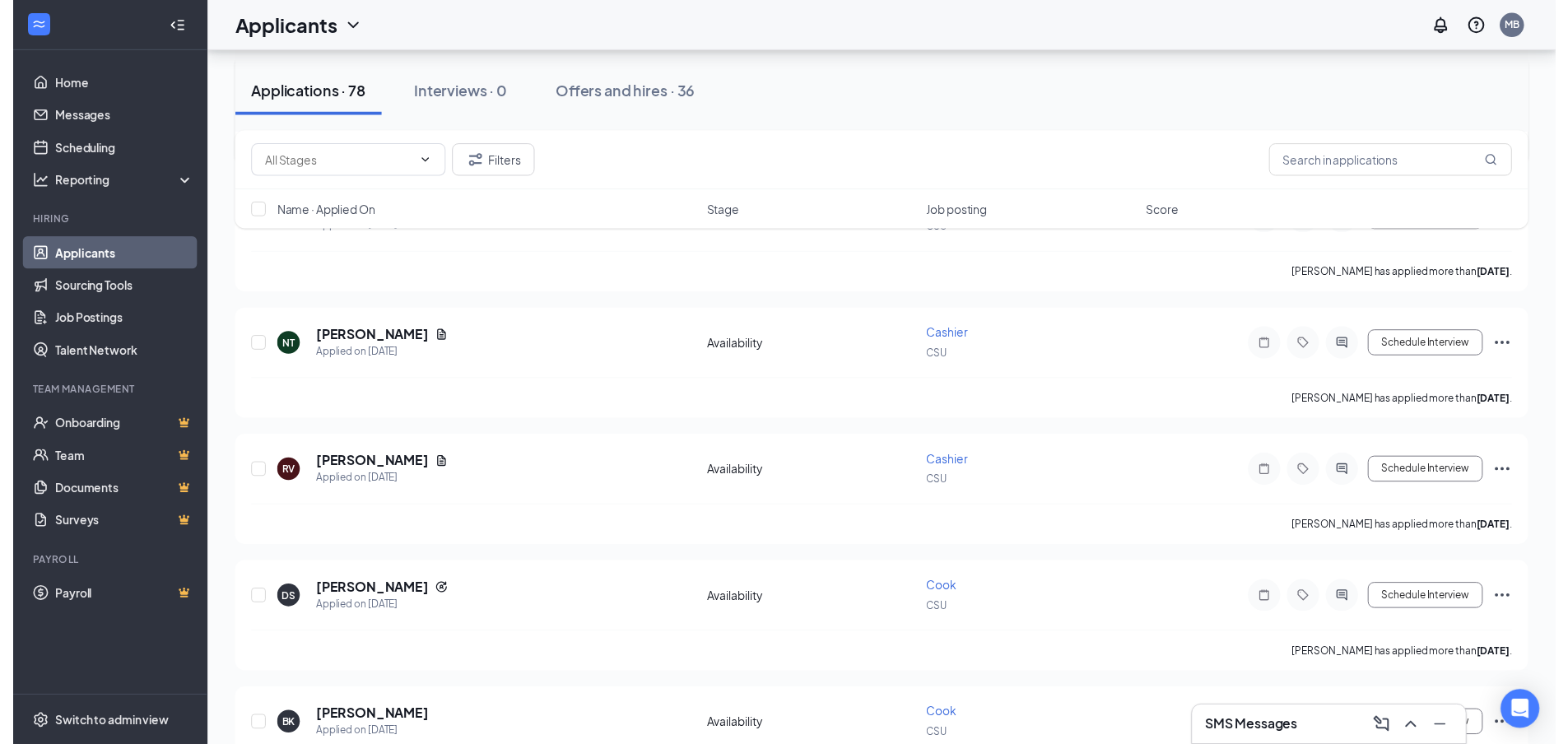
scroll to position [1481, 0]
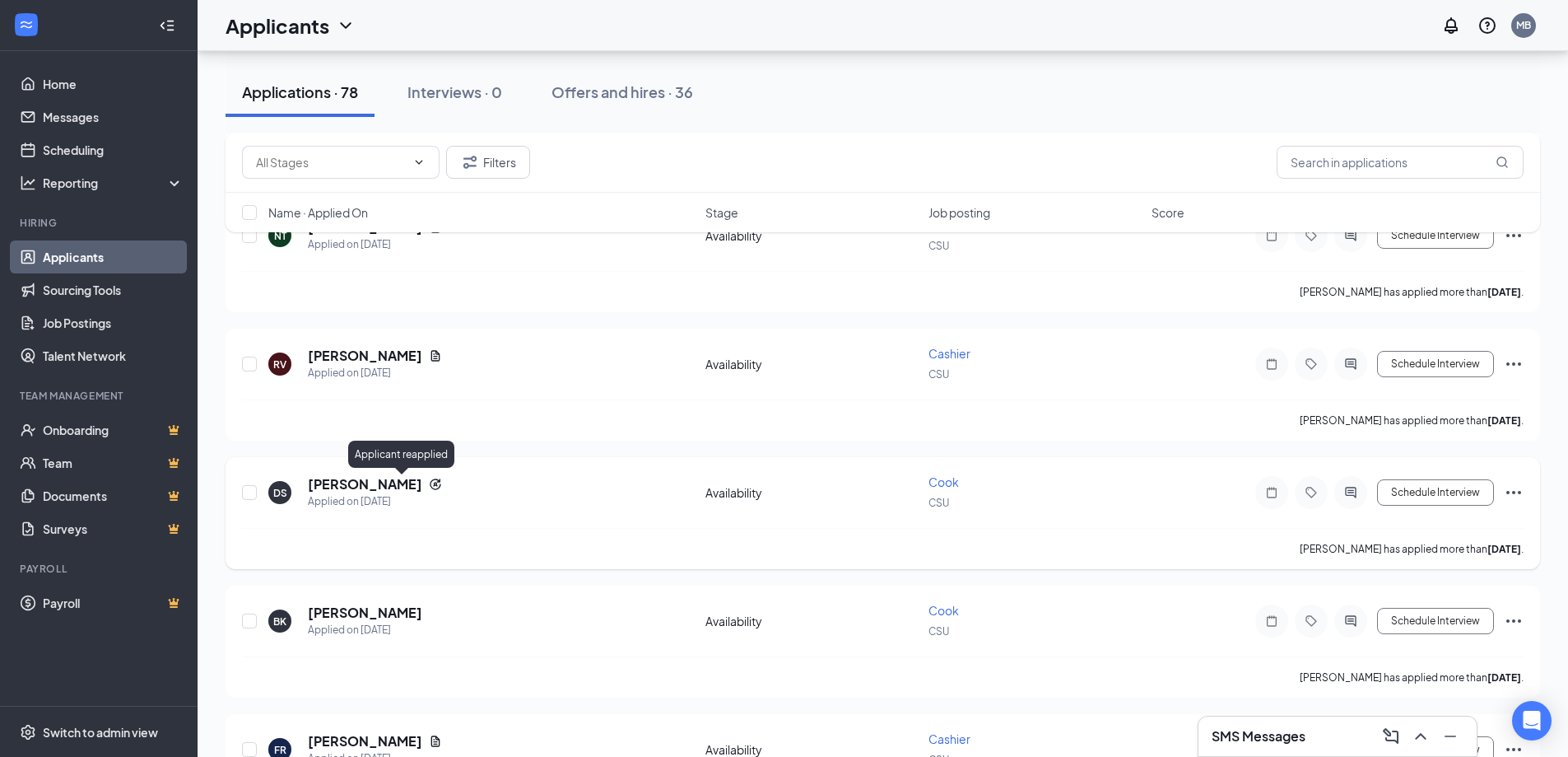
click at [429, 484] on icon "Reapply" at bounding box center [435, 484] width 14 height 14
click at [363, 489] on h5 "[PERSON_NAME]" at bounding box center [364, 484] width 114 height 19
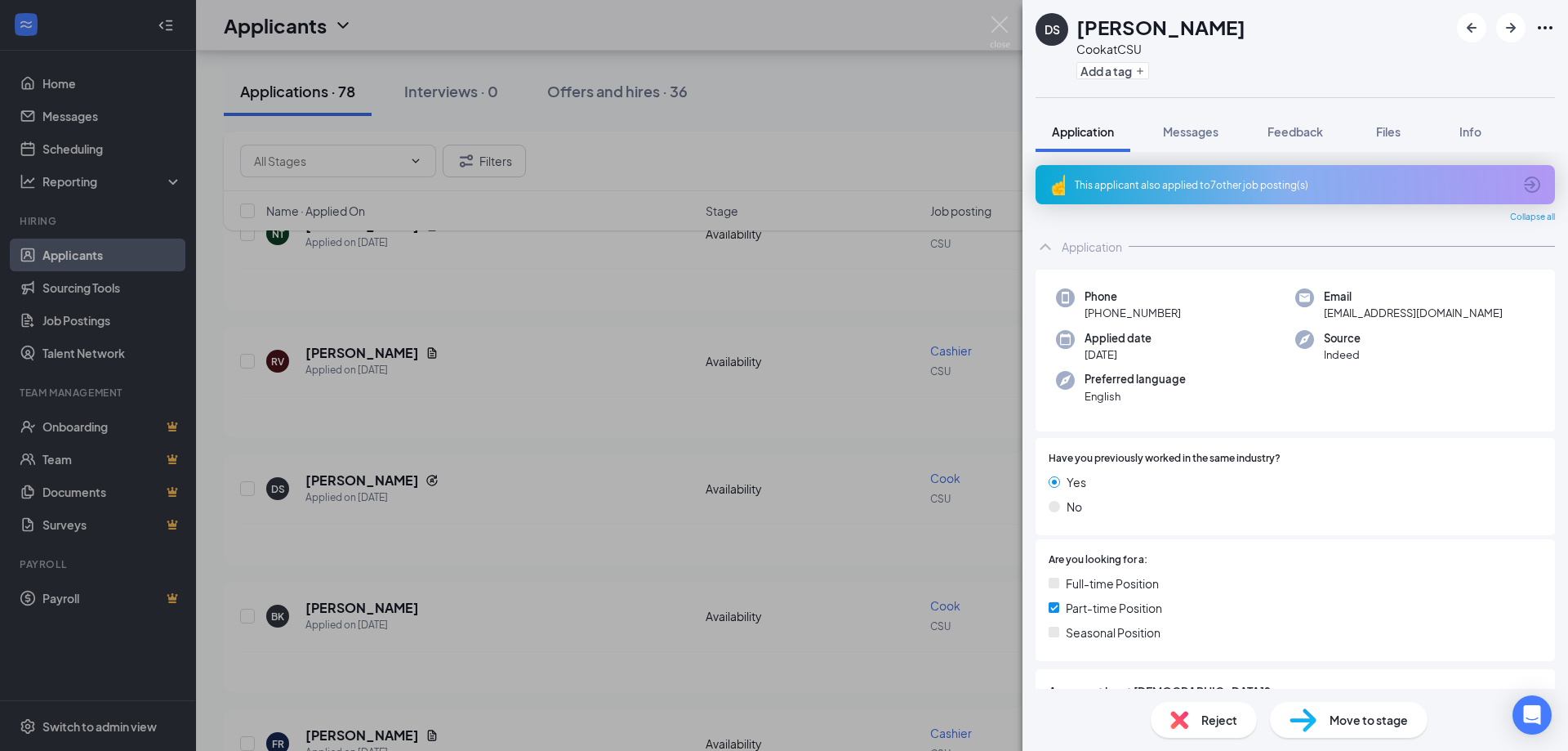
click at [1490, 182] on div "This applicant also applied to 7 other job posting(s)" at bounding box center [1293, 185] width 438 height 14
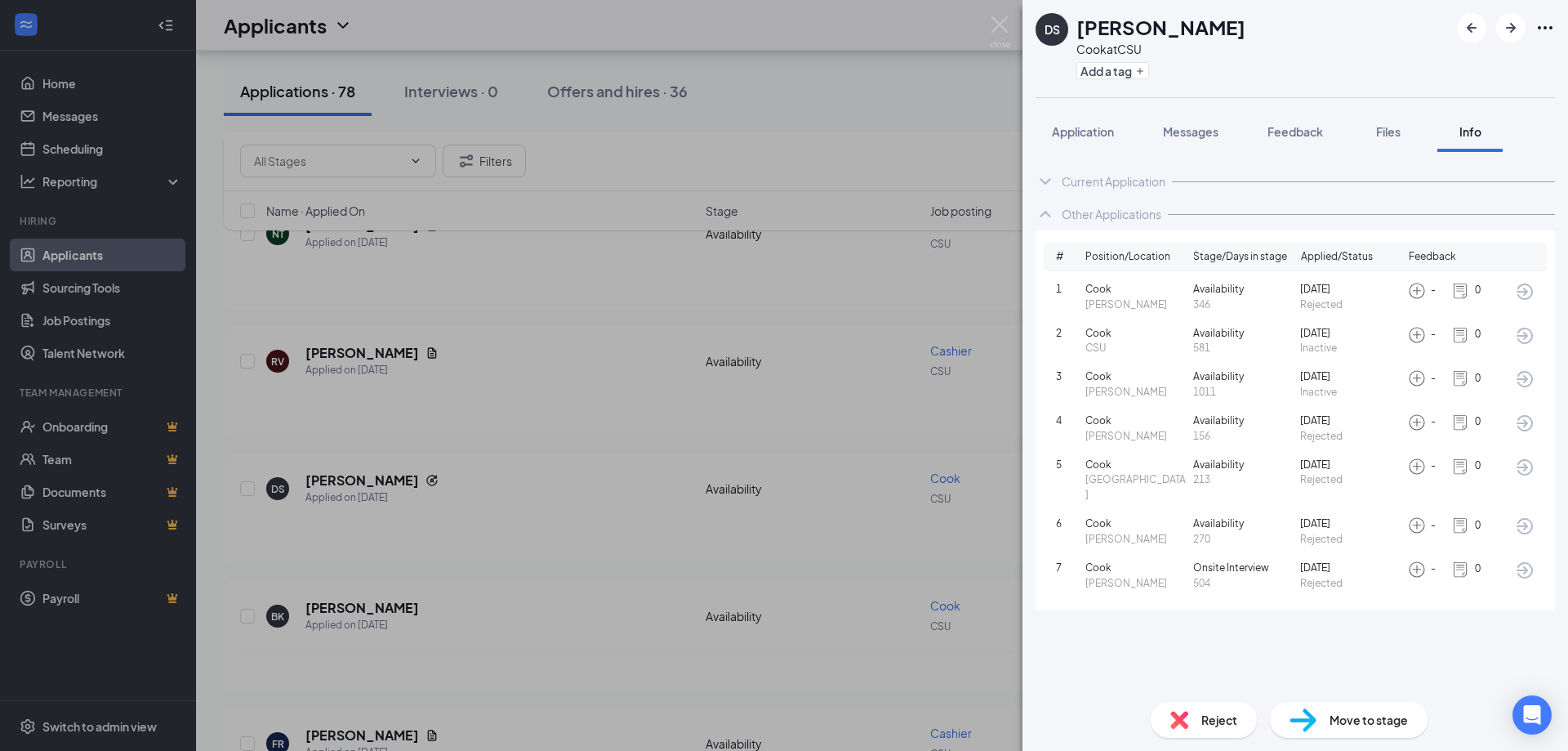
click at [1422, 561] on img at bounding box center [1416, 569] width 18 height 18
click at [1431, 562] on span "-" at bounding box center [1433, 569] width 5 height 15
click at [1465, 561] on img at bounding box center [1460, 569] width 18 height 18
click at [935, 564] on div "DS [PERSON_NAME] [PERSON_NAME] at CSU Add a tag Application Messages Feedback F…" at bounding box center [784, 375] width 1568 height 751
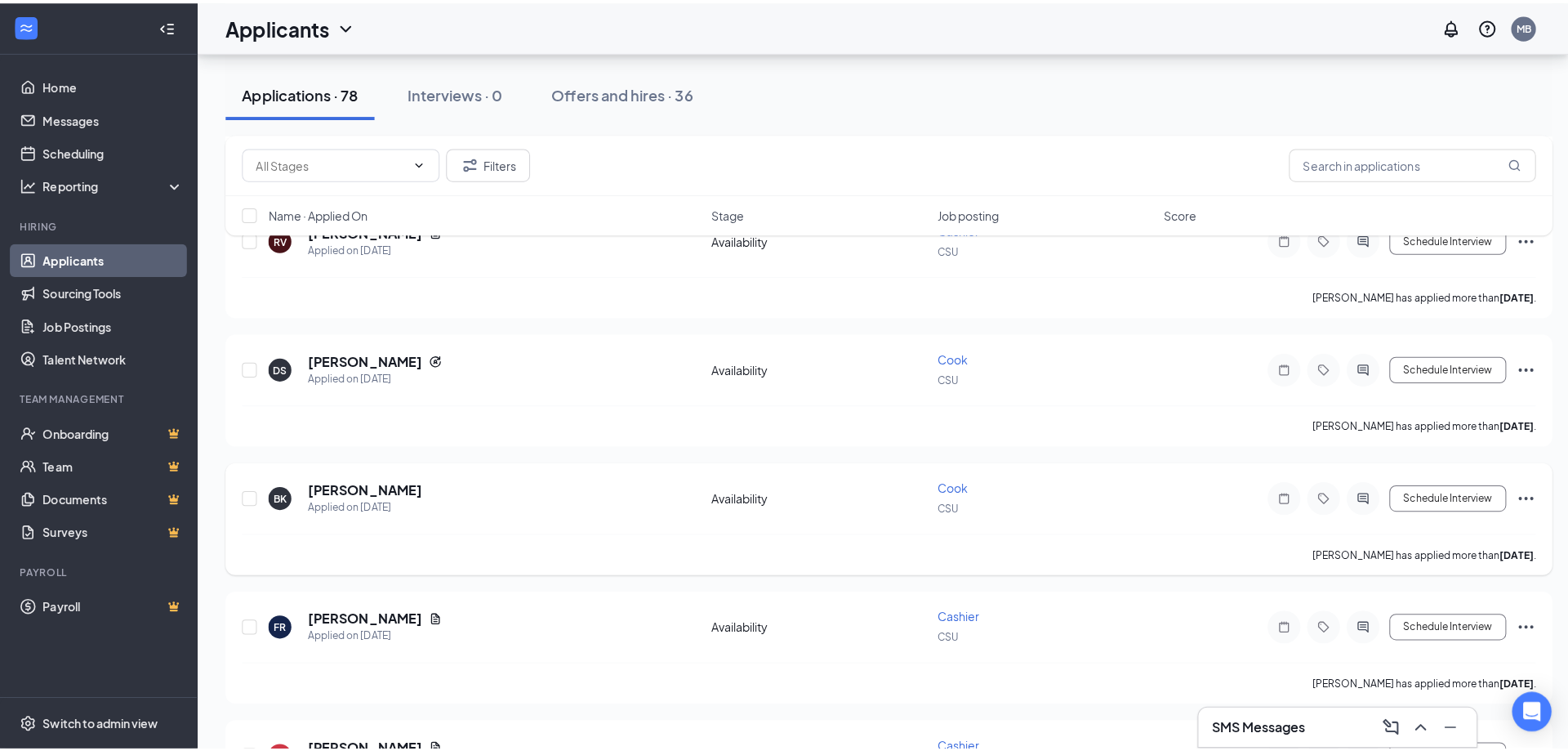
scroll to position [1633, 0]
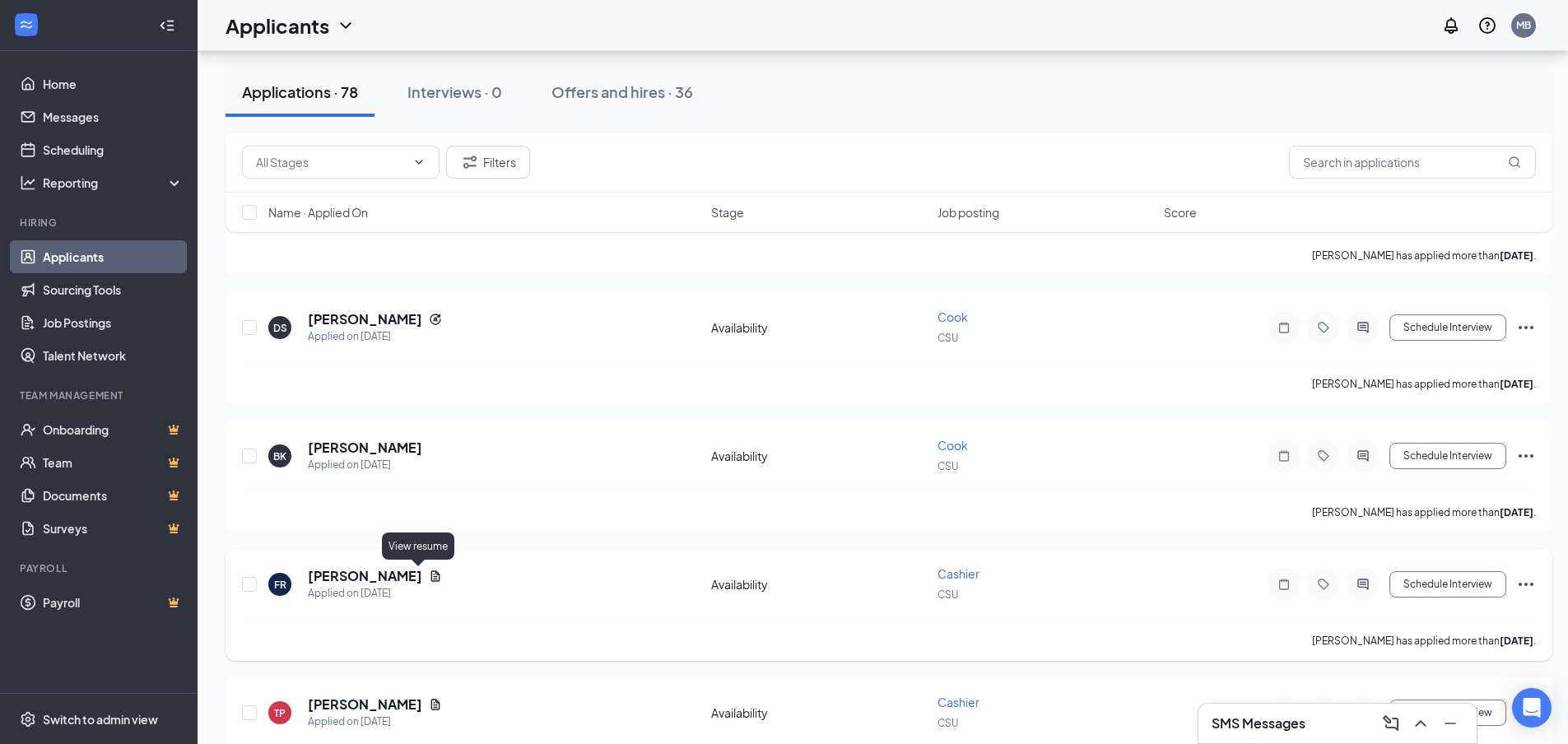
click at [431, 571] on icon "Document" at bounding box center [435, 576] width 9 height 11
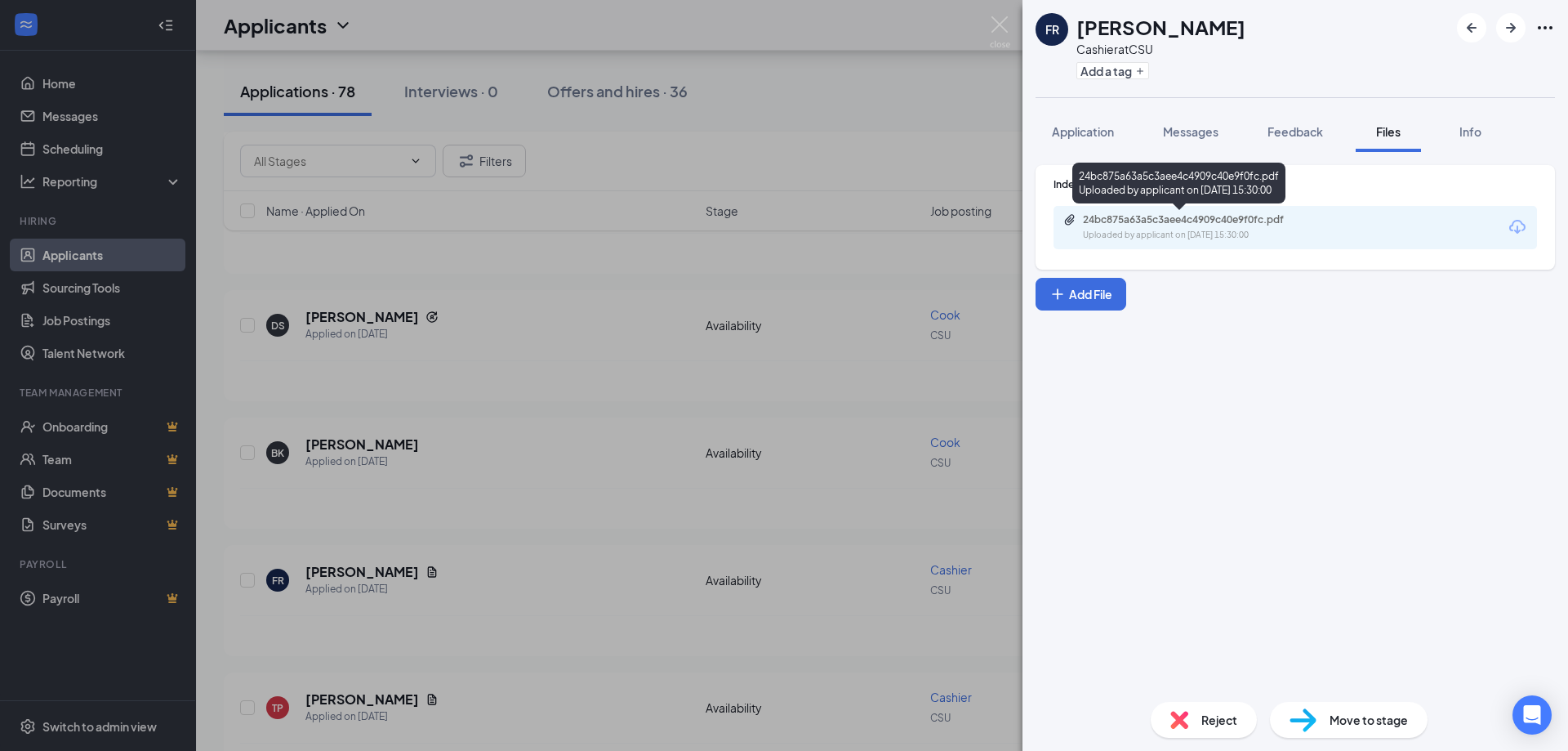
click at [1211, 221] on div "24bc875a63a5c3aee4c4909c40e9f0fc.pdf" at bounding box center [1197, 220] width 229 height 14
click at [698, 649] on div "FR [PERSON_NAME] Cashier at CSU Add a tag Application Messages Feedback Files I…" at bounding box center [784, 375] width 1568 height 751
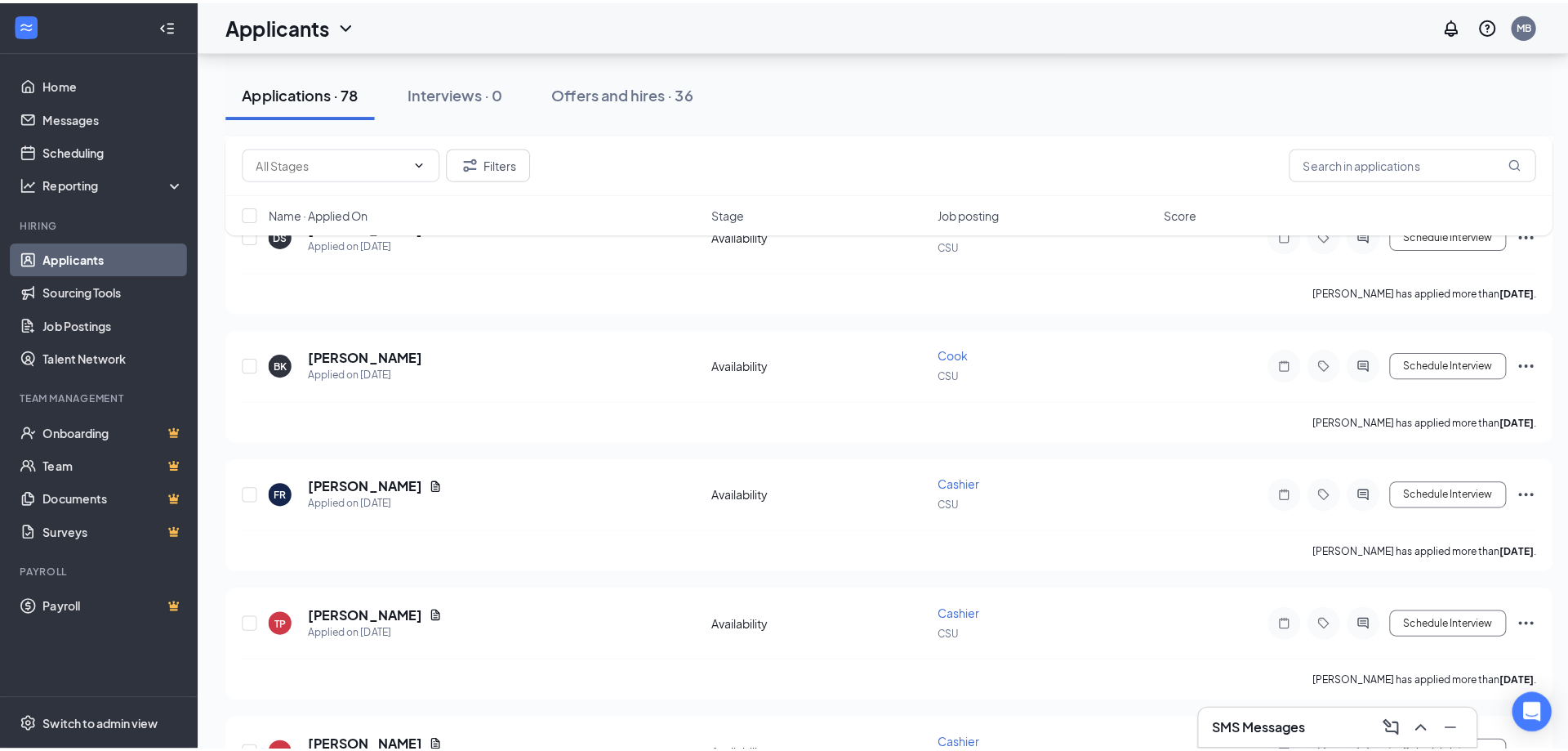
scroll to position [1960, 0]
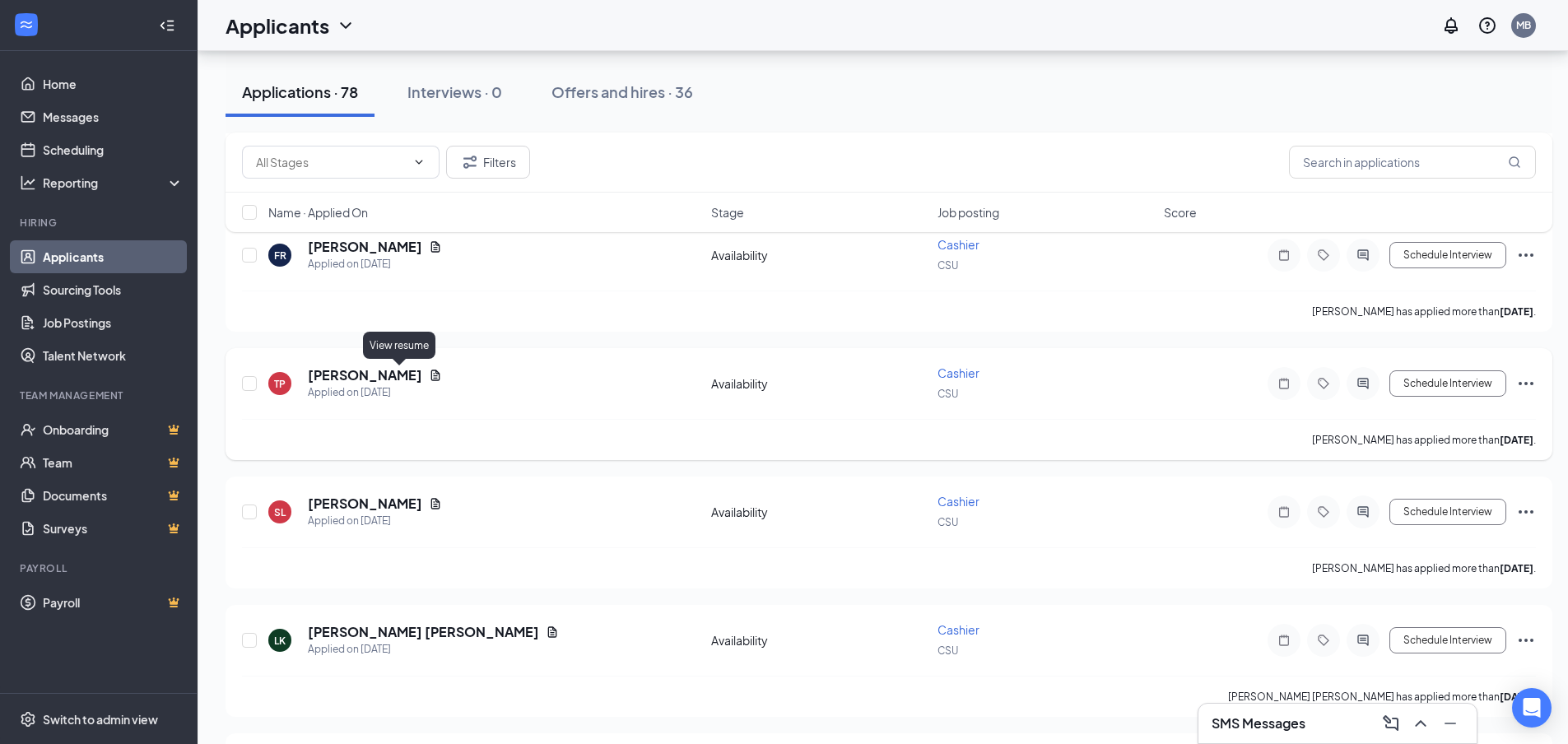
click at [429, 381] on icon "Document" at bounding box center [435, 376] width 14 height 14
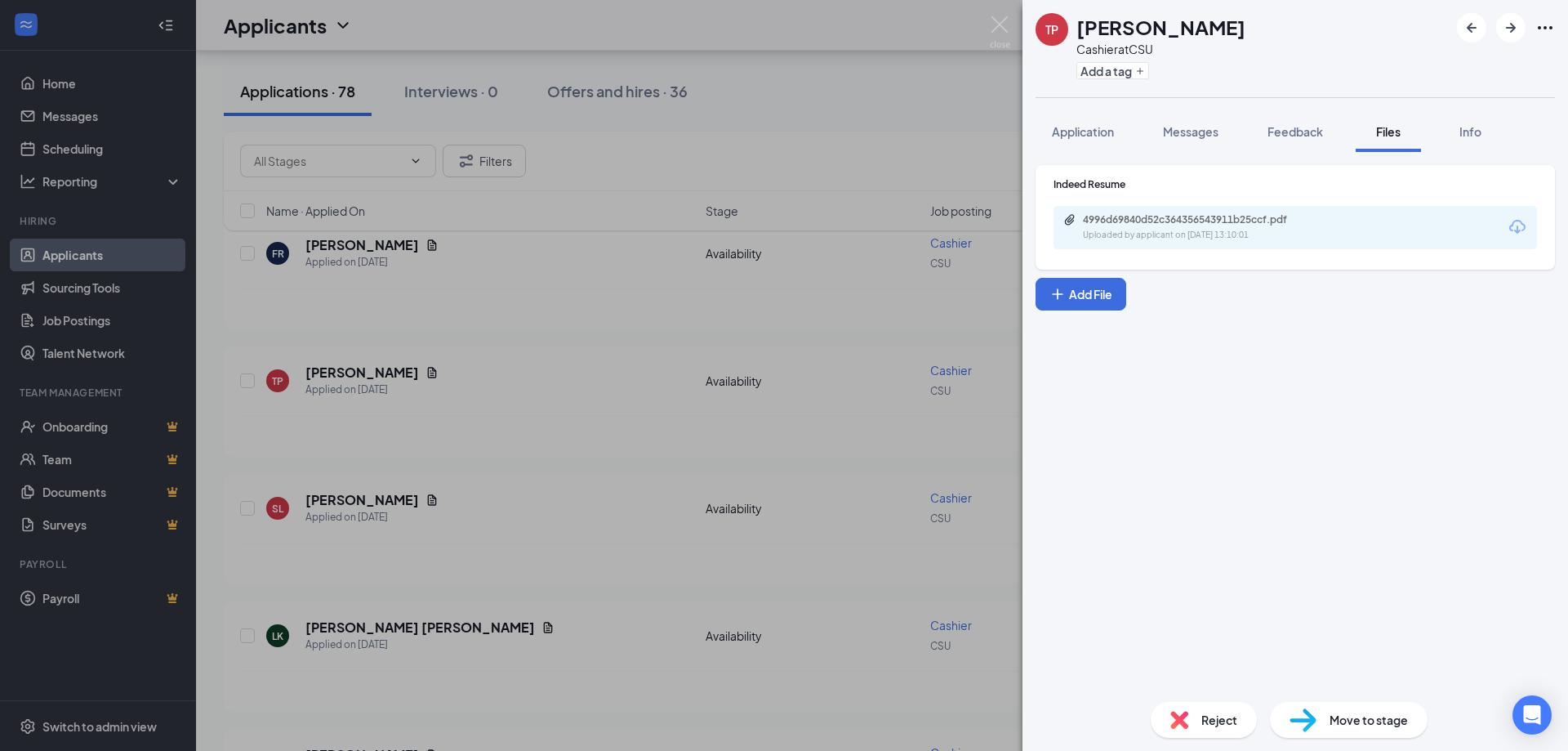
click at [1167, 210] on div "4996d69840d52c364356543911b25ccf.pdf Uploaded by applicant on [DATE] 13:10:01" at bounding box center [1295, 227] width 483 height 43
click at [1174, 224] on div "4996d69840d52c364356543911b25ccf.pdf" at bounding box center [1197, 220] width 229 height 14
click at [418, 740] on div "[PERSON_NAME] [PERSON_NAME] Cashier at CSU Add a tag Application Messages Feedb…" at bounding box center [784, 375] width 1568 height 751
click at [430, 535] on div "SL [PERSON_NAME] Applied on [DATE] Availability Cashier CSU Schedule Interview" at bounding box center [881, 516] width 1283 height 54
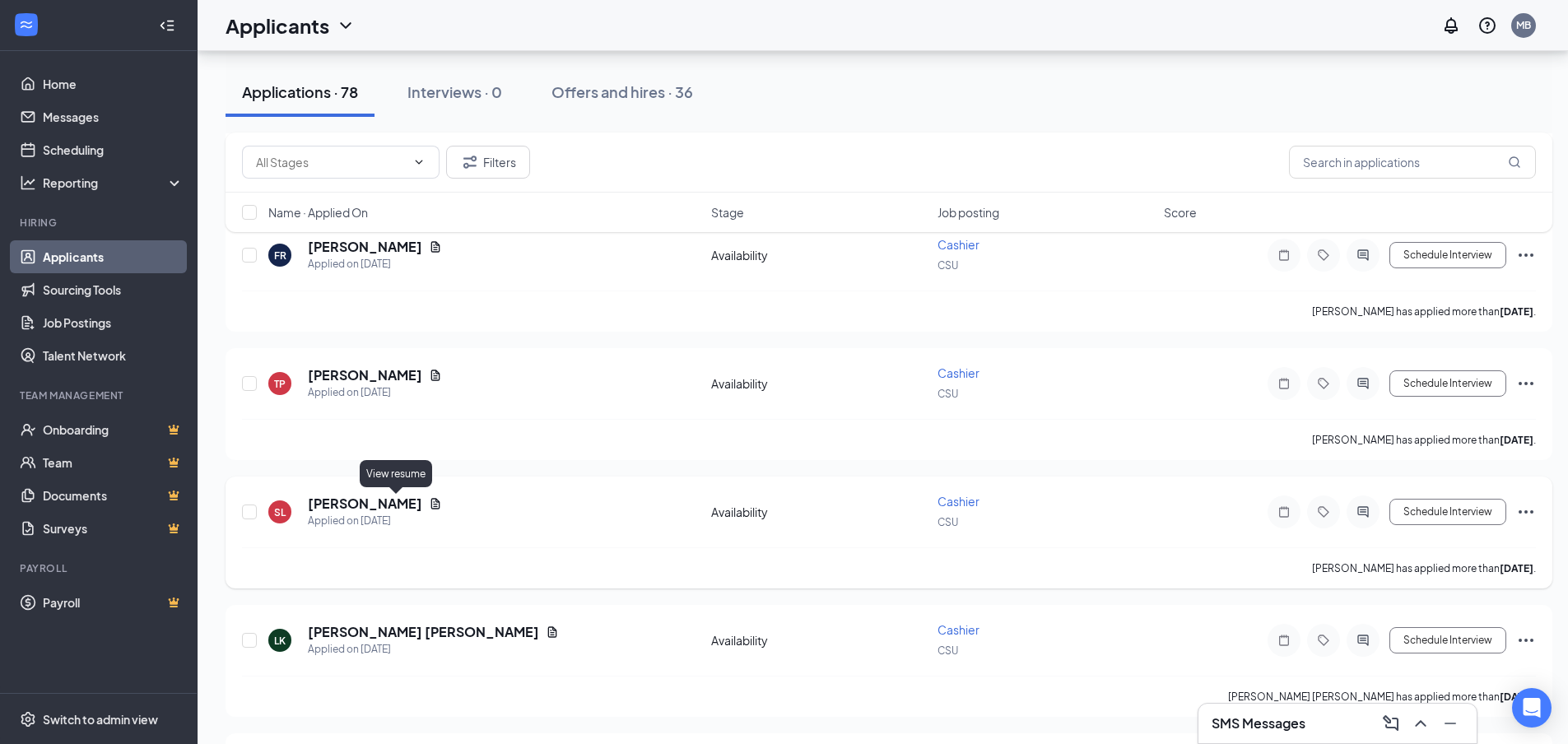
click at [429, 502] on icon "Document" at bounding box center [435, 503] width 14 height 14
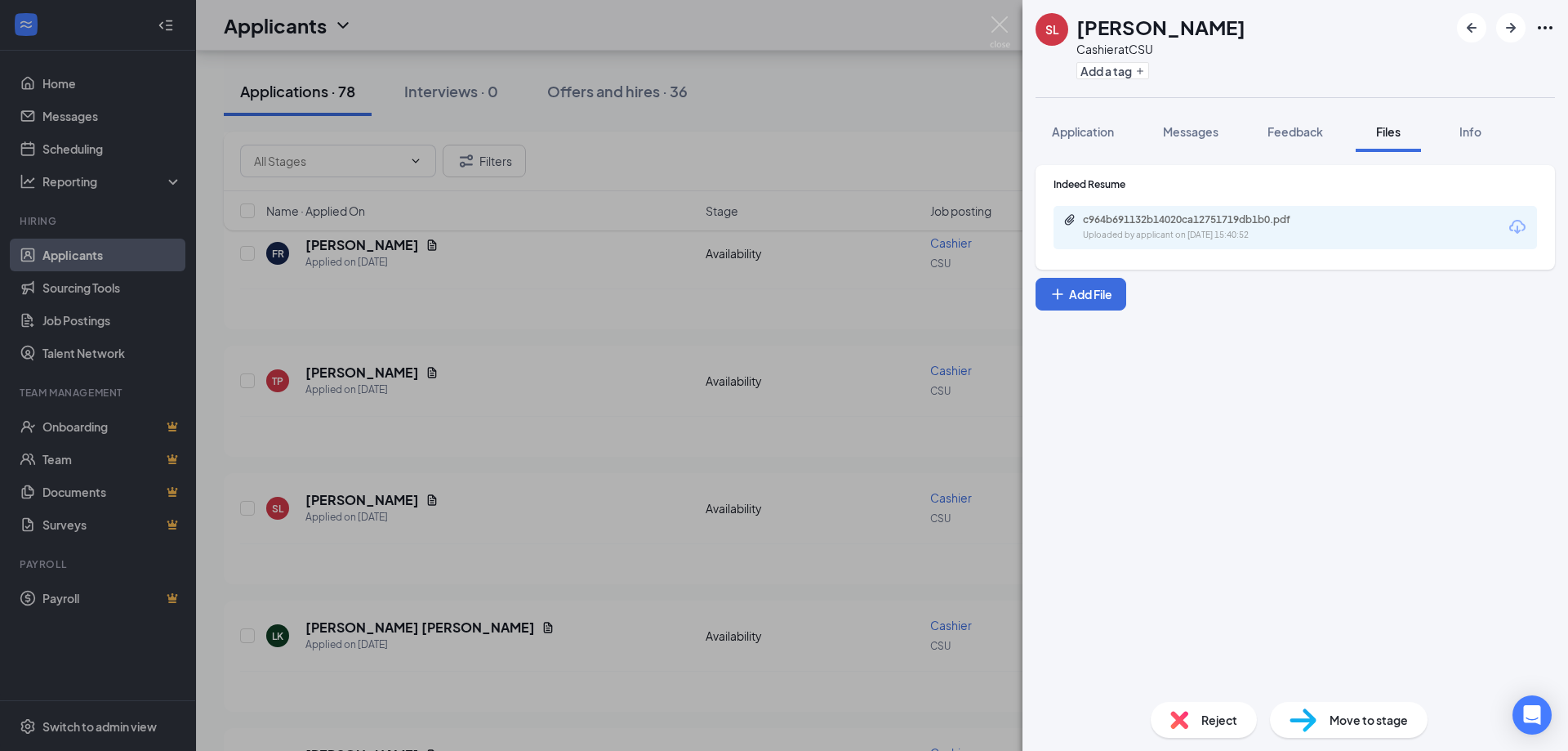
click at [1260, 229] on div "Uploaded by applicant on [DATE] 15:40:52" at bounding box center [1206, 236] width 245 height 14
click at [433, 486] on div "SL [PERSON_NAME] at CSU Add a tag Application Messages Feedback Files Info Inde…" at bounding box center [784, 375] width 1568 height 751
click at [404, 646] on div "[PERSON_NAME] Applied on [DATE]" at bounding box center [480, 635] width 430 height 34
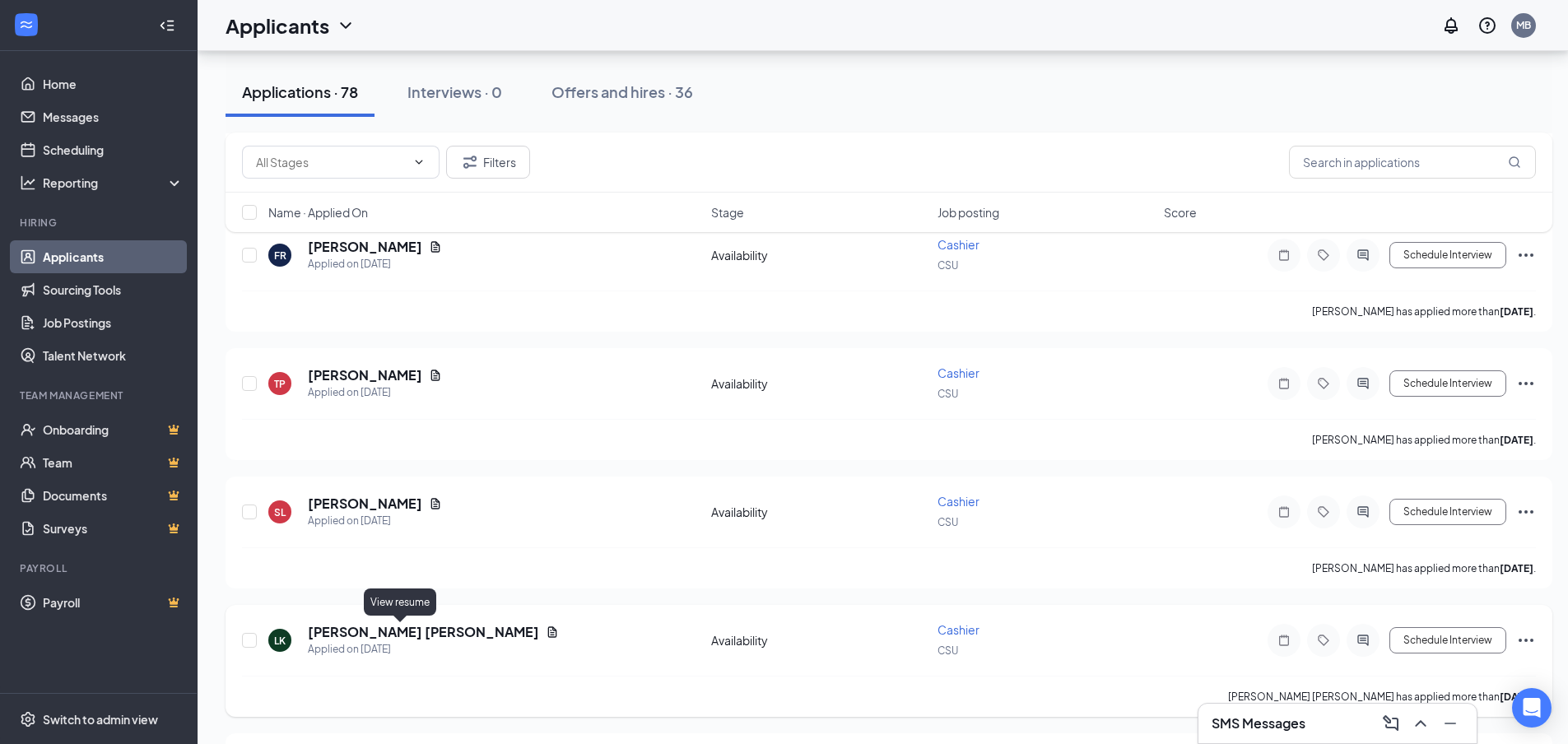
click at [545, 629] on icon "Document" at bounding box center [552, 632] width 14 height 14
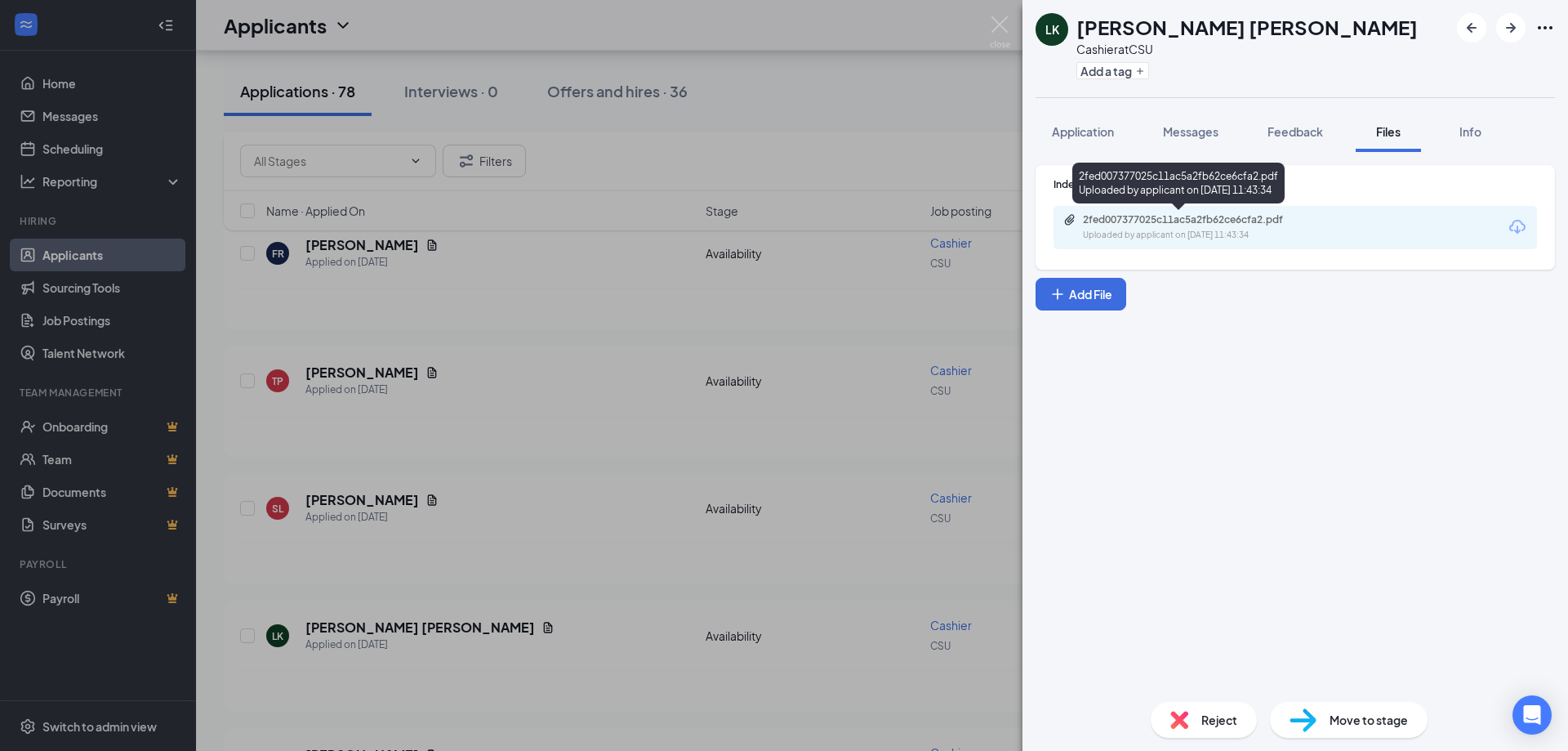
click at [1221, 222] on div "2fed007377025c11ac5a2fb62ce6cfa2.pdf" at bounding box center [1197, 220] width 229 height 14
click at [620, 509] on div "[PERSON_NAME] Cashier at CSU Add a tag Application Messages Feedback Files Info…" at bounding box center [784, 375] width 1568 height 751
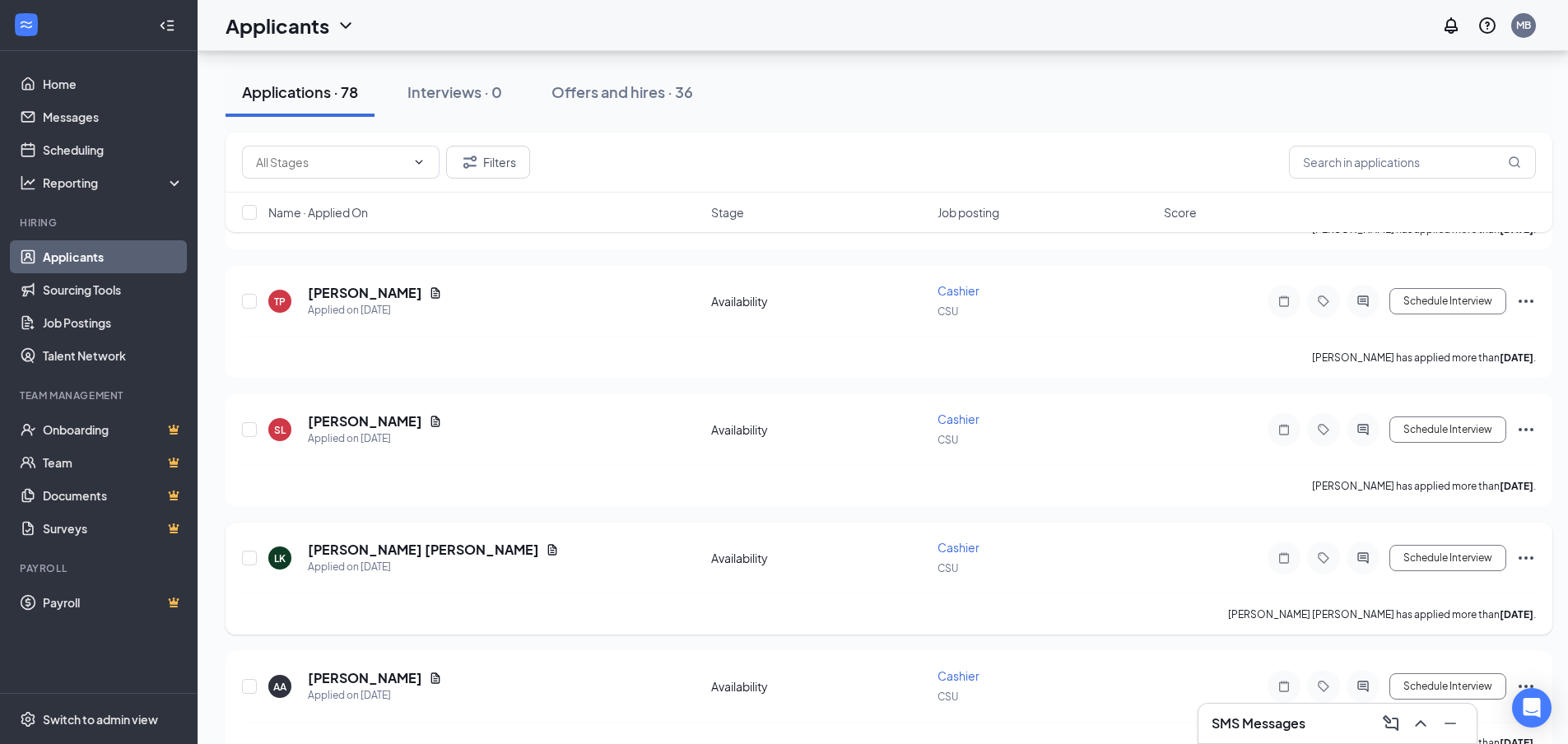
scroll to position [2139, 0]
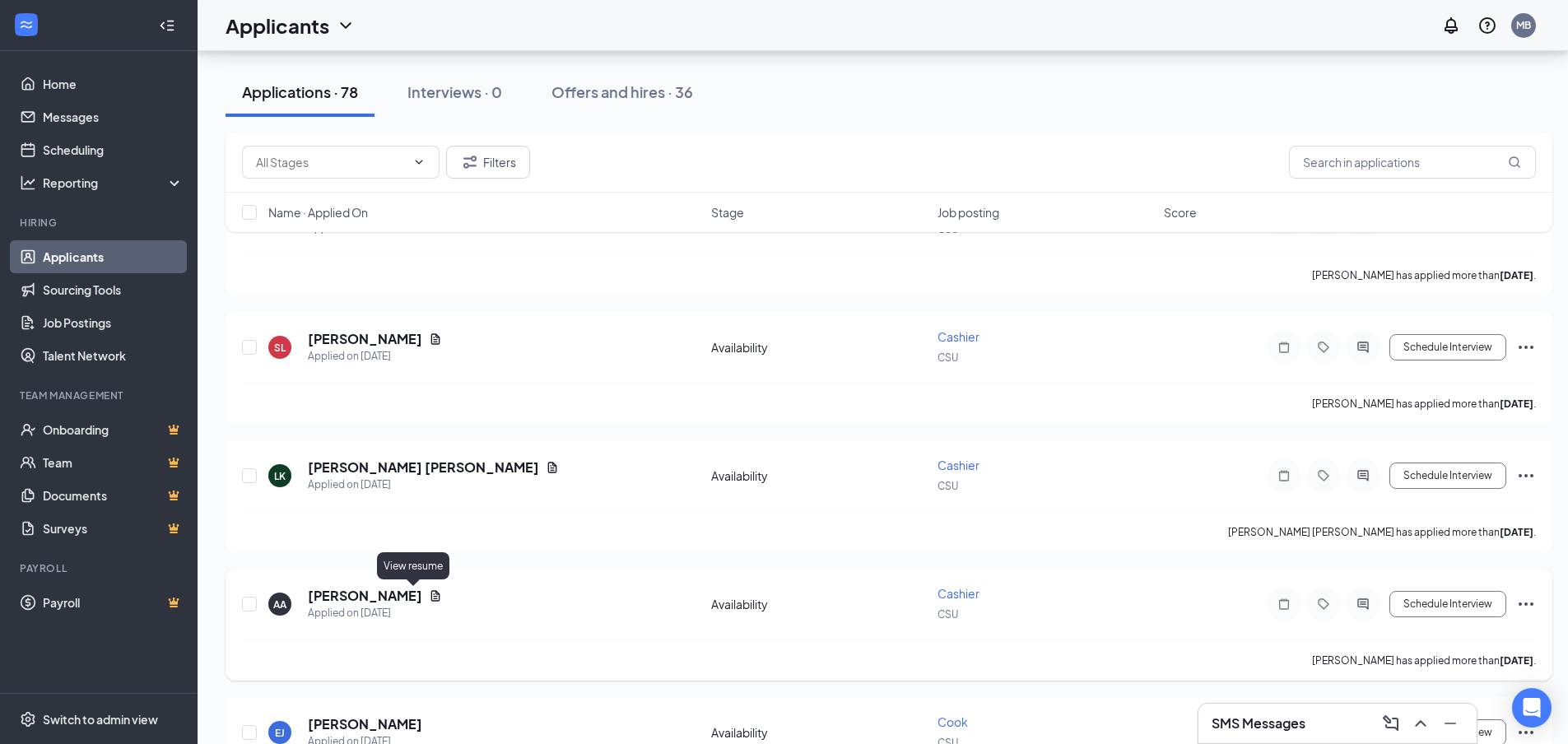
click at [429, 595] on icon "Document" at bounding box center [435, 596] width 14 height 14
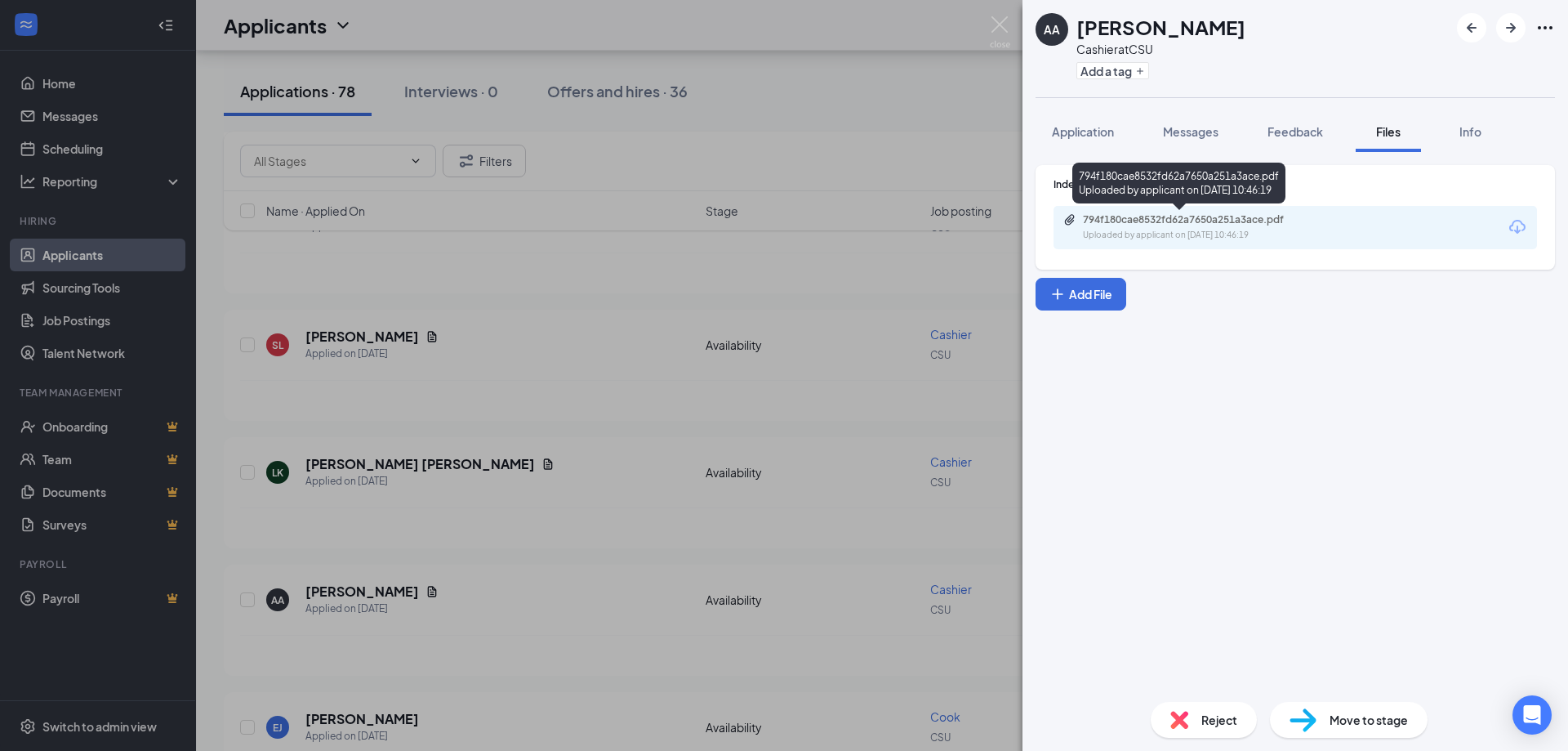
click at [1186, 220] on div "794f180cae8532fd62a7650a251a3ace.pdf" at bounding box center [1197, 220] width 229 height 14
click at [684, 467] on div "AA [PERSON_NAME] at CSU Add a tag Application Messages Feedback Files Info Inde…" at bounding box center [784, 375] width 1568 height 751
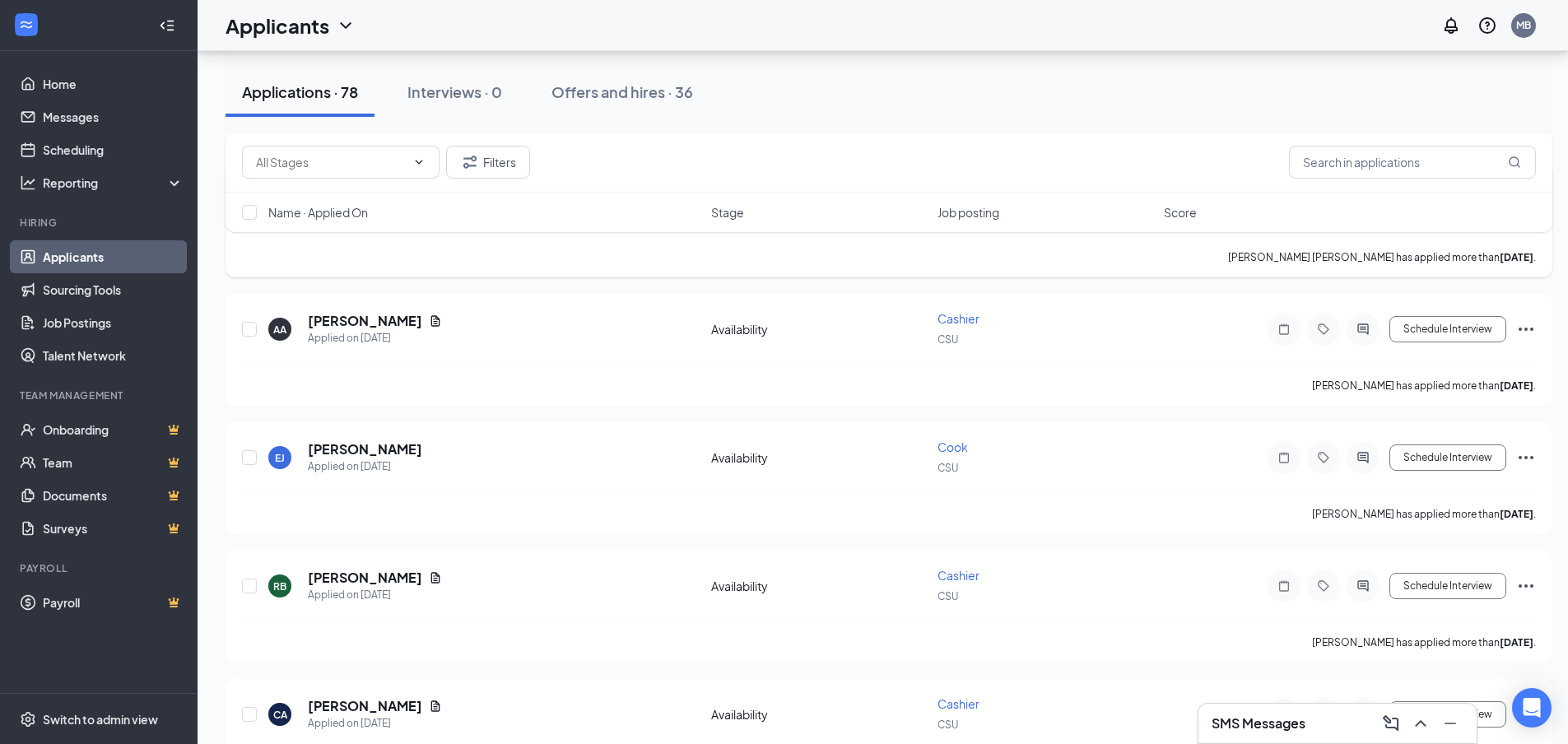
scroll to position [2469, 0]
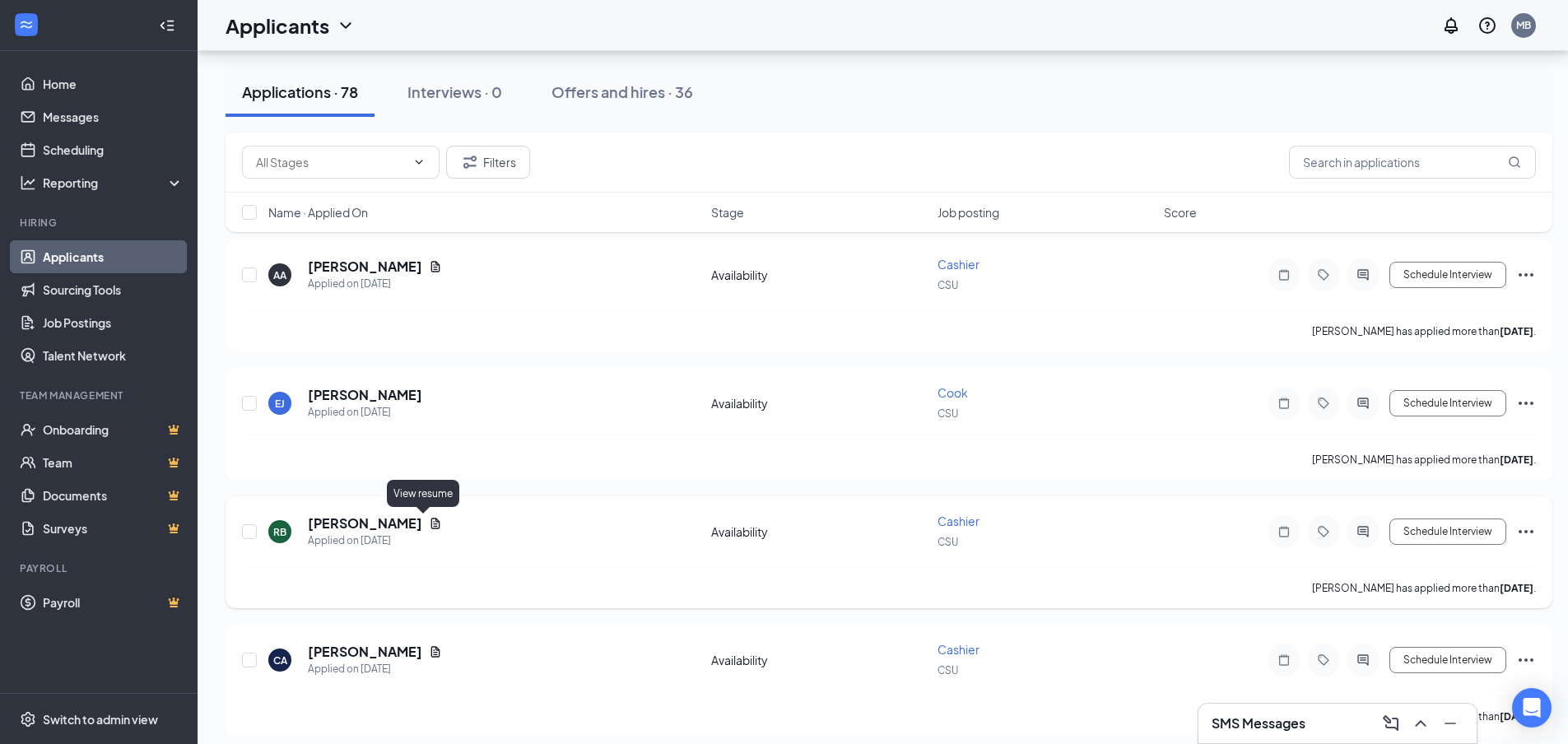
click at [429, 527] on icon "Document" at bounding box center [435, 524] width 14 height 14
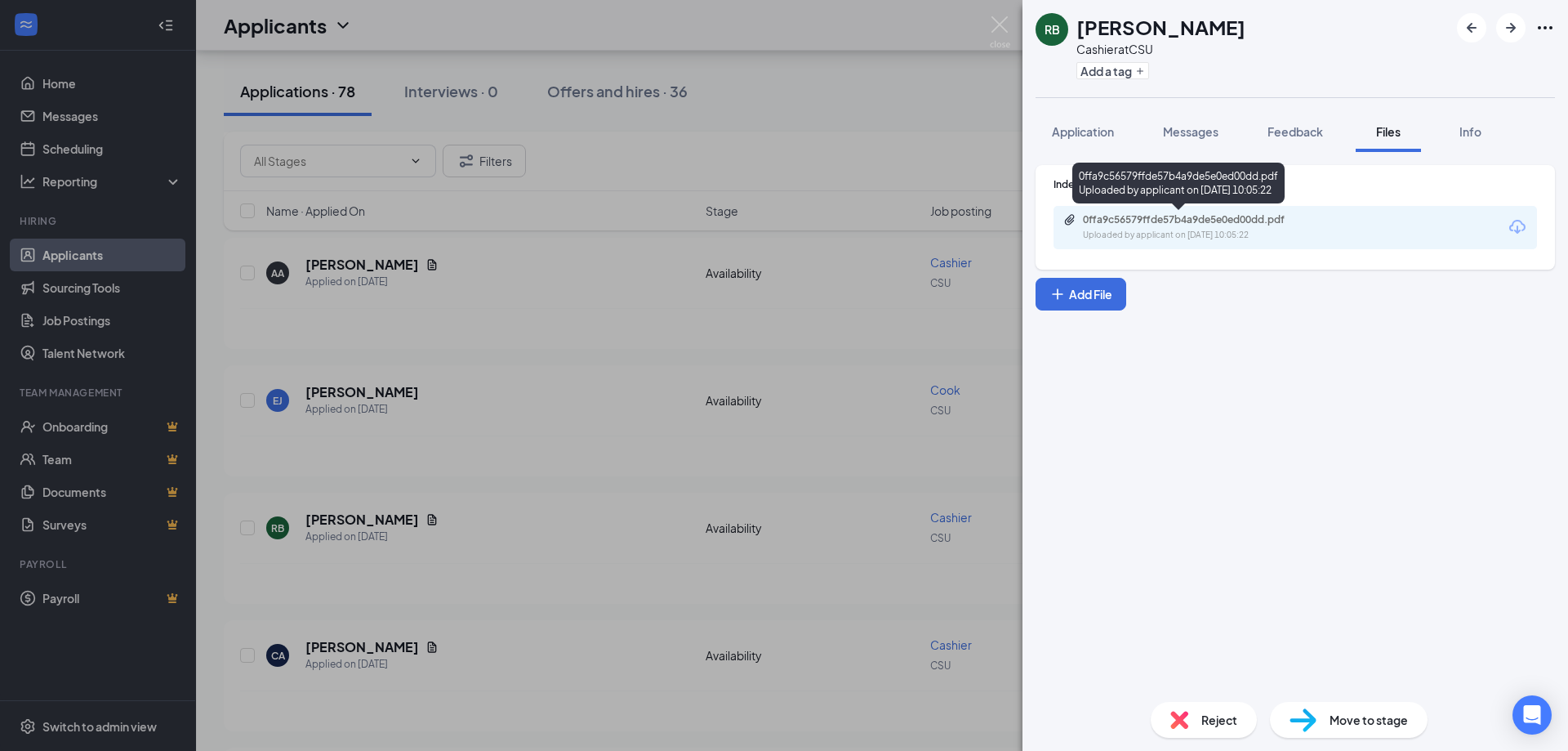
click at [1231, 225] on div "0ffa9c56579ffde57b4a9de5e0ed00dd.pdf" at bounding box center [1197, 220] width 229 height 14
click at [929, 351] on div "RB [PERSON_NAME] Cashier at CSU Add a tag Application Messages Feedback Files I…" at bounding box center [784, 375] width 1568 height 751
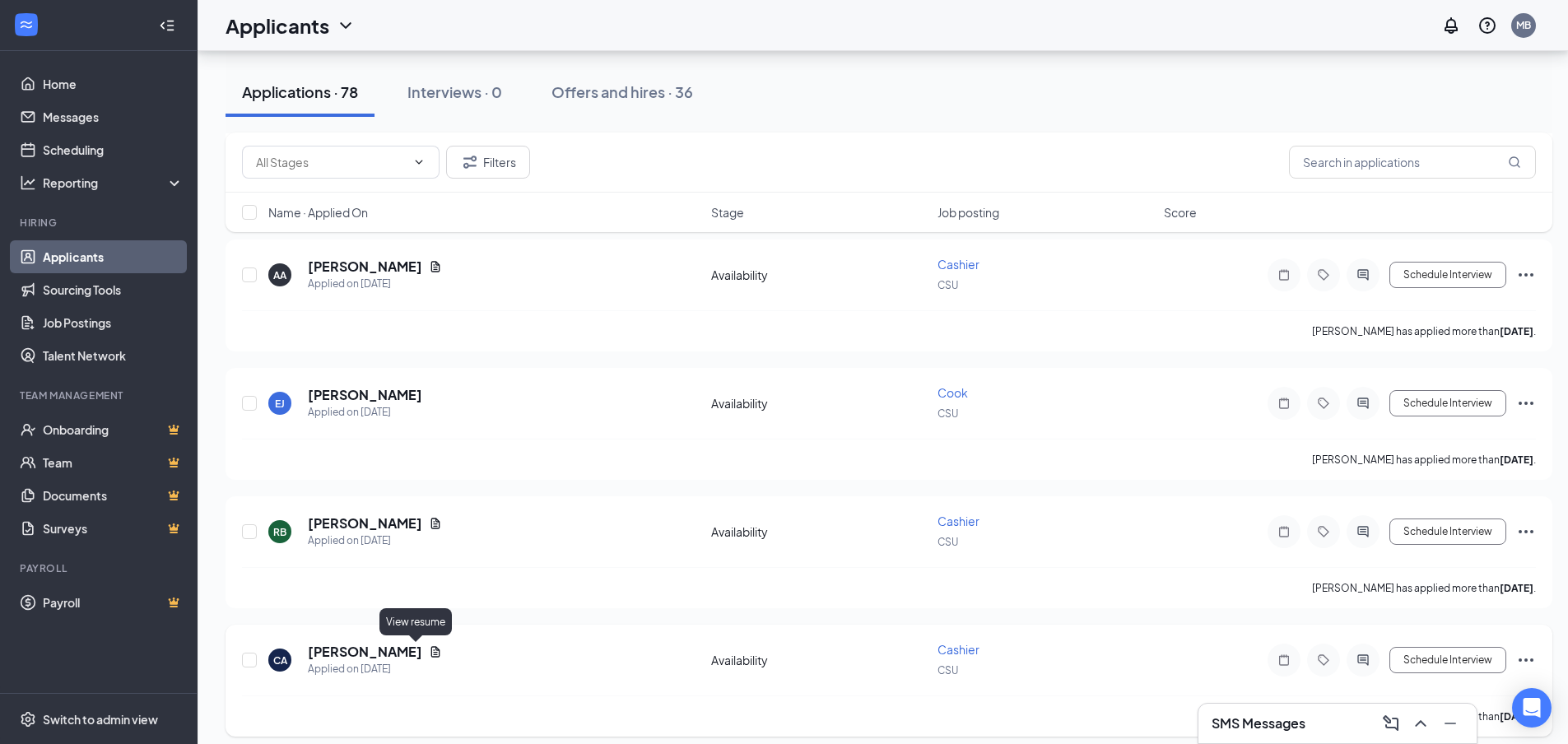
click at [429, 646] on icon "Document" at bounding box center [435, 652] width 14 height 14
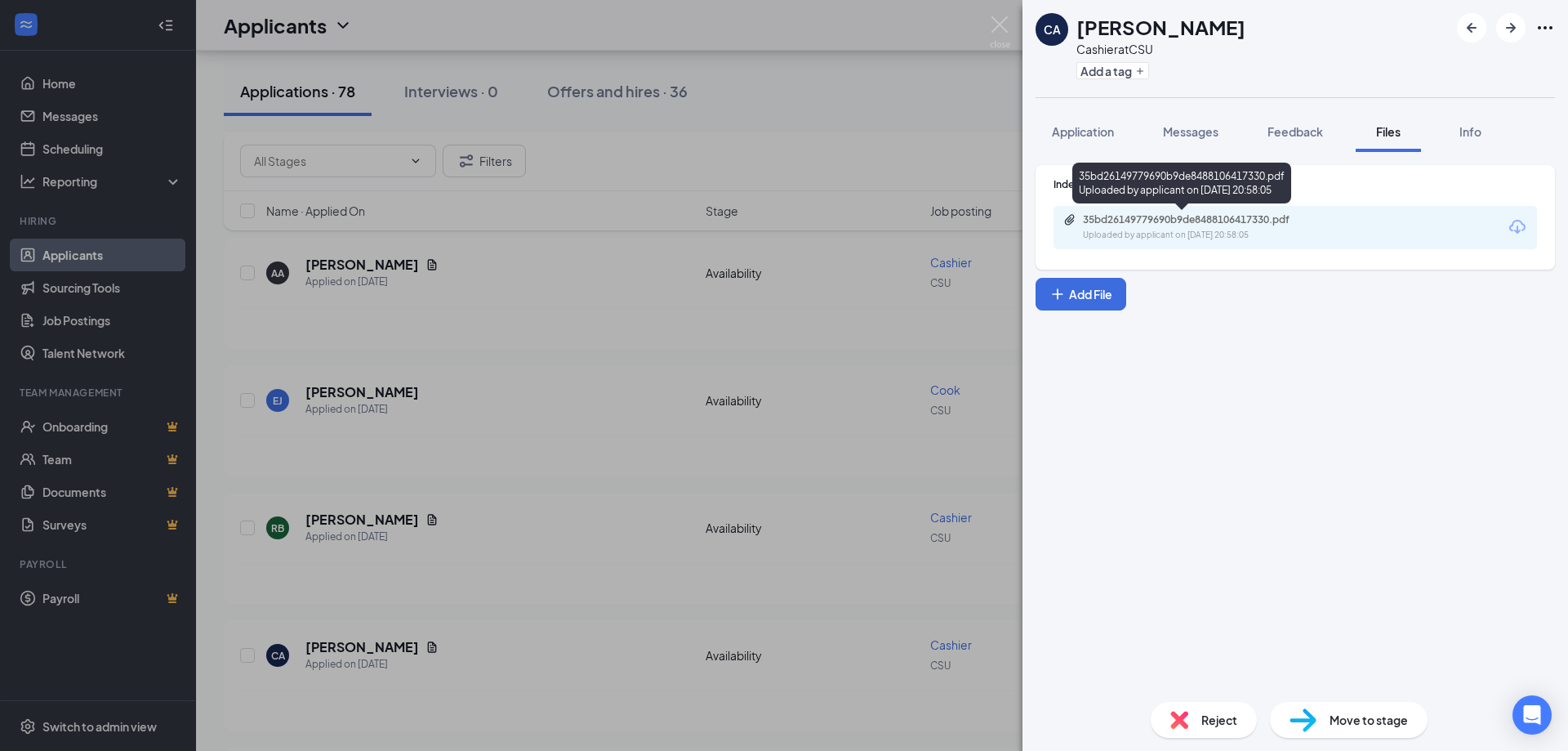
click at [1182, 219] on div "35bd26149779690b9de8488106417330.pdf" at bounding box center [1197, 220] width 229 height 14
click at [753, 536] on div "CA [PERSON_NAME] at CSU Add a tag Application Messages Feedback Files Info Inde…" at bounding box center [784, 375] width 1568 height 751
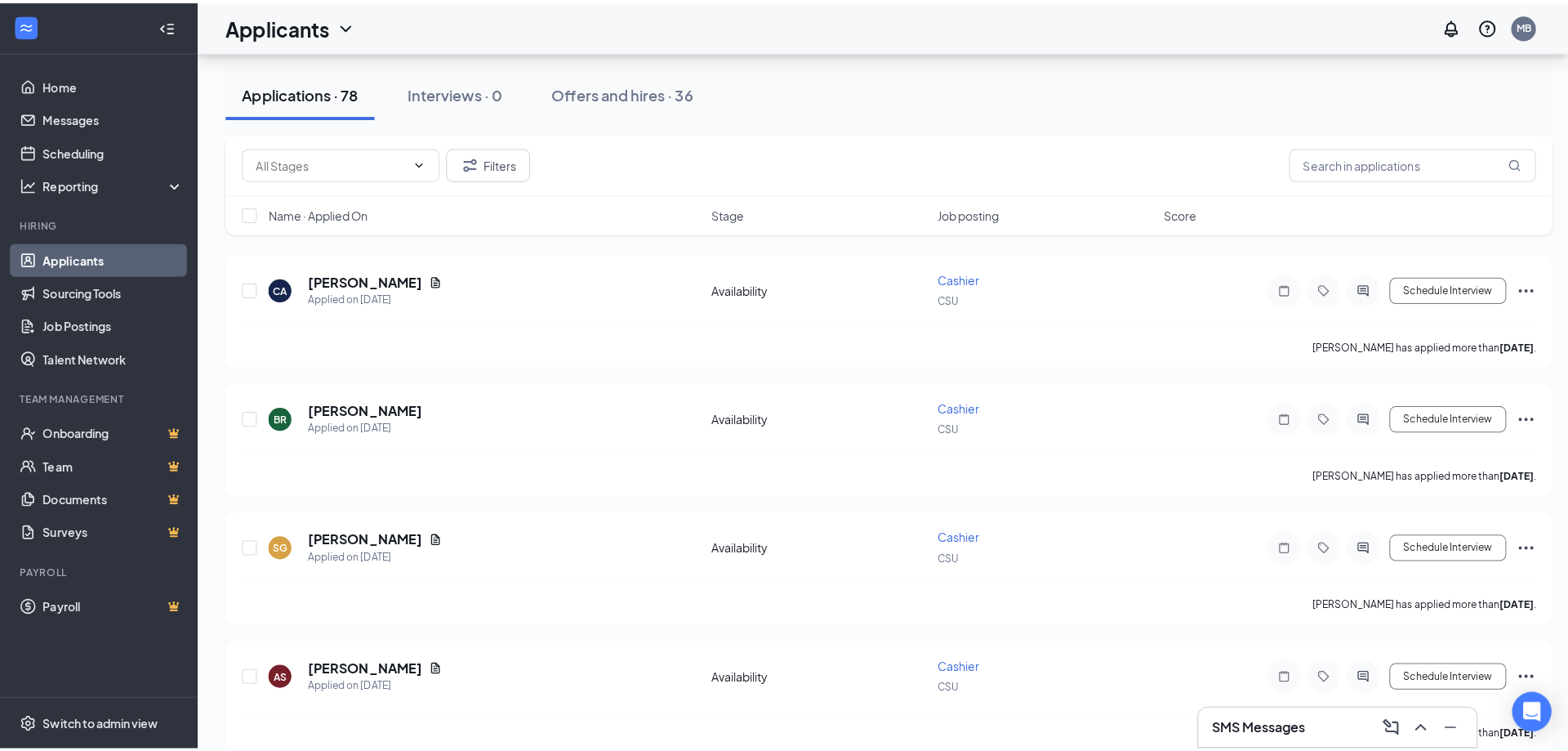
scroll to position [2859, 0]
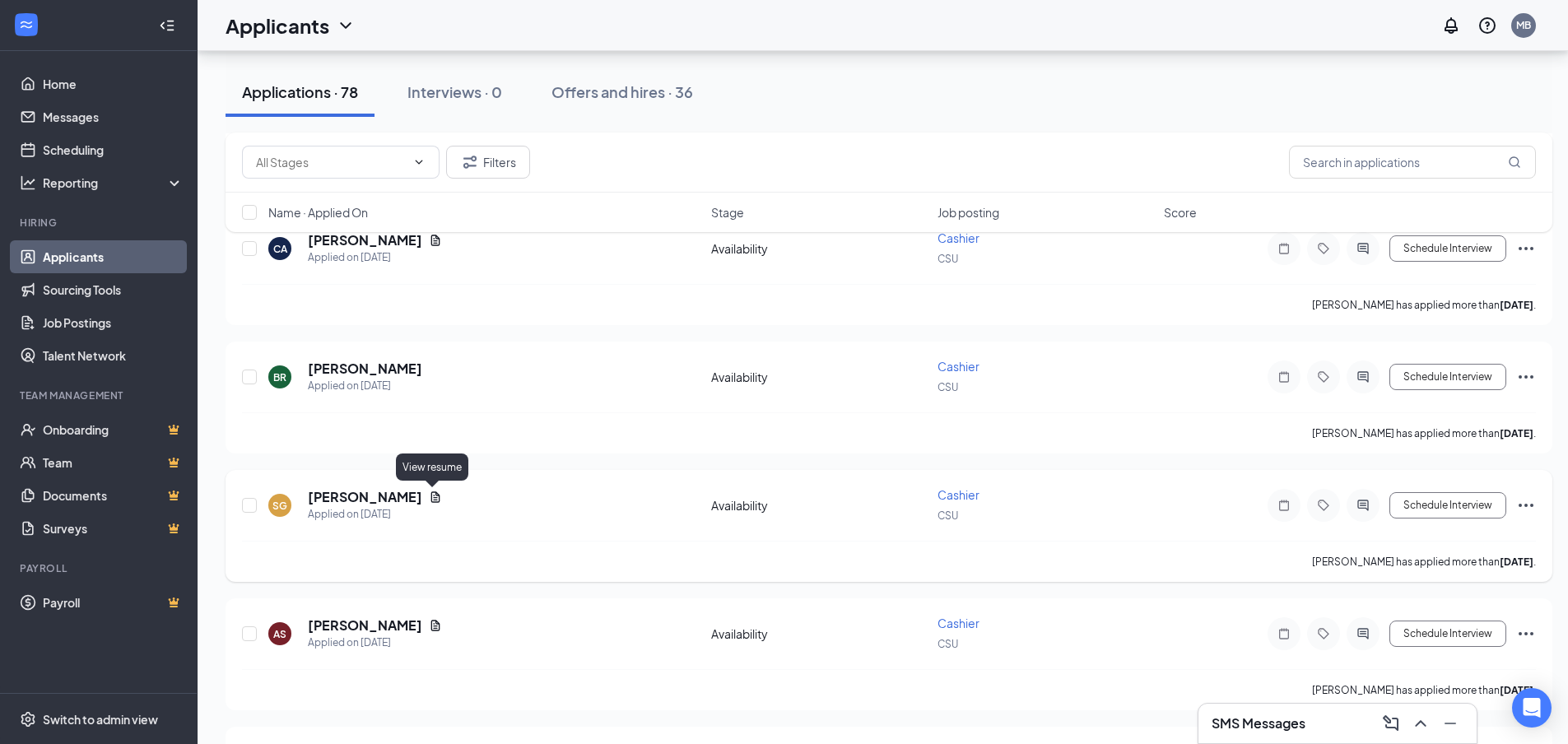
click at [435, 502] on icon "Document" at bounding box center [435, 497] width 9 height 11
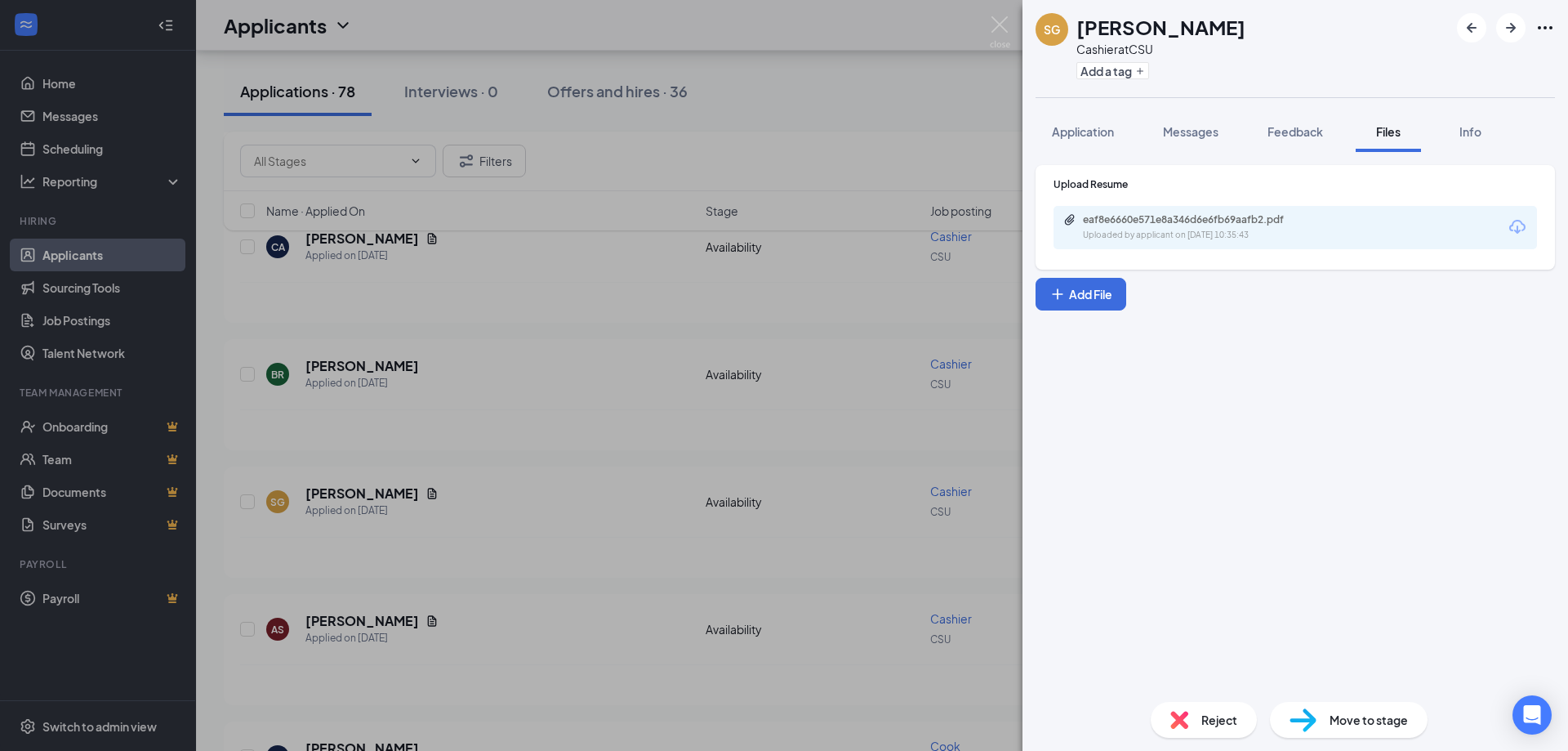
click at [1204, 217] on div "eaf8e6660e571e8a346d6e6fb69aafb2.pdf" at bounding box center [1197, 220] width 229 height 14
click at [580, 565] on div "SG [PERSON_NAME] Cashier at CSU Add a tag Application Messages Feedback Files I…" at bounding box center [784, 375] width 1568 height 751
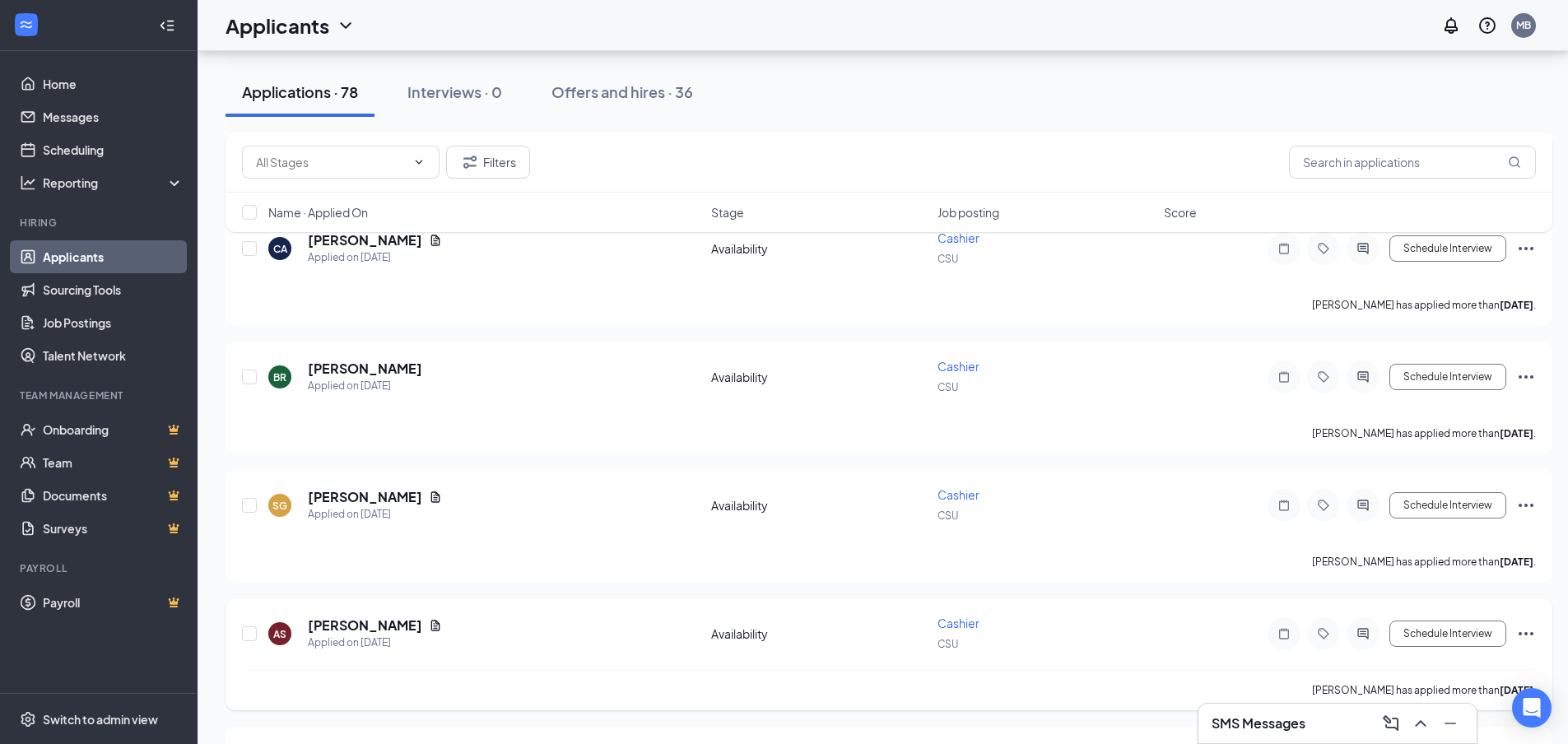
click at [390, 614] on div "AS [PERSON_NAME] Applied on [DATE] Availability Cashier CSU Schedule Interview …" at bounding box center [889, 653] width 1326 height 112
click at [429, 622] on icon "Document" at bounding box center [435, 625] width 14 height 14
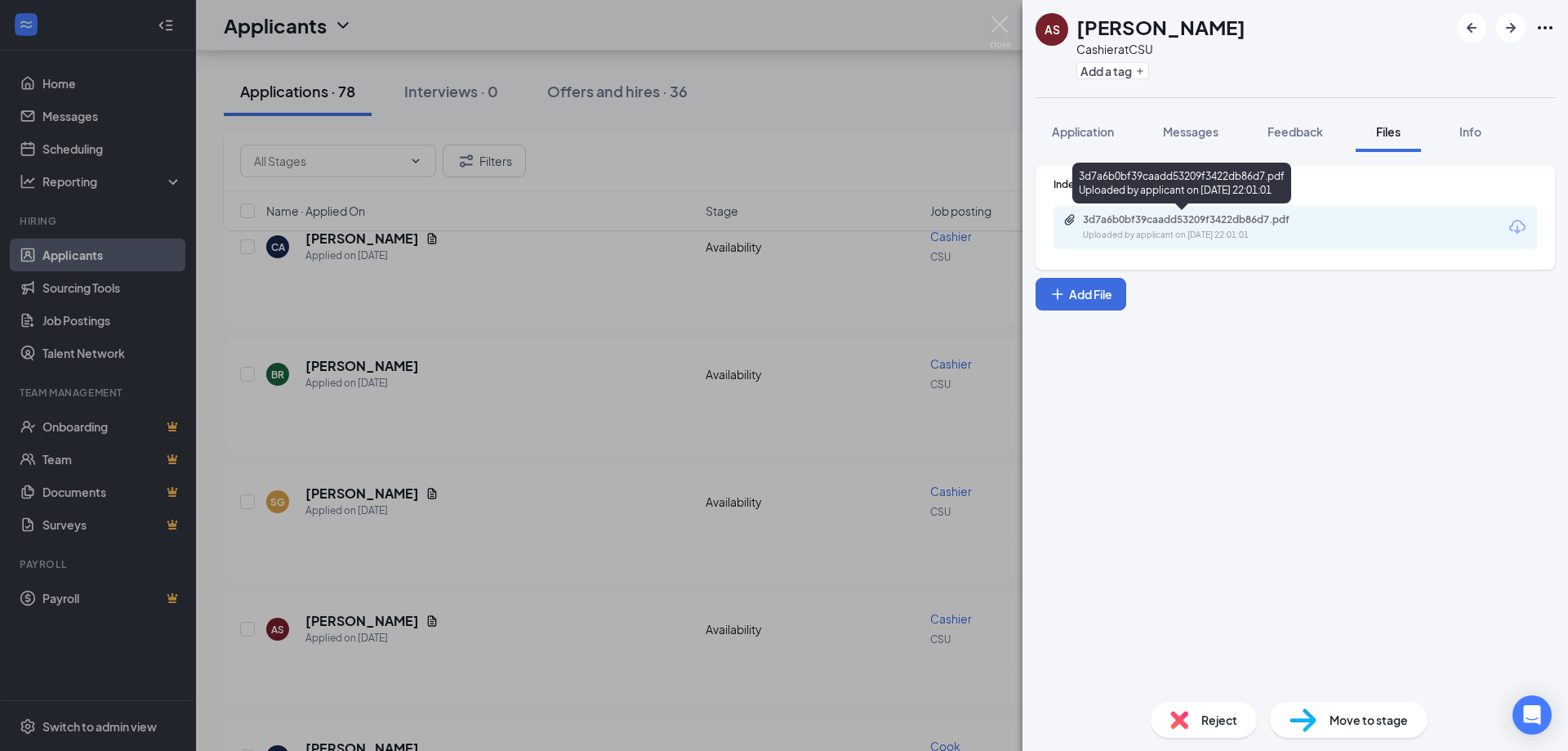
click at [1085, 219] on div "3d7a6b0bf39caadd53209f3422db86d7.pdf" at bounding box center [1197, 220] width 229 height 14
click at [864, 423] on div "AS [PERSON_NAME] Cashier at CSU Add a tag Application Messages Feedback Files I…" at bounding box center [784, 375] width 1568 height 751
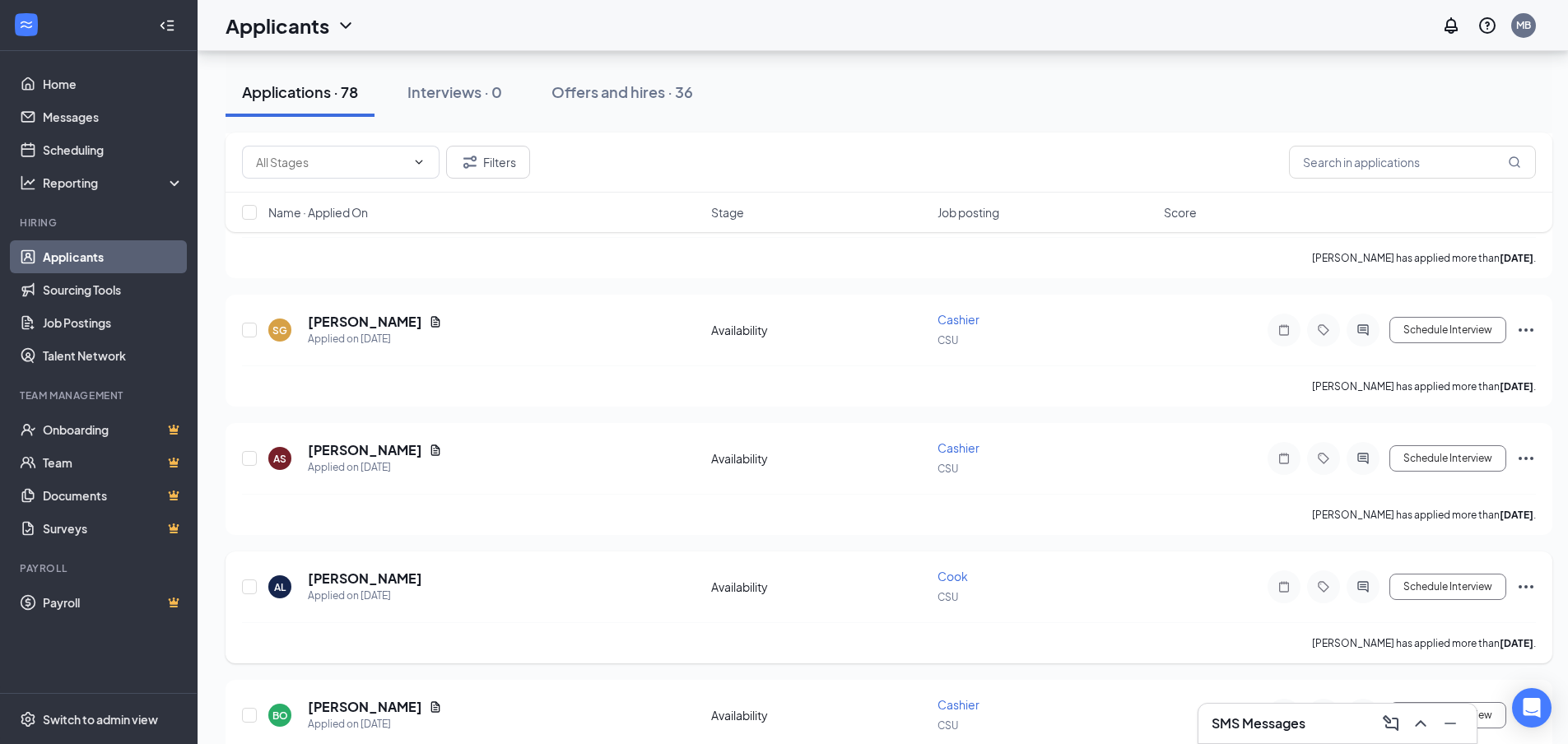
scroll to position [3292, 0]
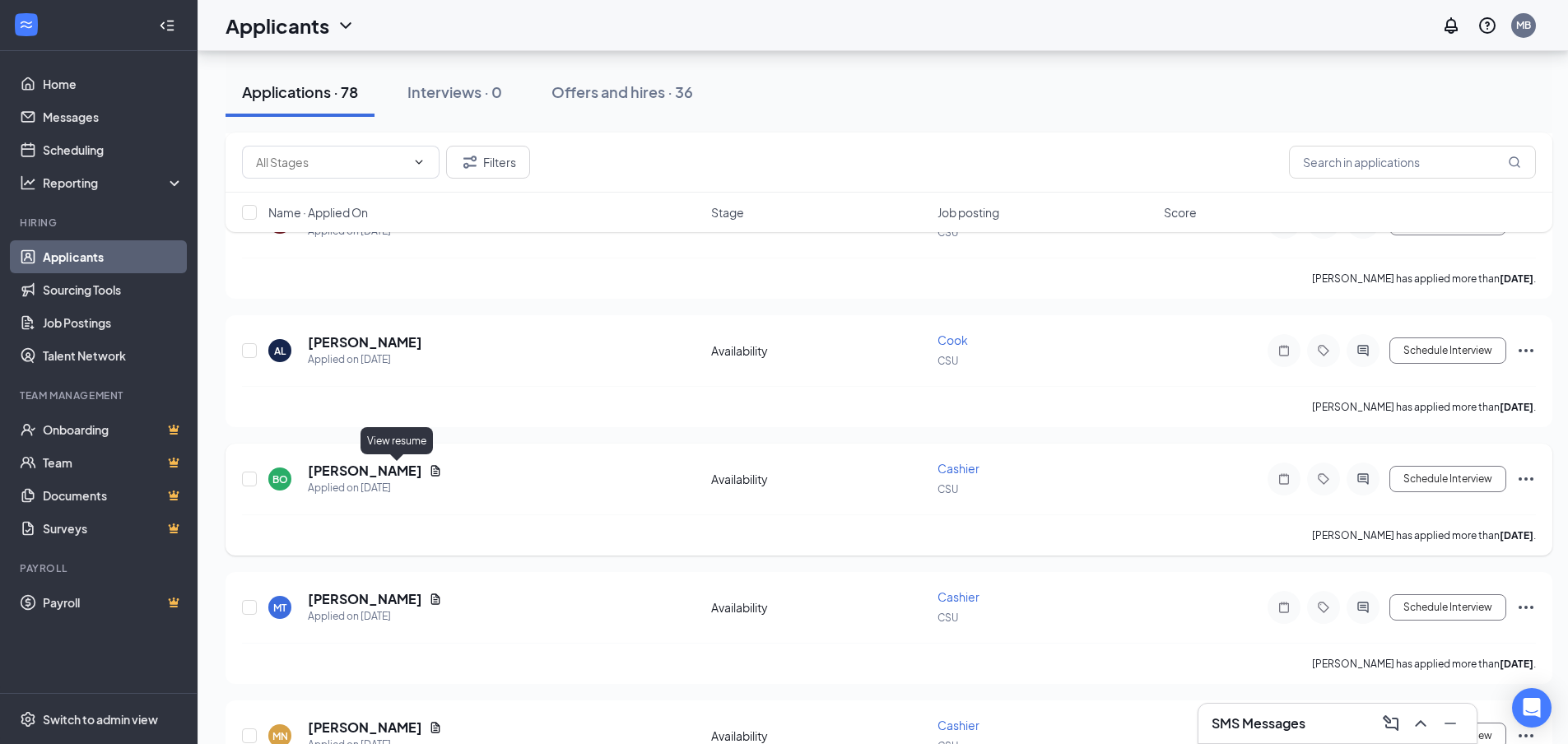
click at [431, 469] on icon "Document" at bounding box center [435, 469] width 9 height 11
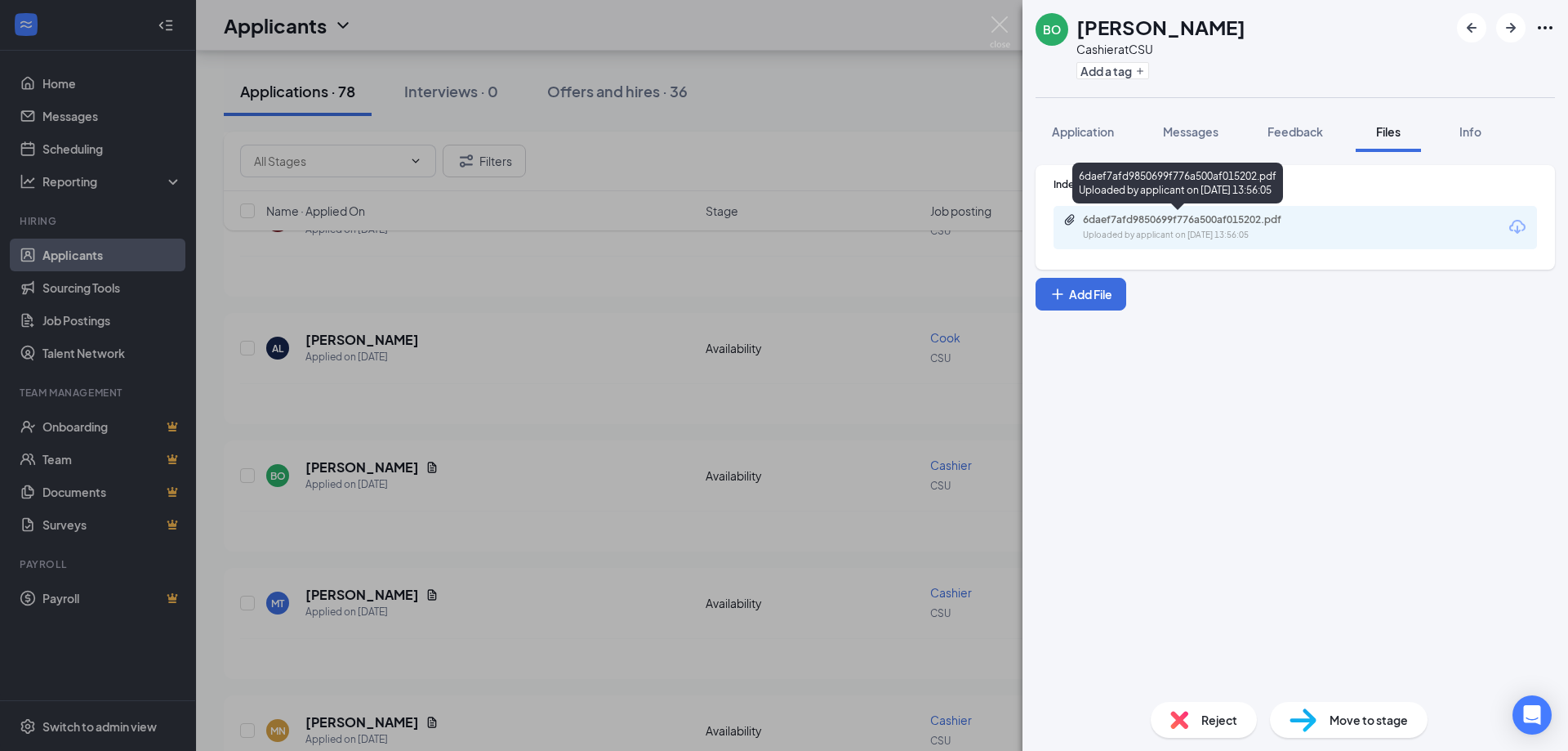
click at [1257, 229] on div "Uploaded by applicant on [DATE] 13:56:05" at bounding box center [1206, 236] width 245 height 14
click at [556, 615] on div "[PERSON_NAME] Cashier at CSU Add a tag Application Messages Feedback Files Info…" at bounding box center [784, 375] width 1568 height 751
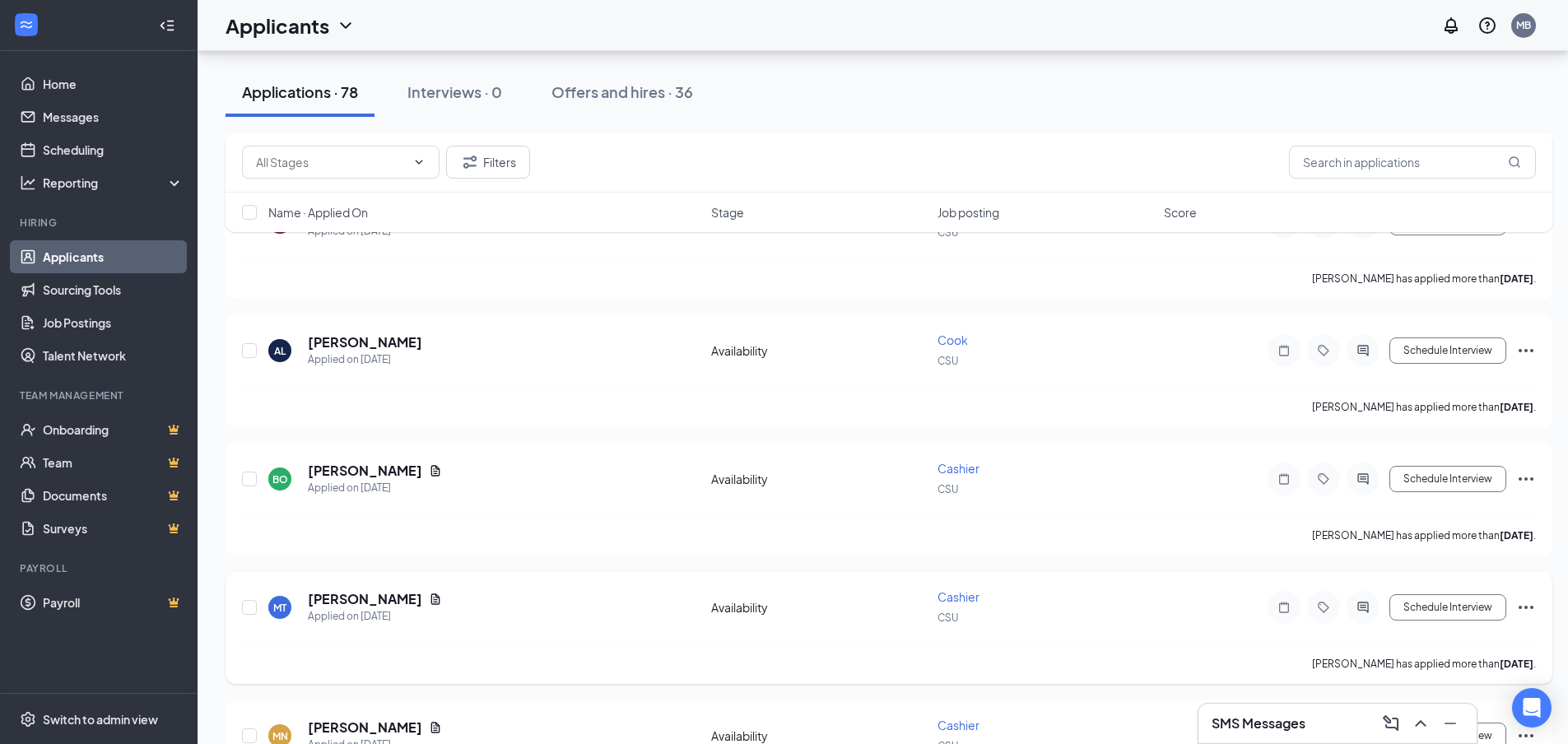
click at [537, 629] on div "MT [PERSON_NAME] Applied on [DATE] Availability Cashier CSU Schedule Interview" at bounding box center [888, 615] width 1293 height 55
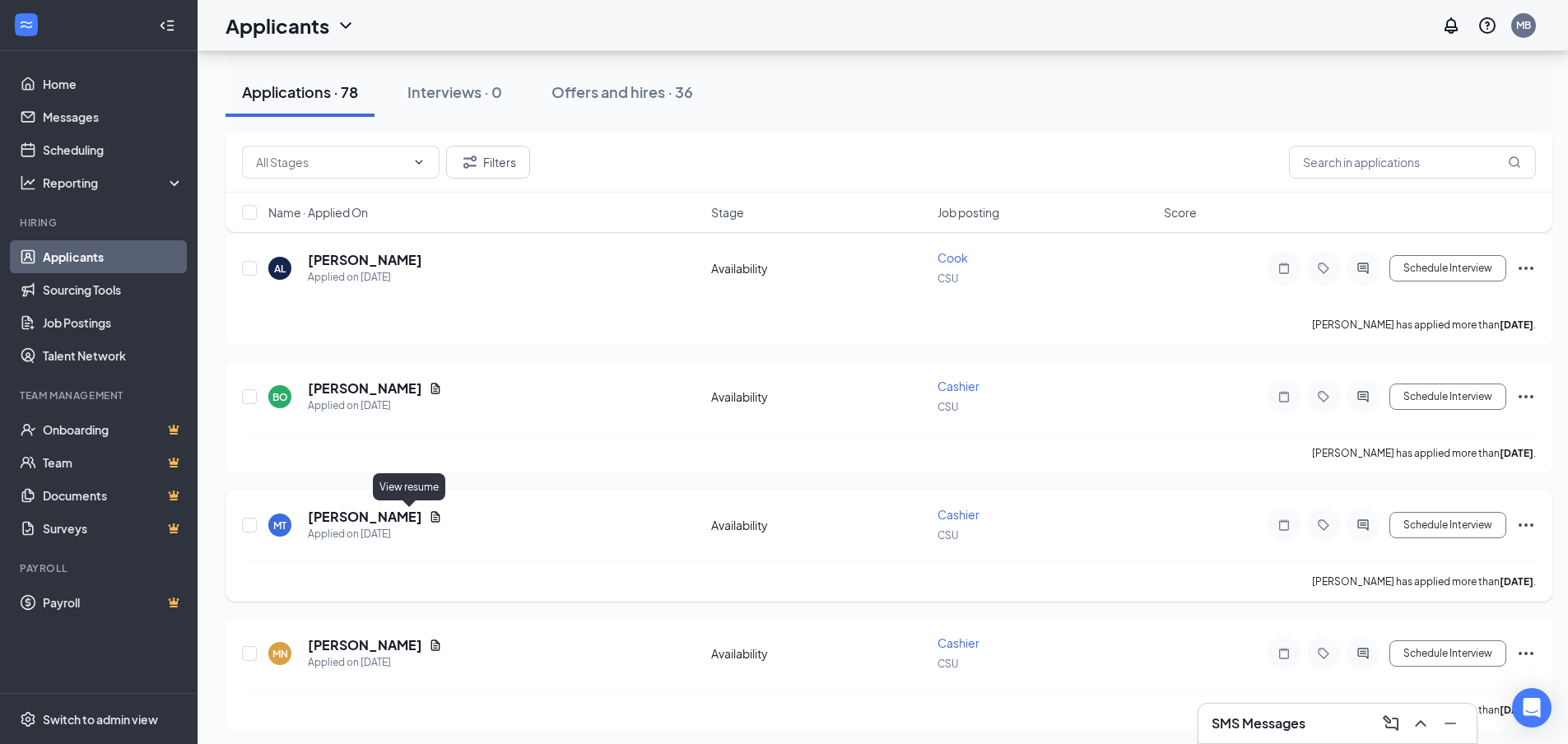
click at [431, 520] on icon "Document" at bounding box center [435, 516] width 9 height 11
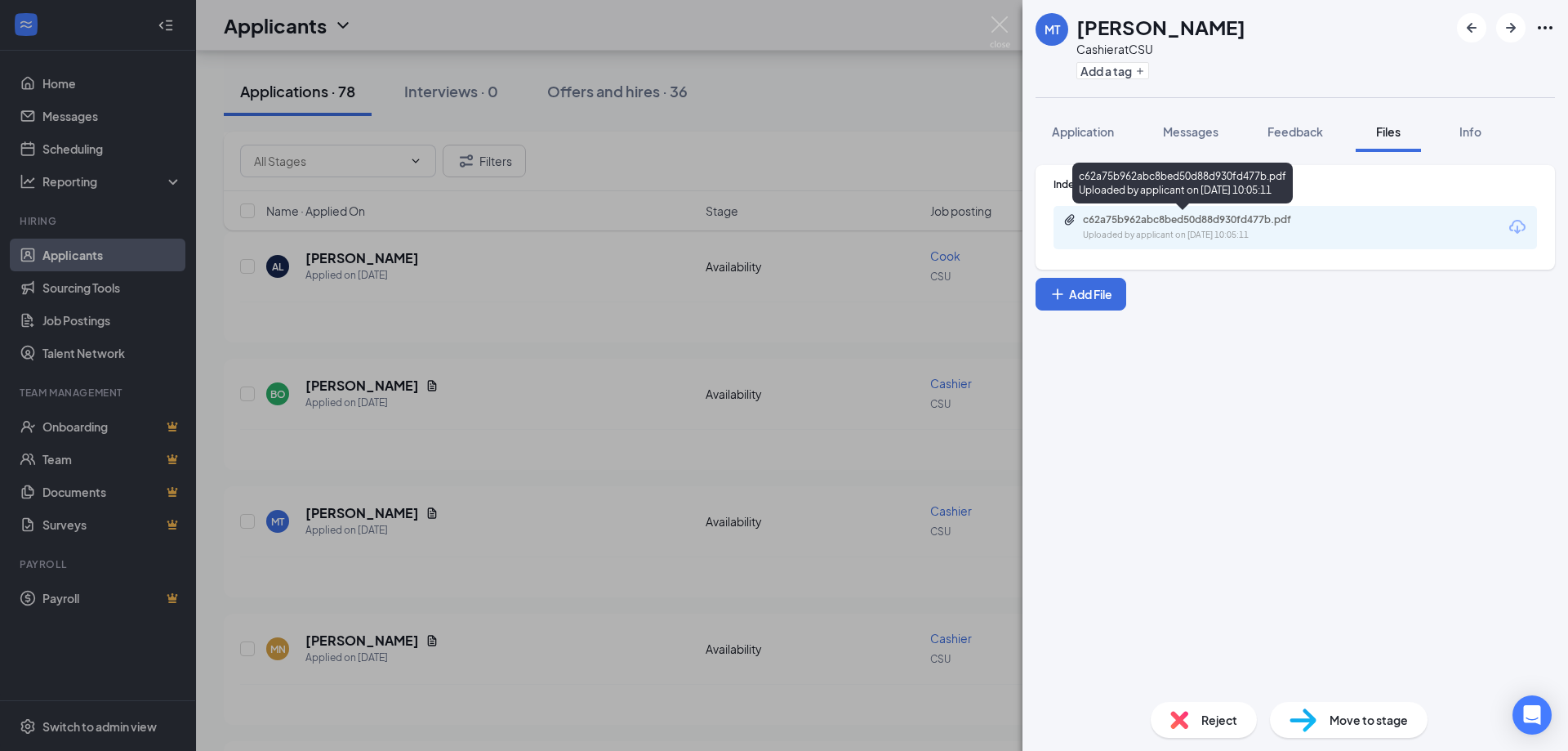
drag, startPoint x: 1241, startPoint y: 210, endPoint x: 1244, endPoint y: 219, distance: 9.5
click at [1241, 209] on div "c62a75b962abc8bed50d88d930fd477b.pdf Uploaded by applicant on [DATE] 10:05:11" at bounding box center [1183, 186] width 220 height 47
click at [1245, 220] on div "c62a75b962abc8bed50d88d930fd477b.pdf" at bounding box center [1197, 220] width 229 height 14
